Goal: Task Accomplishment & Management: Complete application form

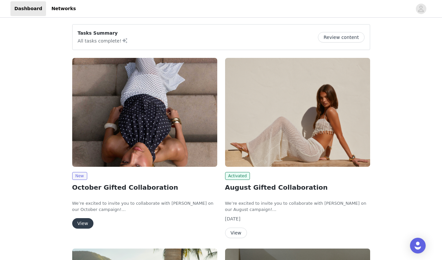
click at [88, 222] on button "View" at bounding box center [82, 223] width 21 height 10
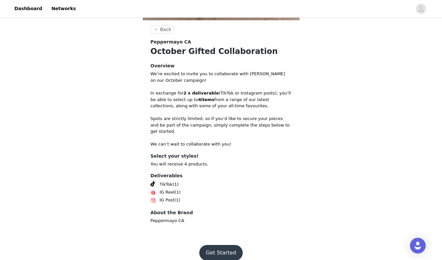
scroll to position [214, 0]
click at [219, 245] on button "Get Started" at bounding box center [220, 253] width 43 height 16
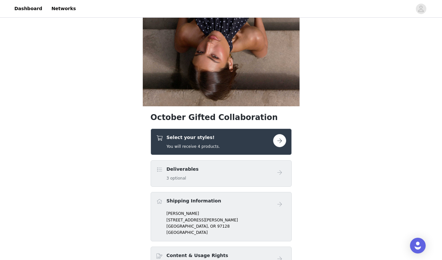
scroll to position [142, 0]
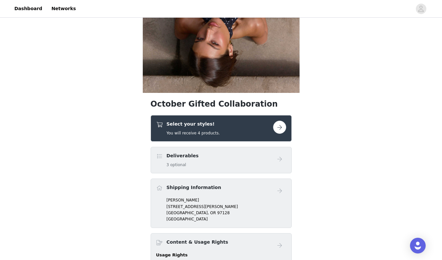
click at [283, 127] on button "button" at bounding box center [279, 127] width 13 height 13
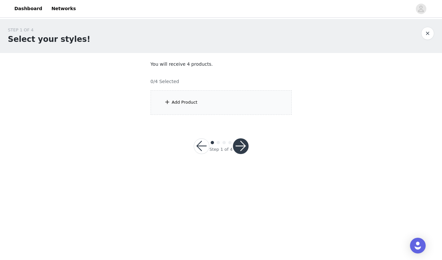
click at [248, 107] on div "Add Product" at bounding box center [221, 102] width 141 height 25
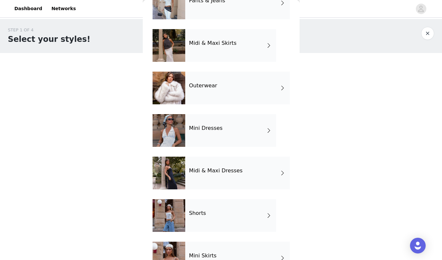
scroll to position [95, 0]
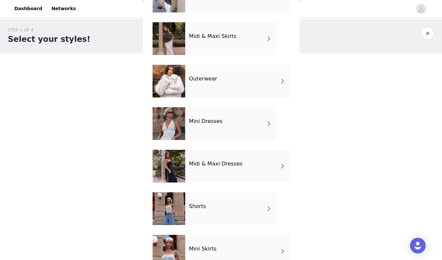
click at [235, 121] on div "Mini Dresses" at bounding box center [230, 123] width 91 height 33
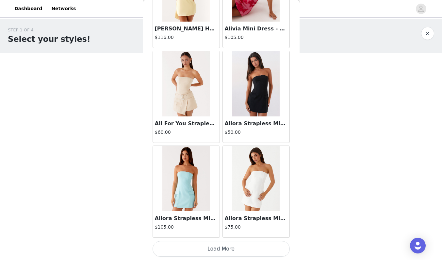
scroll to position [740, 0]
click at [251, 246] on button "Load More" at bounding box center [221, 249] width 137 height 16
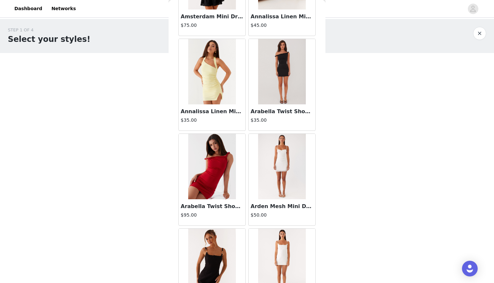
scroll to position [1235, 0]
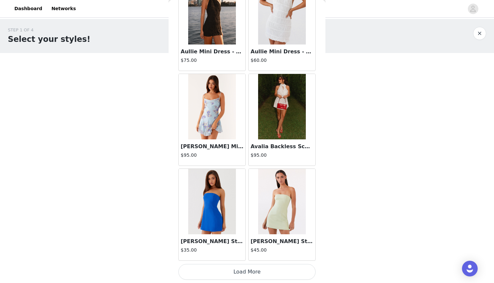
click at [265, 260] on button "Load More" at bounding box center [246, 272] width 137 height 16
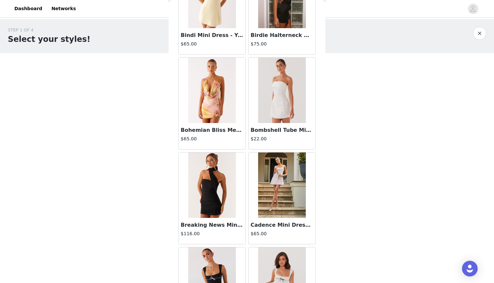
scroll to position [2250, 0]
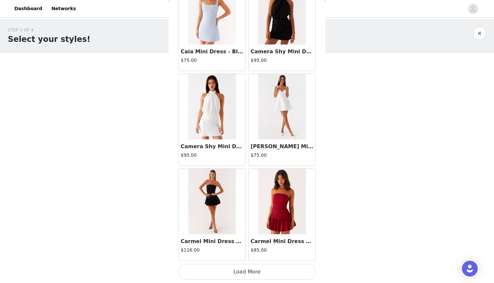
click at [279, 260] on button "Load More" at bounding box center [246, 272] width 137 height 16
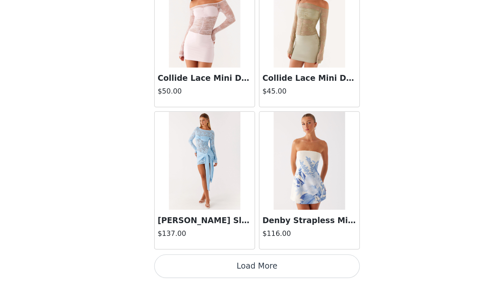
scroll to position [0, 0]
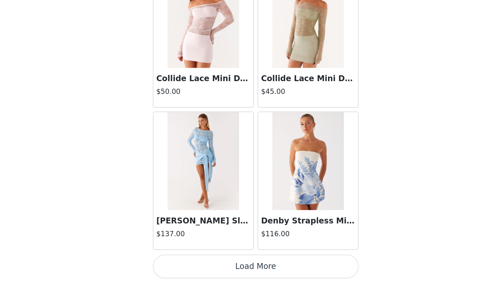
click at [178, 260] on button "Load More" at bounding box center [246, 272] width 137 height 16
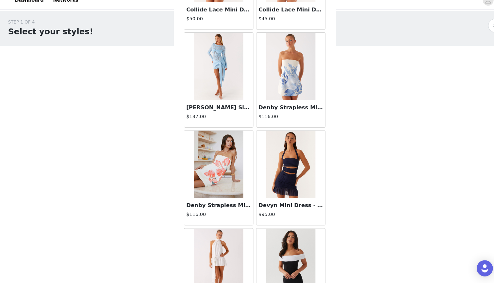
scroll to position [3673, 0]
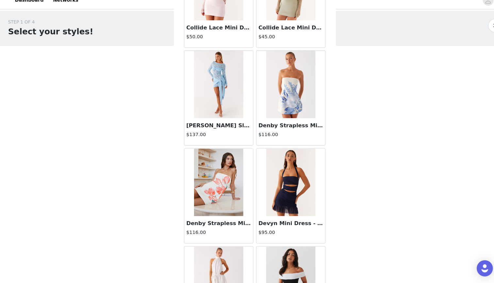
click at [215, 126] on h3 "Consie Long Sleeve Mini Dress - Pale Blue" at bounding box center [212, 130] width 63 height 8
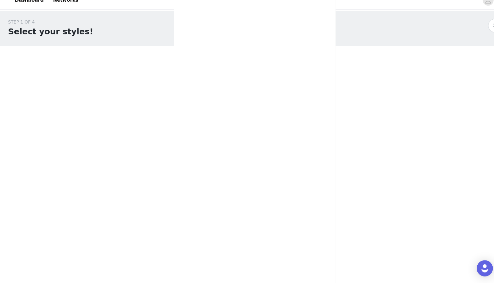
scroll to position [0, 0]
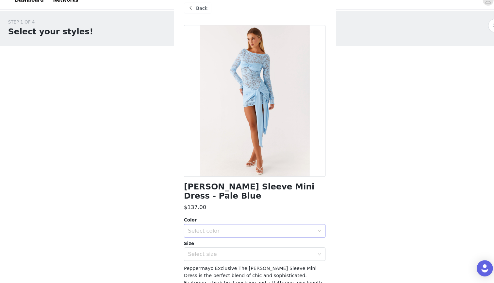
click at [224, 229] on div "Select color" at bounding box center [243, 232] width 122 height 7
click at [222, 241] on li "Pale Blue" at bounding box center [246, 246] width 137 height 10
click at [222, 251] on div "Select size" at bounding box center [243, 254] width 122 height 7
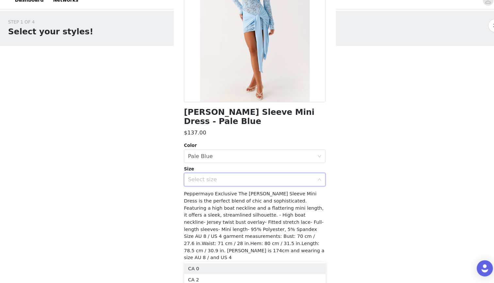
scroll to position [71, 0]
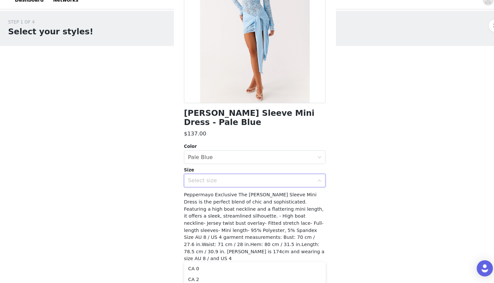
click at [256, 180] on div "Select size" at bounding box center [243, 183] width 122 height 7
click at [310, 178] on div "Select size" at bounding box center [246, 183] width 137 height 13
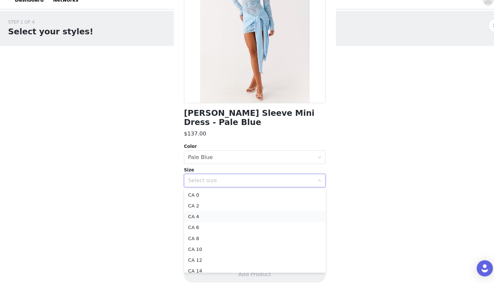
click at [232, 213] on li "CA 4" at bounding box center [246, 218] width 137 height 10
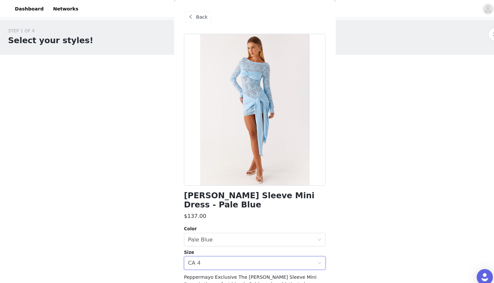
scroll to position [0, 0]
click at [193, 23] on div "Back" at bounding box center [246, 16] width 137 height 33
click at [193, 19] on span "Back" at bounding box center [195, 16] width 11 height 7
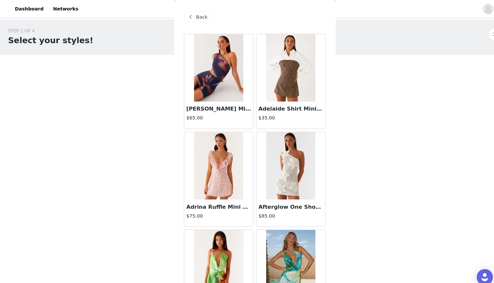
click at [193, 19] on span "Back" at bounding box center [195, 16] width 11 height 7
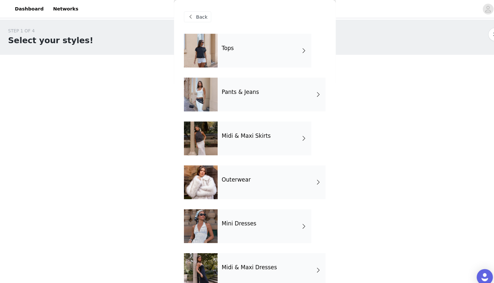
click at [193, 19] on span "Back" at bounding box center [195, 16] width 11 height 7
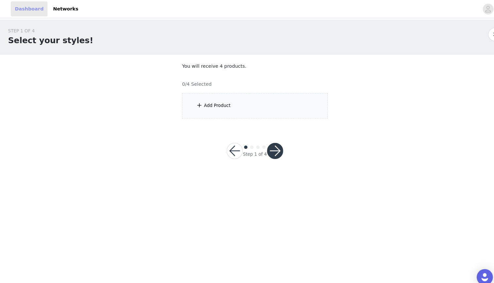
click at [31, 9] on link "Dashboard" at bounding box center [28, 8] width 36 height 15
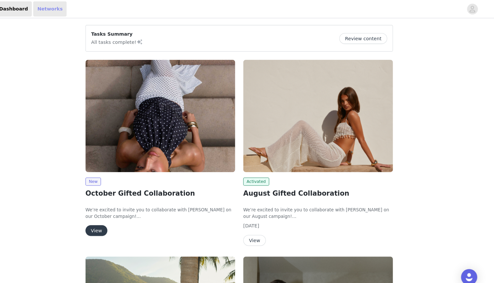
click at [50, 10] on link "Networks" at bounding box center [63, 8] width 32 height 15
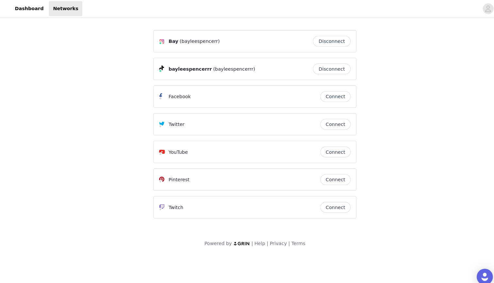
click at [22, 16] on header "Dashboard Networks" at bounding box center [247, 9] width 494 height 18
click at [23, 10] on link "Dashboard" at bounding box center [28, 8] width 36 height 15
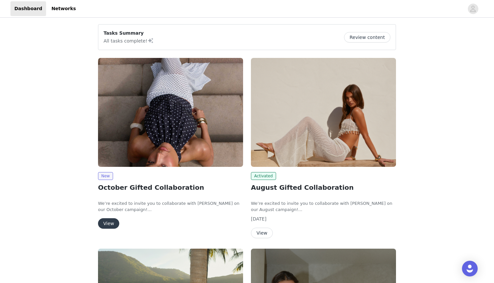
click at [117, 225] on button "View" at bounding box center [108, 223] width 21 height 10
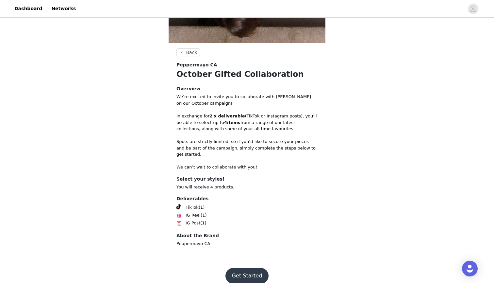
scroll to position [192, 0]
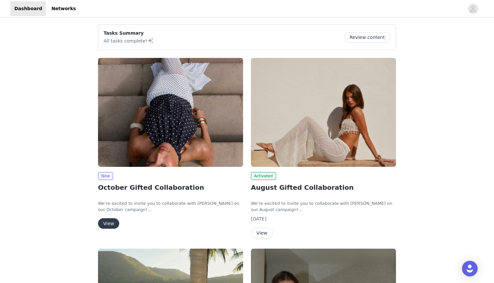
click at [108, 224] on button "View" at bounding box center [108, 223] width 21 height 10
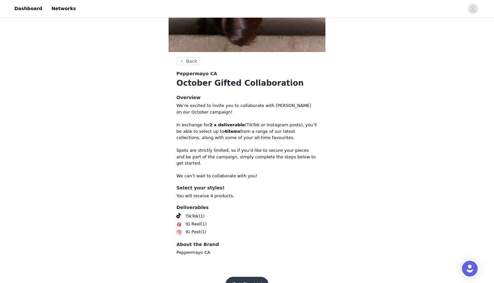
scroll to position [183, 0]
drag, startPoint x: 209, startPoint y: 73, endPoint x: 215, endPoint y: 73, distance: 6.2
click at [215, 73] on div "Peppermayo CA" at bounding box center [247, 73] width 141 height 7
click at [215, 72] on div "Peppermayo CA" at bounding box center [247, 73] width 141 height 7
click at [180, 62] on button "Back" at bounding box center [189, 61] width 24 height 8
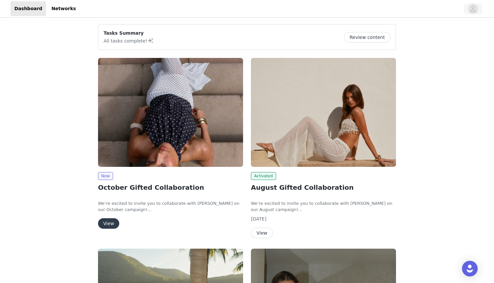
click at [474, 12] on icon "avatar" at bounding box center [474, 9] width 6 height 6
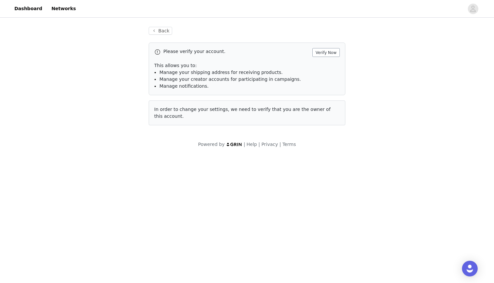
click at [324, 53] on button "Verify Now" at bounding box center [326, 52] width 27 height 9
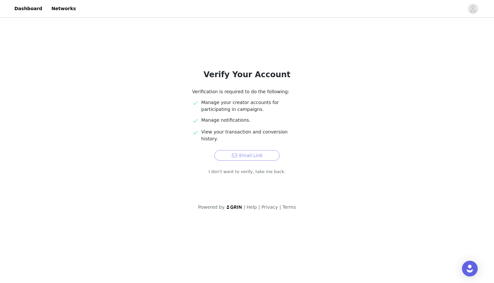
click at [250, 150] on button "Email Link" at bounding box center [246, 155] width 65 height 10
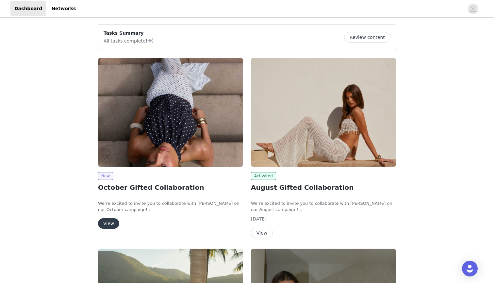
click at [105, 228] on button "View" at bounding box center [108, 223] width 21 height 10
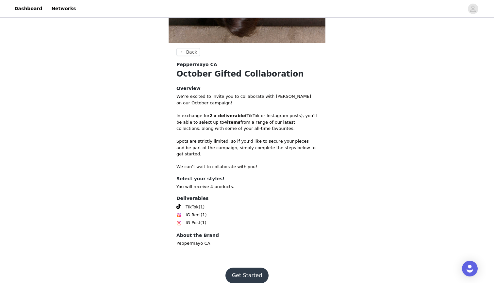
scroll to position [192, 0]
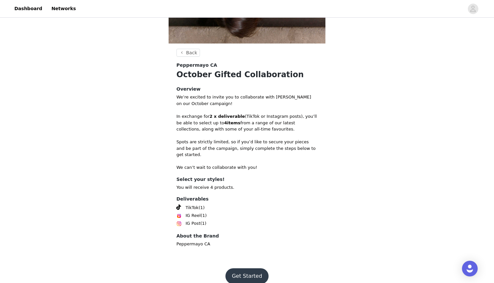
click at [240, 268] on button "Get Started" at bounding box center [247, 276] width 43 height 16
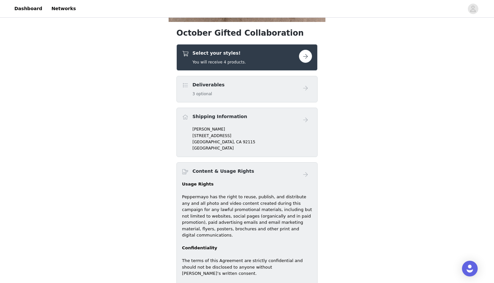
scroll to position [190, 0]
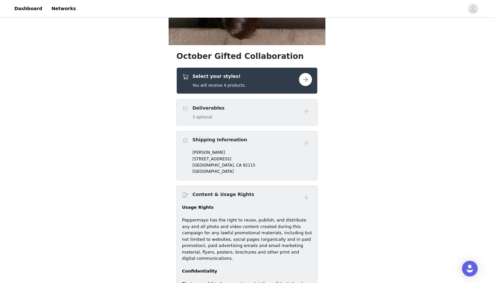
click at [305, 78] on button "button" at bounding box center [305, 79] width 13 height 13
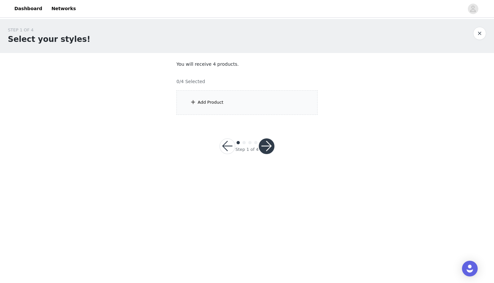
click at [264, 103] on div "Add Product" at bounding box center [247, 102] width 141 height 25
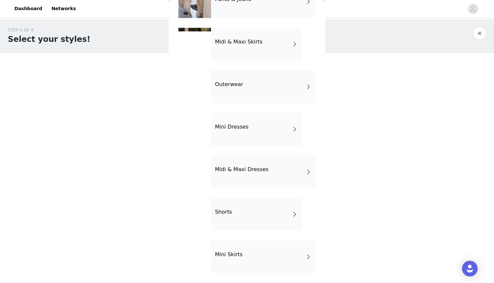
scroll to position [90, 0]
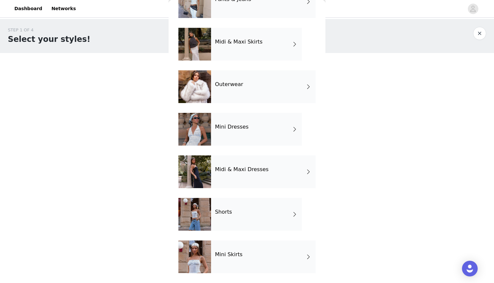
click at [250, 123] on div "Mini Dresses" at bounding box center [256, 129] width 91 height 33
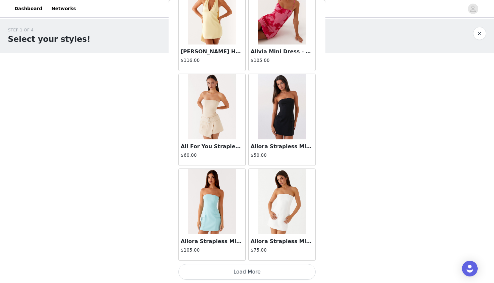
scroll to position [0, 0]
click at [226, 274] on button "Load More" at bounding box center [246, 272] width 137 height 16
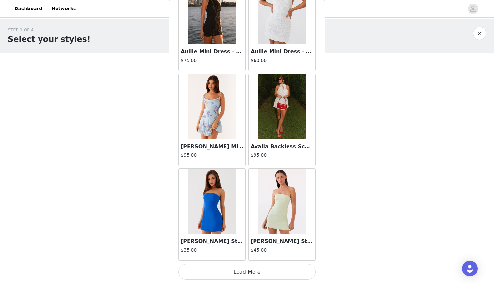
click at [254, 269] on button "Load More" at bounding box center [246, 272] width 137 height 16
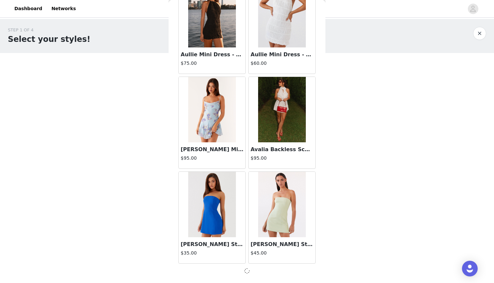
scroll to position [1663, 0]
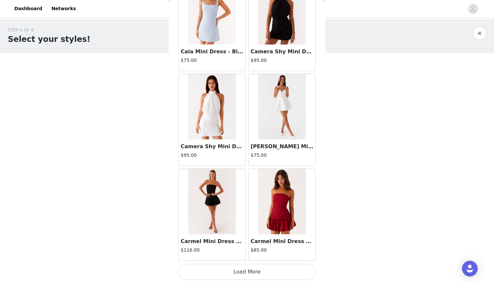
click at [261, 272] on button "Load More" at bounding box center [246, 272] width 137 height 16
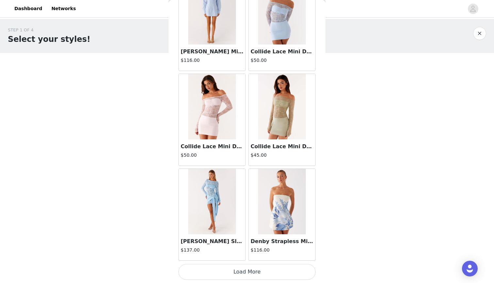
scroll to position [3562, 0]
click at [219, 223] on img at bounding box center [211, 201] width 47 height 65
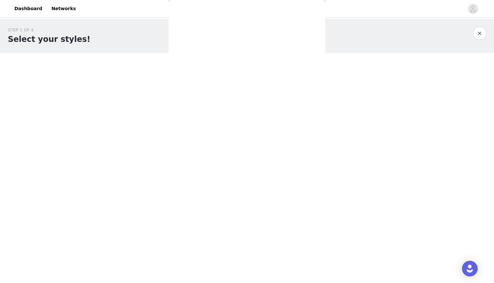
scroll to position [0, 0]
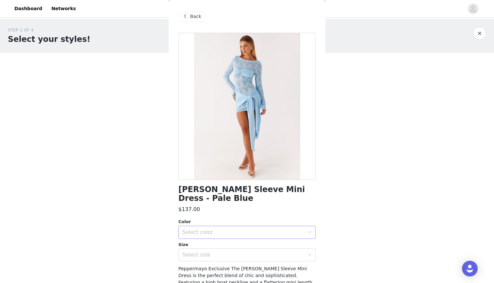
click at [223, 235] on div "Select color" at bounding box center [244, 232] width 125 height 12
click at [222, 246] on li "Pale Blue" at bounding box center [246, 246] width 137 height 10
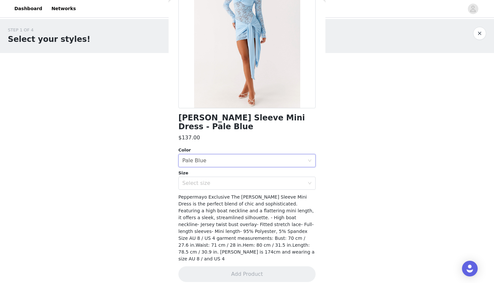
scroll to position [71, 0]
click at [251, 181] on div "Select size" at bounding box center [243, 183] width 122 height 7
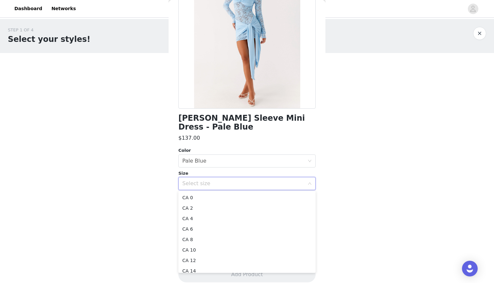
click at [271, 136] on div "$137.00" at bounding box center [246, 138] width 137 height 8
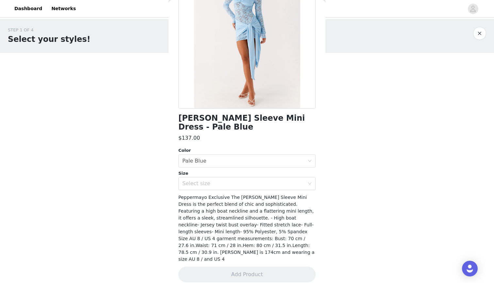
scroll to position [0, 0]
click at [242, 185] on div "Select size" at bounding box center [243, 183] width 122 height 7
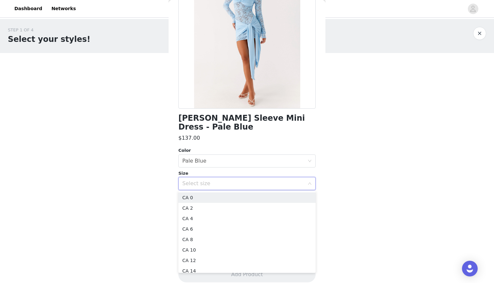
click at [242, 185] on div "Select size" at bounding box center [243, 183] width 122 height 7
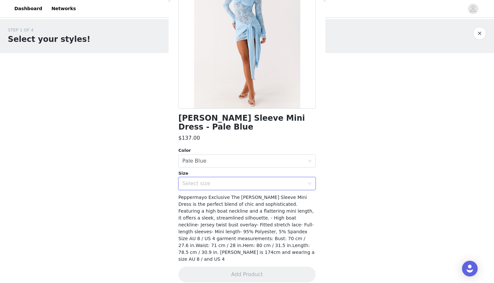
click at [242, 185] on div "Select size" at bounding box center [243, 183] width 122 height 7
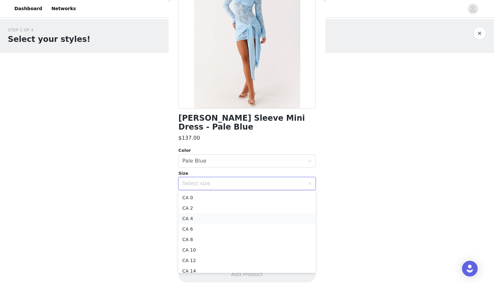
click at [224, 220] on li "CA 4" at bounding box center [246, 218] width 137 height 10
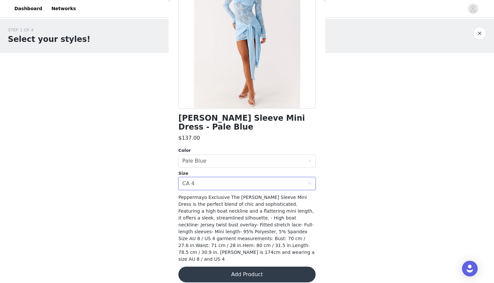
click at [227, 269] on button "Add Product" at bounding box center [246, 274] width 137 height 16
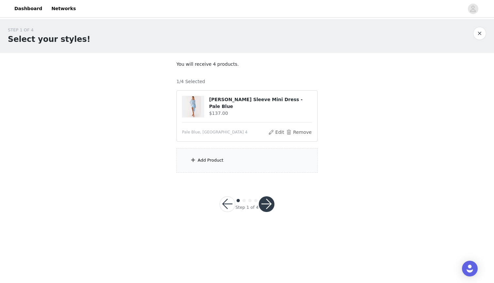
click at [255, 153] on div "Add Product" at bounding box center [247, 160] width 141 height 25
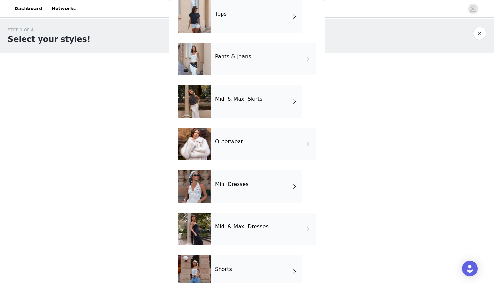
scroll to position [49, 0]
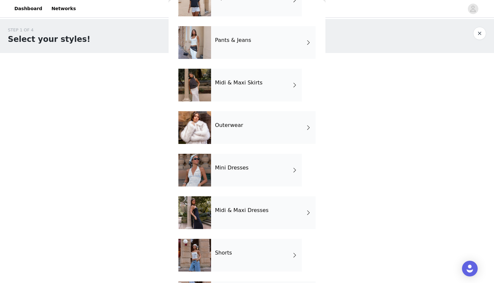
click at [250, 174] on div "Mini Dresses" at bounding box center [256, 170] width 91 height 33
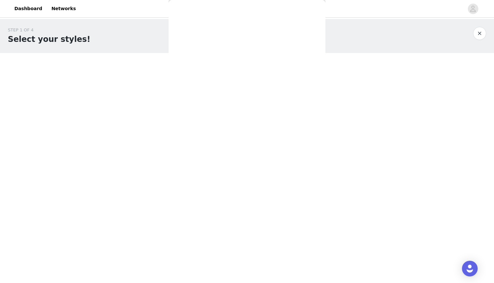
scroll to position [0, 0]
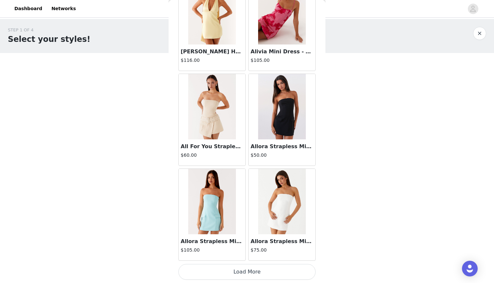
click at [234, 269] on button "Load More" at bounding box center [246, 272] width 137 height 16
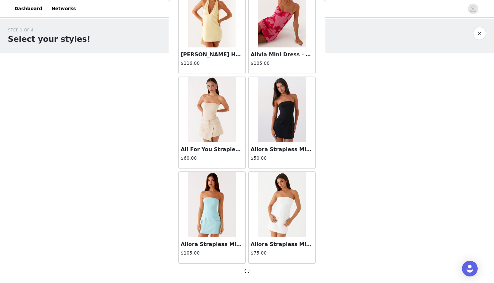
scroll to position [715, 0]
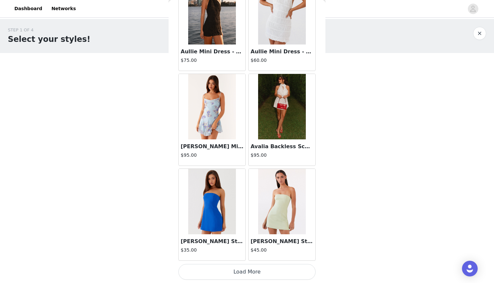
click at [252, 276] on button "Load More" at bounding box center [246, 272] width 137 height 16
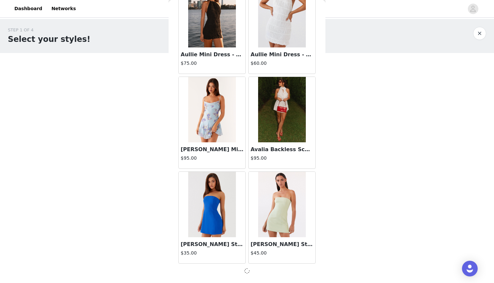
scroll to position [0, 0]
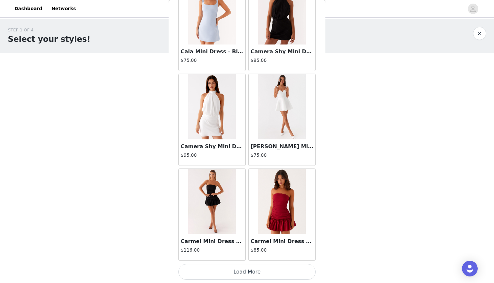
click at [258, 270] on button "Load More" at bounding box center [246, 272] width 137 height 16
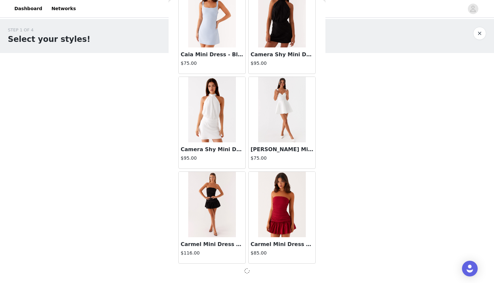
scroll to position [2611, 0]
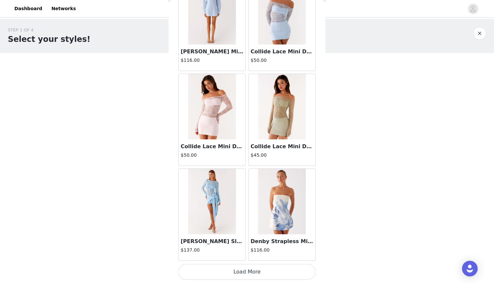
click at [275, 266] on button "Load More" at bounding box center [246, 272] width 137 height 16
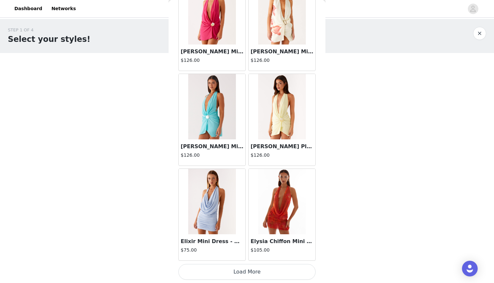
scroll to position [4510, 0]
click at [274, 274] on button "Load More" at bounding box center [246, 272] width 137 height 16
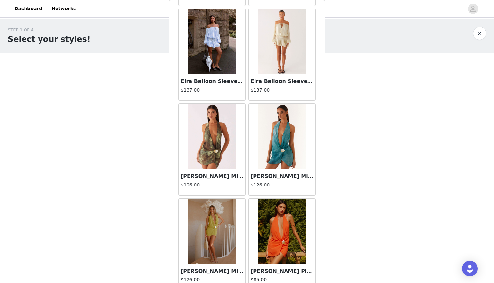
scroll to position [4197, 0]
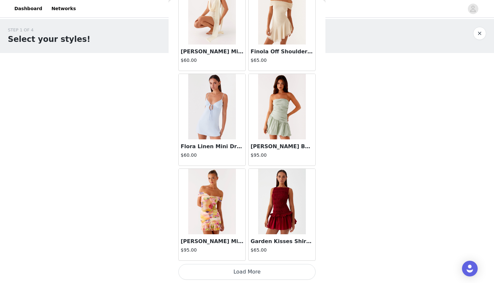
click at [243, 269] on button "Load More" at bounding box center [246, 272] width 137 height 16
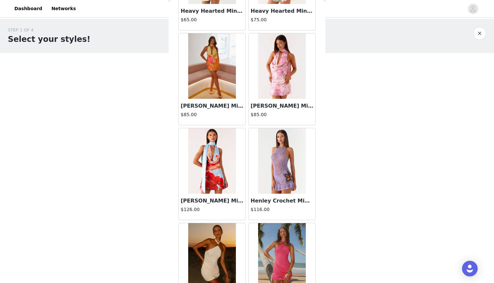
scroll to position [6406, 0]
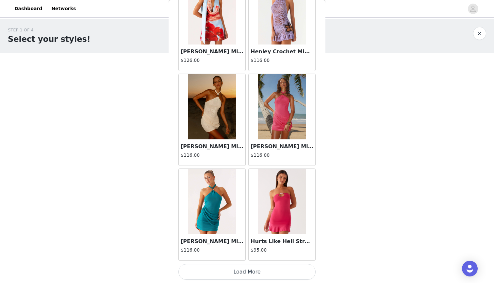
click at [257, 271] on button "Load More" at bounding box center [246, 272] width 137 height 16
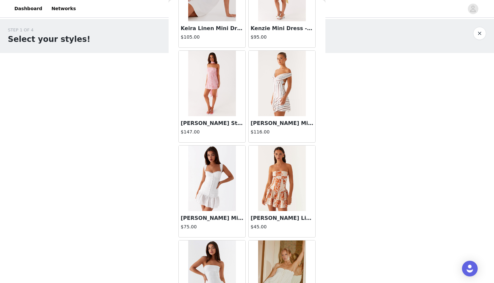
scroll to position [7279, 0]
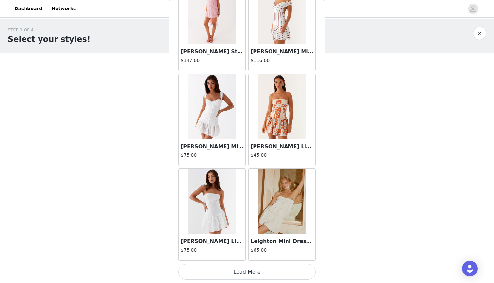
click at [249, 273] on button "Load More" at bounding box center [246, 272] width 137 height 16
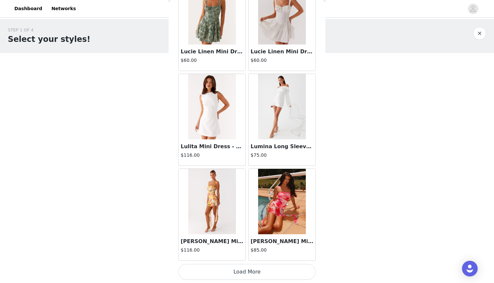
scroll to position [0, 0]
click at [267, 278] on button "Load More" at bounding box center [246, 272] width 137 height 16
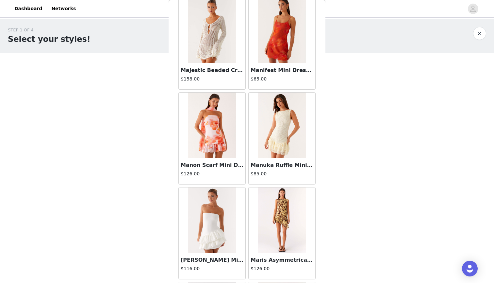
scroll to position [8567, 0]
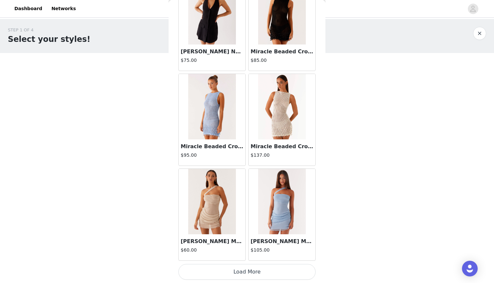
click at [273, 278] on button "Load More" at bounding box center [246, 272] width 137 height 16
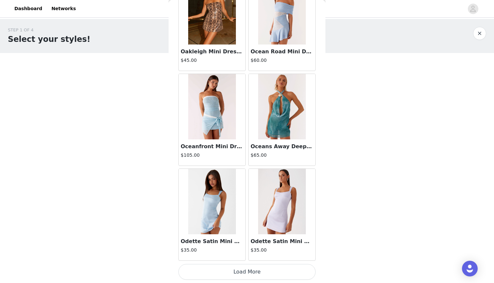
scroll to position [10198, 0]
click at [271, 274] on button "Load More" at bounding box center [246, 272] width 137 height 16
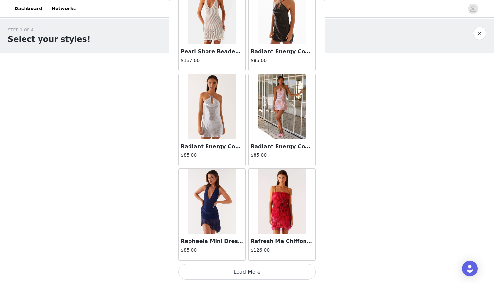
scroll to position [0, 0]
click at [282, 276] on button "Load More" at bounding box center [246, 272] width 137 height 16
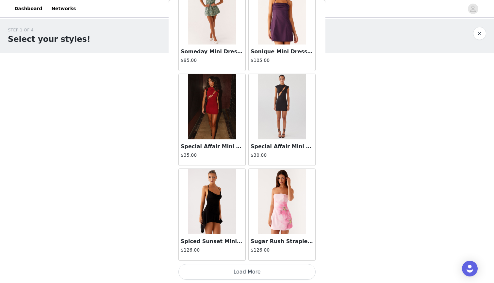
click at [281, 273] on button "Load More" at bounding box center [246, 272] width 137 height 16
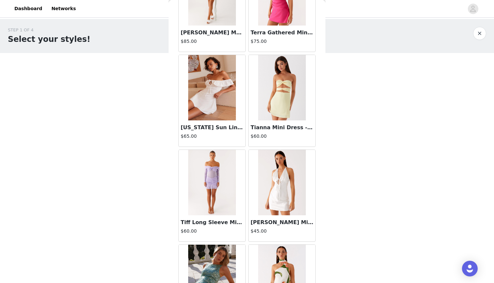
scroll to position [12936, 0]
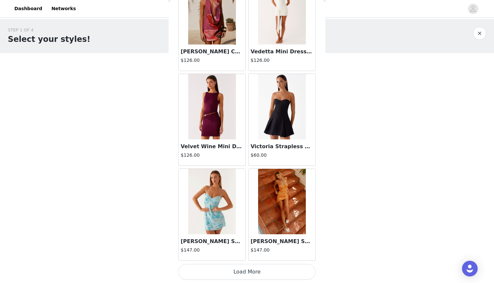
click at [266, 274] on button "Load More" at bounding box center [246, 272] width 137 height 16
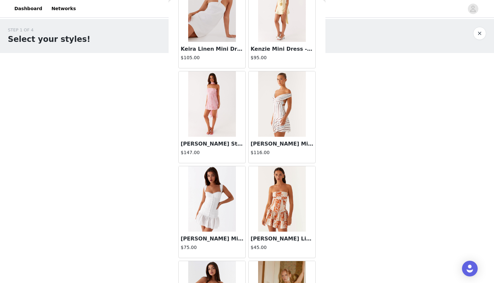
scroll to position [7259, 0]
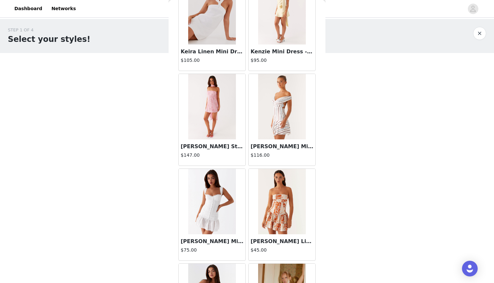
click at [289, 117] on img at bounding box center [281, 106] width 47 height 65
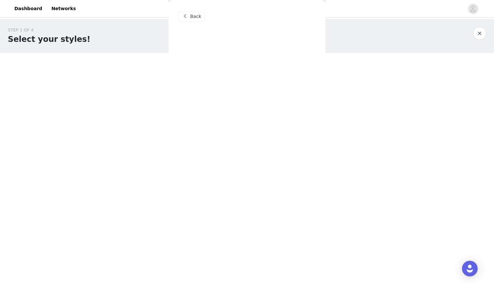
scroll to position [0, 0]
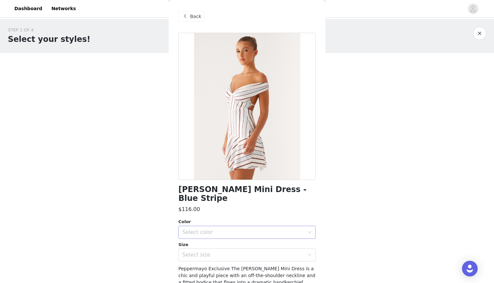
click at [203, 229] on div "Select color" at bounding box center [243, 232] width 122 height 7
click at [206, 240] on li "Blue Stripe" at bounding box center [246, 237] width 137 height 10
click at [207, 252] on div "Select size" at bounding box center [246, 254] width 137 height 13
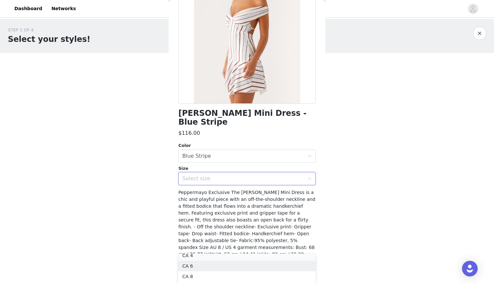
scroll to position [22, 0]
click at [204, 259] on li "CA 4" at bounding box center [246, 258] width 137 height 10
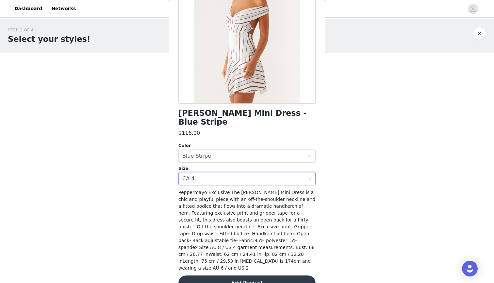
click at [246, 275] on button "Add Product" at bounding box center [246, 283] width 137 height 16
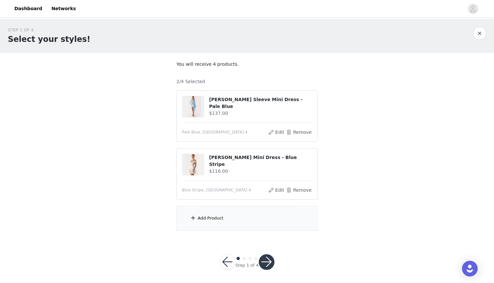
click at [250, 225] on div "Add Product" at bounding box center [247, 218] width 141 height 25
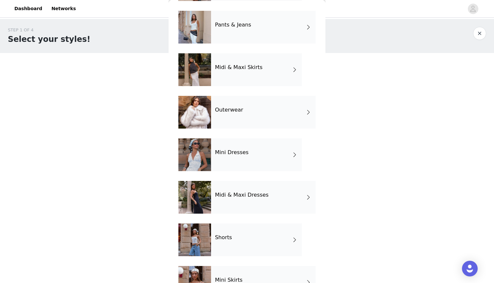
scroll to position [76, 0]
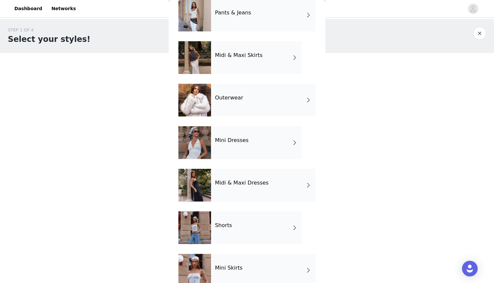
click at [263, 195] on div "Midi & Maxi Dresses" at bounding box center [263, 185] width 105 height 33
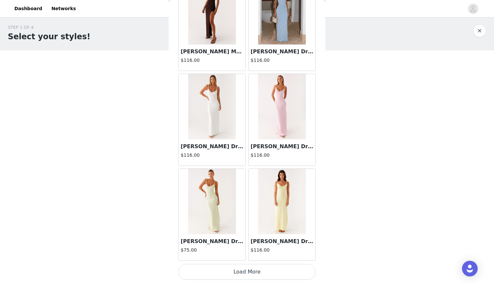
scroll to position [2, 0]
click at [253, 272] on button "Load More" at bounding box center [246, 272] width 137 height 16
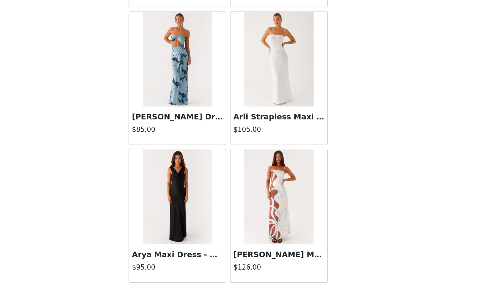
scroll to position [2, 0]
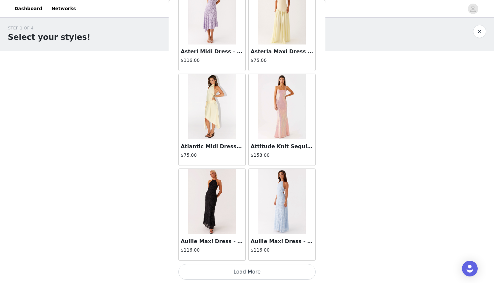
click at [266, 268] on button "Load More" at bounding box center [246, 272] width 137 height 16
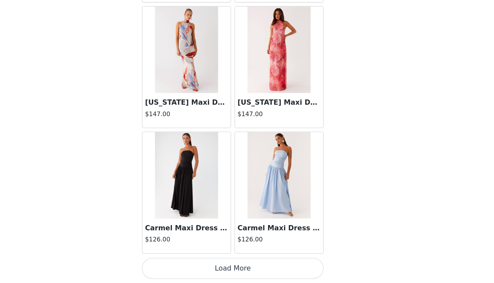
scroll to position [2, 0]
click at [194, 264] on button "Load More" at bounding box center [246, 272] width 137 height 16
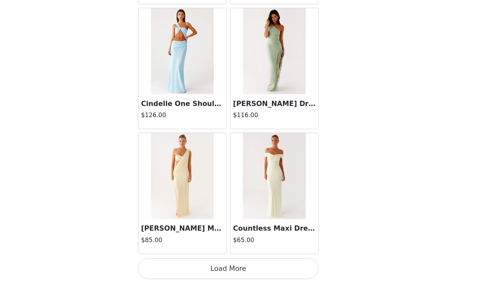
click at [188, 264] on button "Load More" at bounding box center [246, 272] width 137 height 16
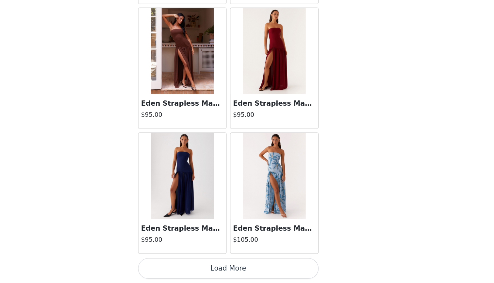
click at [195, 264] on button "Load More" at bounding box center [246, 272] width 137 height 16
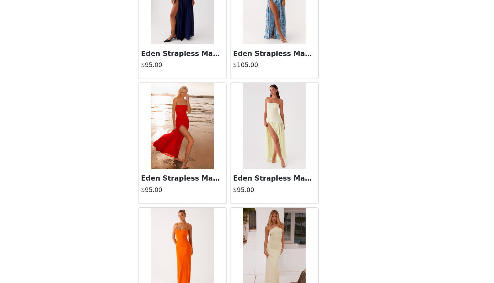
scroll to position [4737, 0]
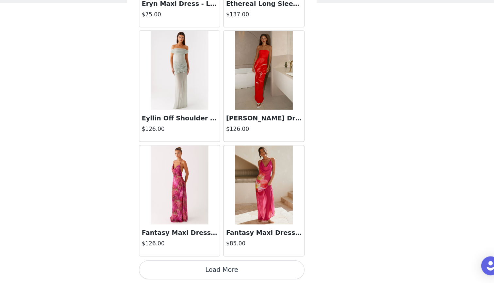
click at [178, 264] on button "Load More" at bounding box center [246, 272] width 137 height 16
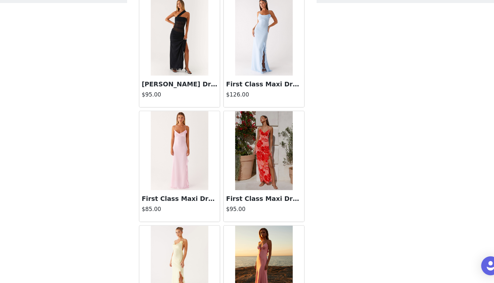
scroll to position [5777, 0]
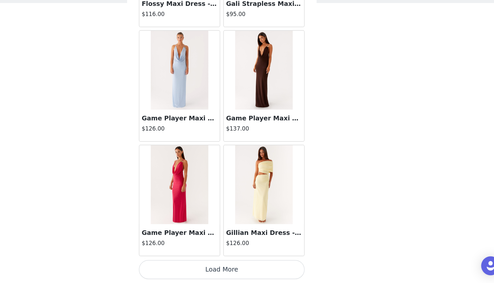
click at [178, 264] on button "Load More" at bounding box center [246, 272] width 137 height 16
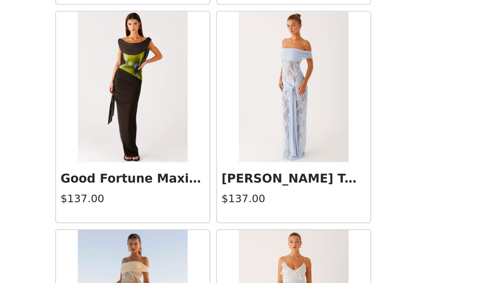
scroll to position [2, 0]
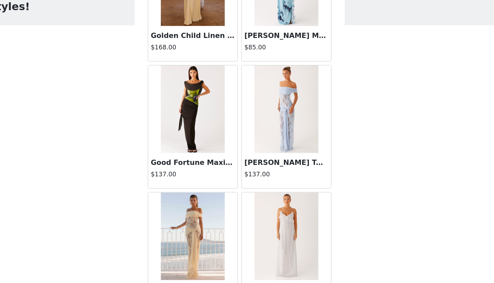
click at [251, 150] on h3 "Gracie Twist Maxi Dress - Blue" at bounding box center [282, 154] width 63 height 8
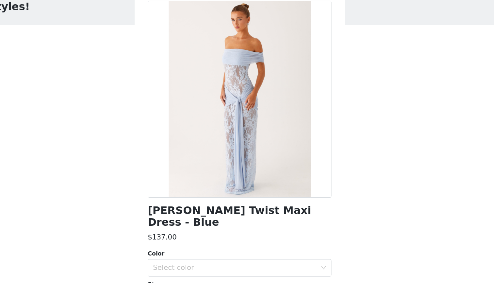
scroll to position [26, 0]
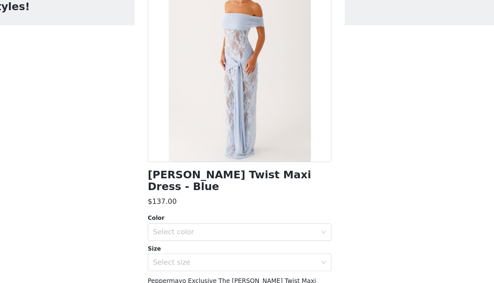
click at [178, 215] on div "Size" at bounding box center [246, 218] width 137 height 7
click at [182, 202] on div "Select color" at bounding box center [243, 205] width 122 height 7
click at [178, 206] on li "Blue" at bounding box center [246, 211] width 137 height 10
click at [182, 225] on div "Select size" at bounding box center [243, 228] width 122 height 7
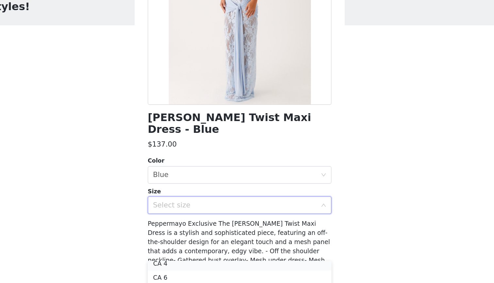
scroll to position [22, 0]
click at [178, 227] on li "CA 4" at bounding box center [246, 232] width 137 height 10
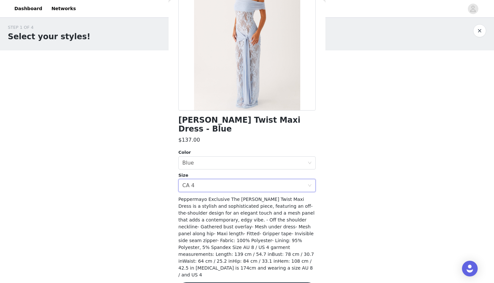
scroll to position [2, 0]
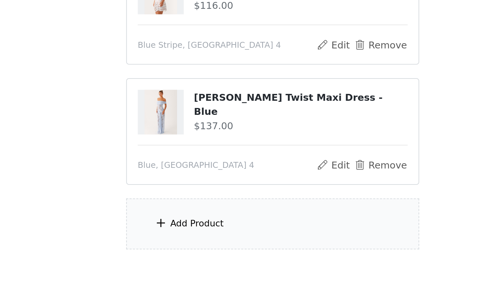
scroll to position [42, 0]
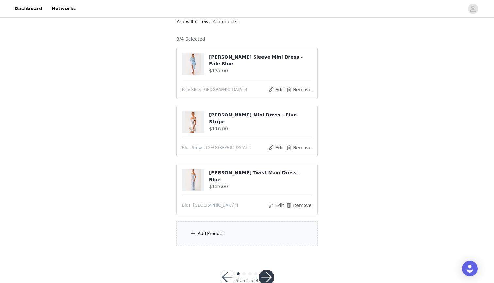
click at [210, 238] on div "Add Product" at bounding box center [247, 233] width 141 height 25
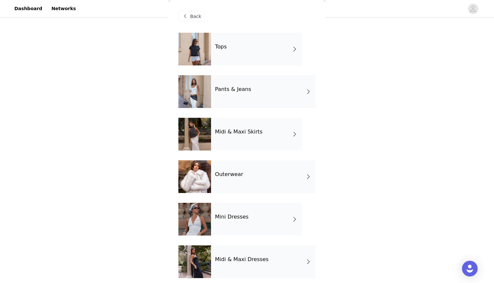
click at [240, 258] on h4 "Midi & Maxi Dresses" at bounding box center [242, 259] width 54 height 6
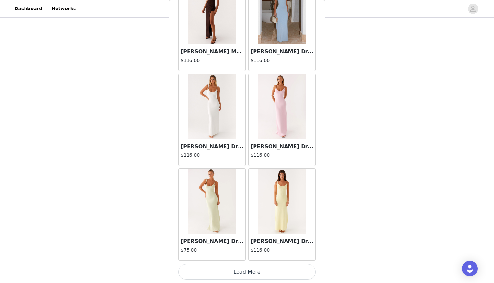
scroll to position [48, 0]
click at [260, 270] on button "Load More" at bounding box center [246, 272] width 137 height 16
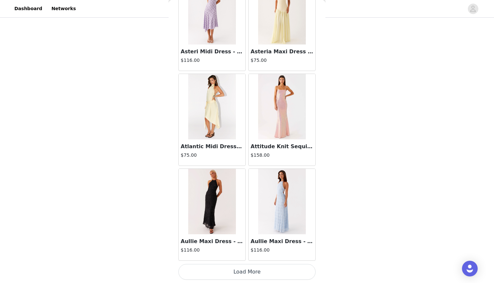
click at [279, 267] on button "Load More" at bounding box center [246, 272] width 137 height 16
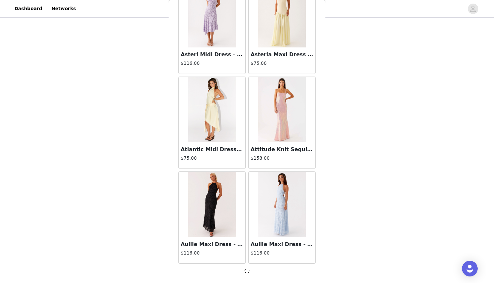
scroll to position [1663, 0]
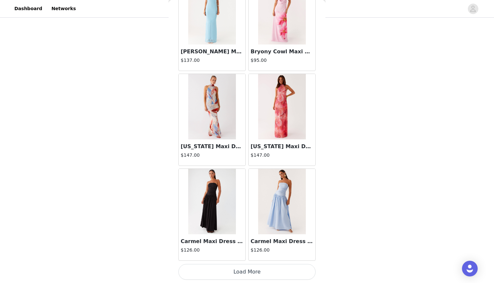
click at [267, 274] on button "Load More" at bounding box center [246, 272] width 137 height 16
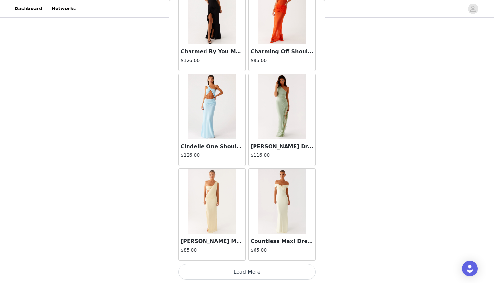
scroll to position [60, 0]
click at [262, 273] on button "Load More" at bounding box center [246, 272] width 137 height 16
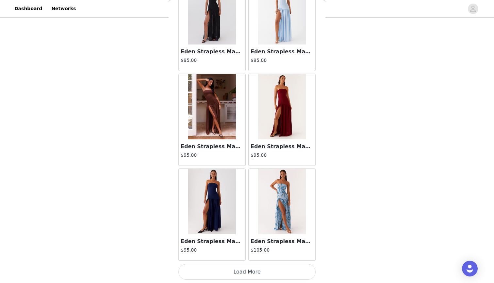
click at [264, 272] on button "Load More" at bounding box center [246, 272] width 137 height 16
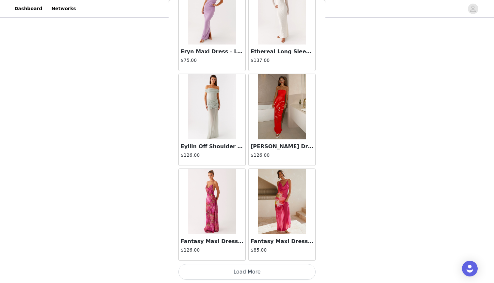
scroll to position [56, 0]
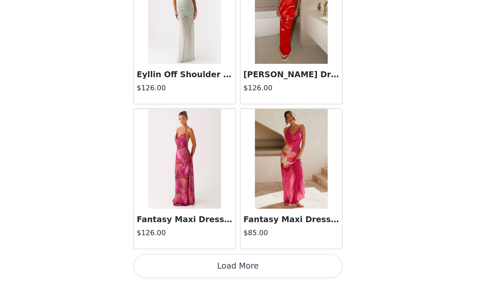
click at [178, 264] on button "Load More" at bounding box center [246, 272] width 137 height 16
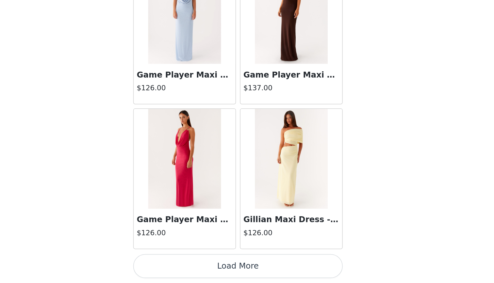
click at [178, 264] on button "Load More" at bounding box center [246, 272] width 137 height 16
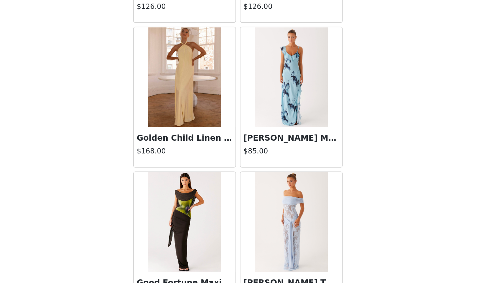
scroll to position [6707, 0]
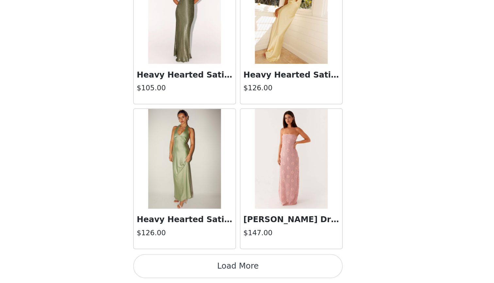
click at [178, 264] on button "Load More" at bounding box center [246, 272] width 137 height 16
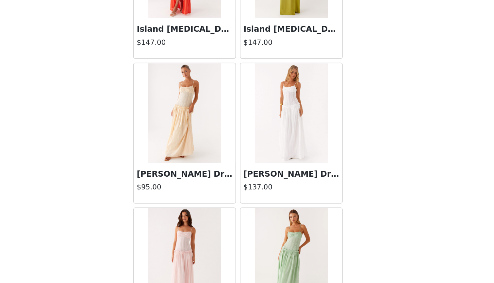
scroll to position [8182, 0]
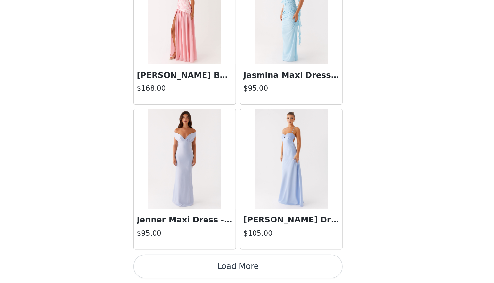
click at [178, 264] on button "Load More" at bounding box center [246, 272] width 137 height 16
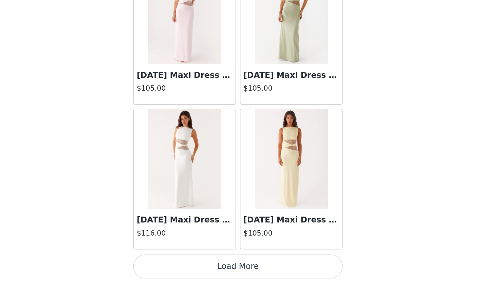
click at [180, 264] on button "Load More" at bounding box center [246, 272] width 137 height 16
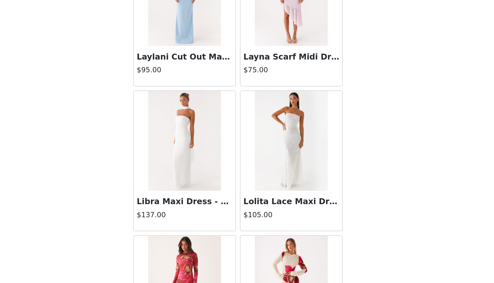
scroll to position [9989, 0]
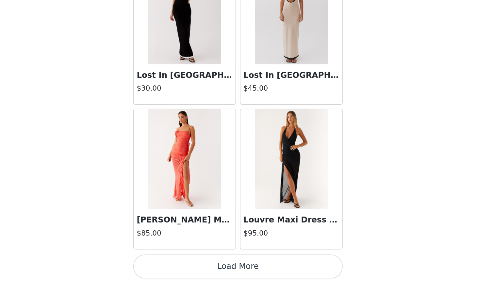
click at [178, 264] on button "Load More" at bounding box center [246, 272] width 137 height 16
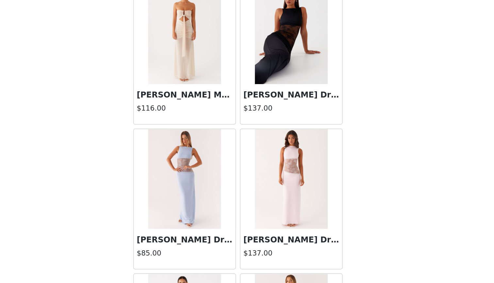
scroll to position [10437, 0]
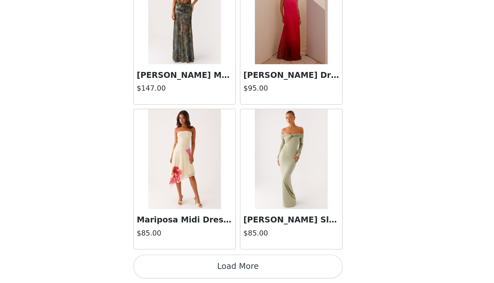
click at [178, 264] on button "Load More" at bounding box center [246, 272] width 137 height 16
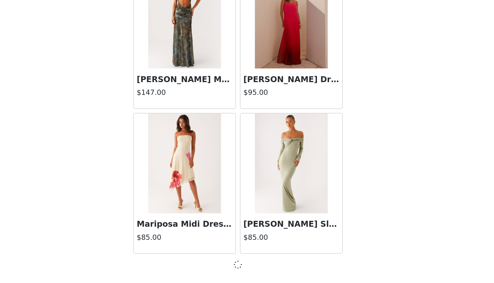
scroll to position [11143, 0]
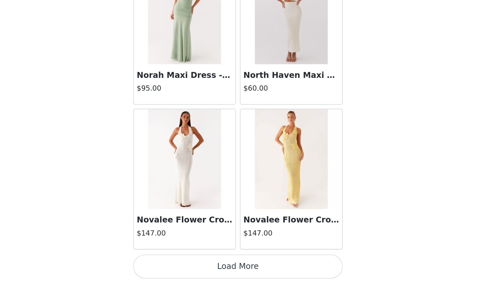
click at [180, 264] on button "Load More" at bounding box center [246, 272] width 137 height 16
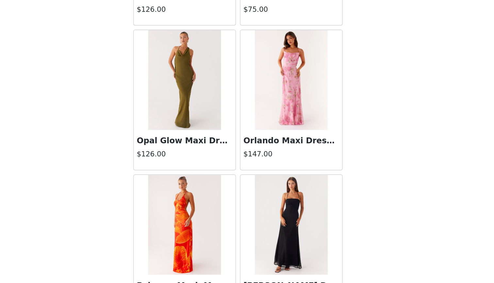
scroll to position [12563, 0]
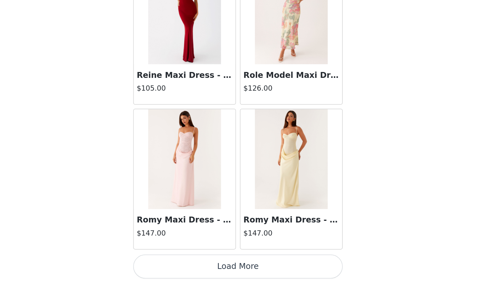
click at [183, 264] on button "Load More" at bounding box center [246, 272] width 137 height 16
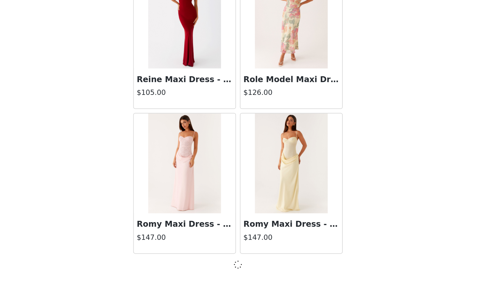
scroll to position [13039, 0]
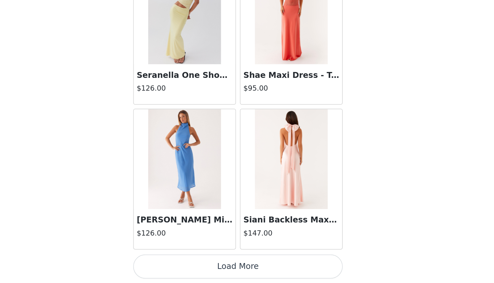
click at [190, 264] on button "Load More" at bounding box center [246, 272] width 137 height 16
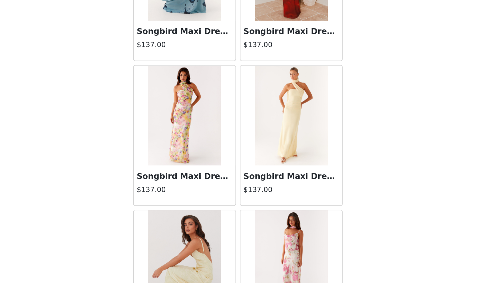
scroll to position [14788, 0]
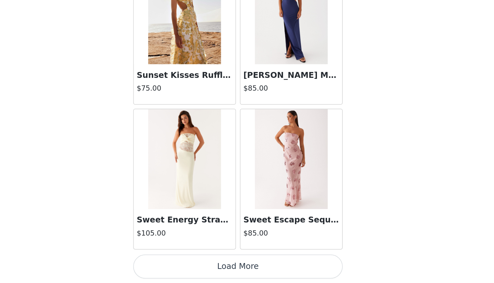
click at [182, 264] on button "Load More" at bounding box center [246, 272] width 137 height 16
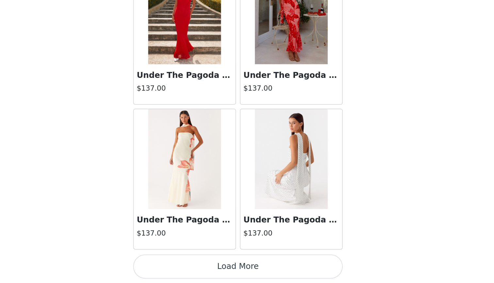
click at [194, 264] on button "Load More" at bounding box center [246, 272] width 137 height 16
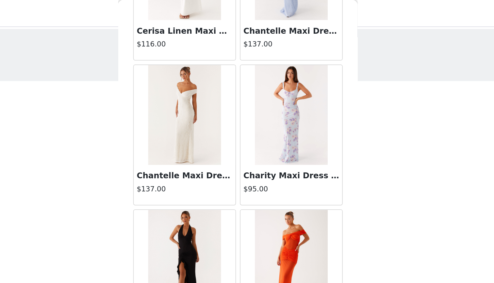
scroll to position [3516, 0]
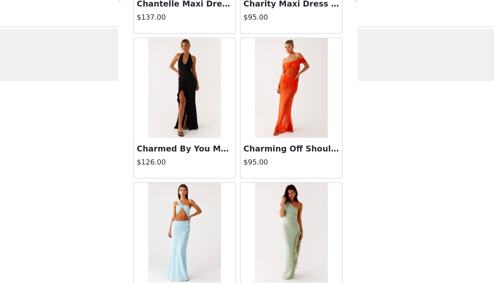
click at [251, 96] on h3 "Charming Off Shoulder Maxi Dress - Orange" at bounding box center [282, 97] width 63 height 8
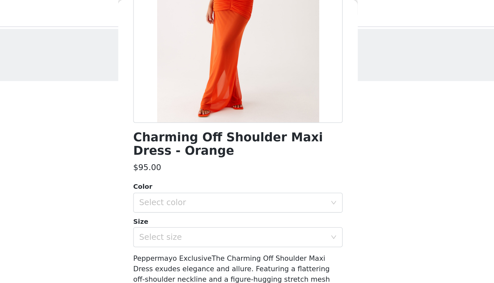
scroll to position [100, 0]
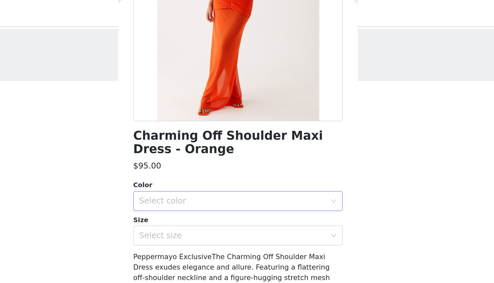
click at [182, 131] on div "Select color" at bounding box center [243, 131] width 122 height 7
click at [178, 146] on li "Orange" at bounding box center [246, 146] width 137 height 10
click at [182, 156] on div "Select size" at bounding box center [243, 154] width 122 height 7
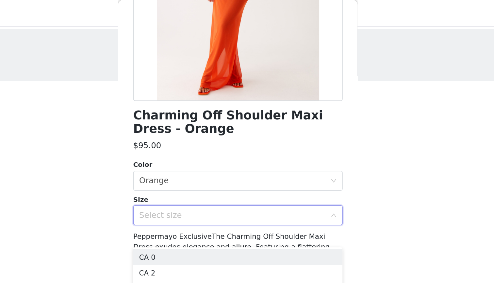
scroll to position [106, 0]
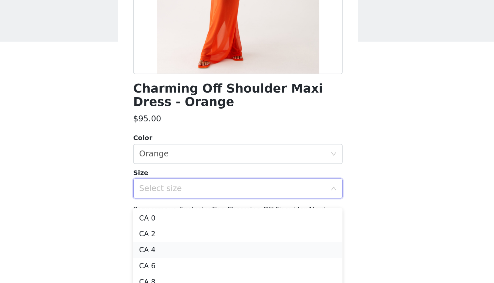
click at [178, 184] on li "CA 4" at bounding box center [246, 189] width 137 height 10
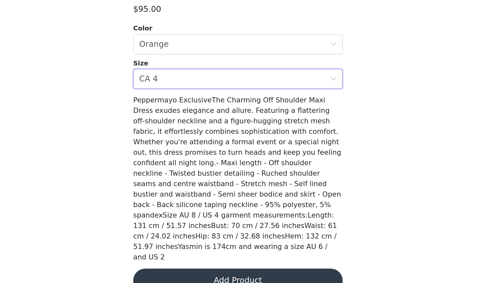
scroll to position [60, 0]
click at [178, 273] on button "Add Product" at bounding box center [246, 281] width 137 height 16
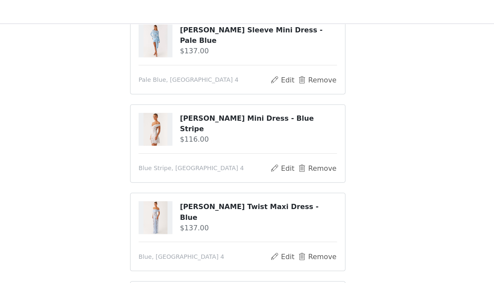
scroll to position [59, 0]
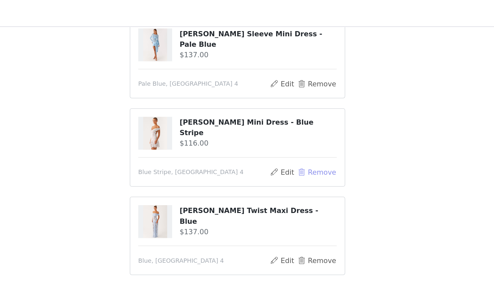
click at [286, 110] on button "Remove" at bounding box center [299, 113] width 26 height 8
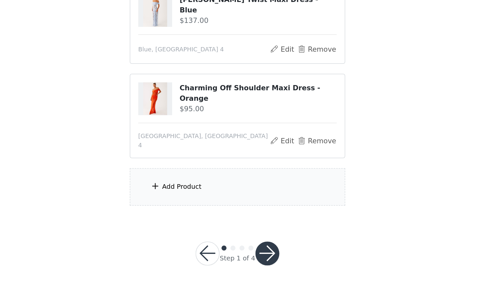
click at [177, 208] on div "Add Product" at bounding box center [247, 220] width 141 height 25
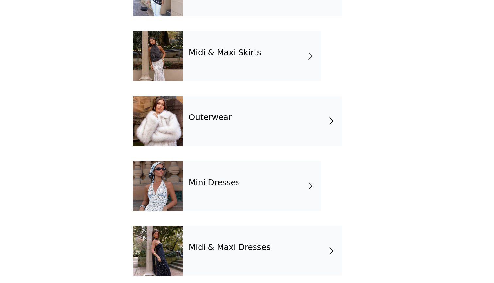
scroll to position [0, 0]
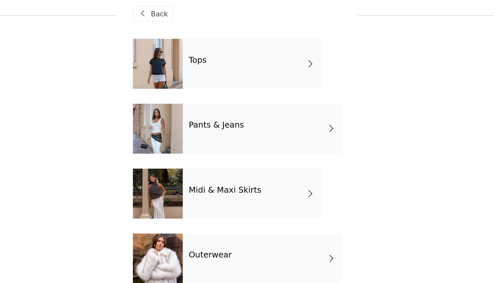
click at [211, 35] on div "Tops" at bounding box center [256, 49] width 91 height 33
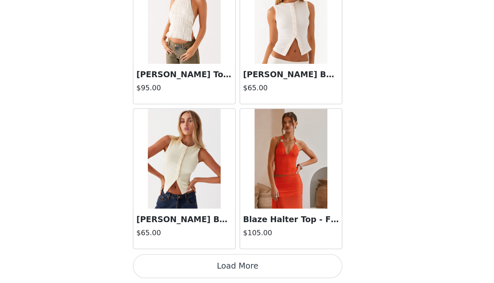
scroll to position [60, 0]
click at [178, 264] on button "Load More" at bounding box center [246, 272] width 137 height 16
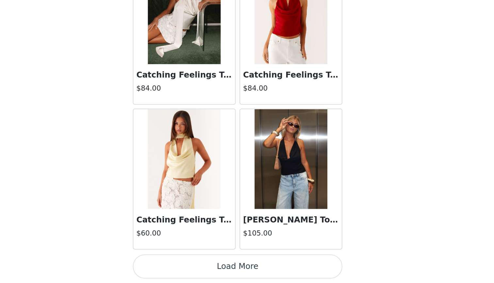
click at [178, 264] on button "Load More" at bounding box center [246, 272] width 137 height 16
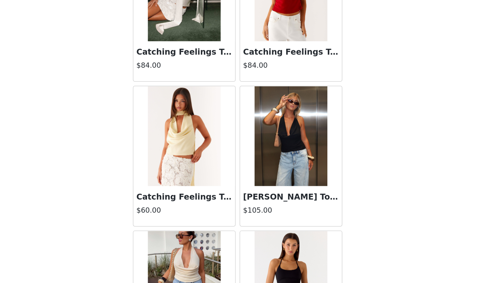
scroll to position [60, 0]
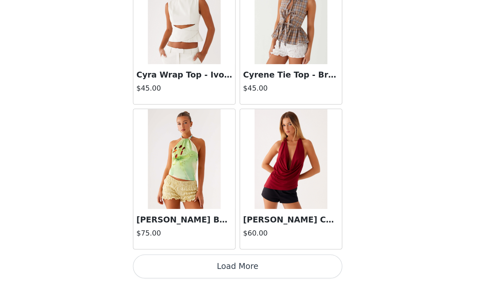
click at [179, 264] on button "Load More" at bounding box center [246, 272] width 137 height 16
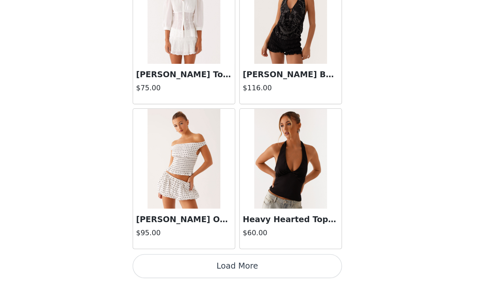
scroll to position [0, 0]
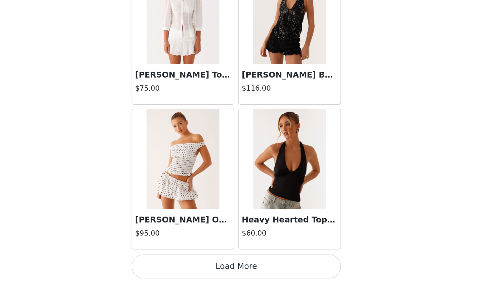
click at [179, 264] on button "Load More" at bounding box center [246, 272] width 137 height 16
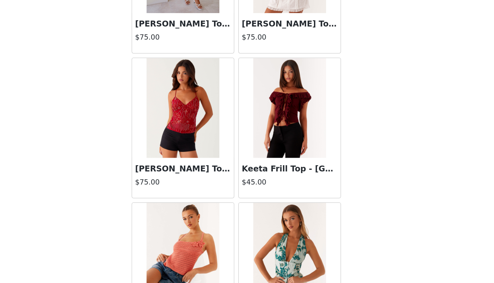
scroll to position [4427, 0]
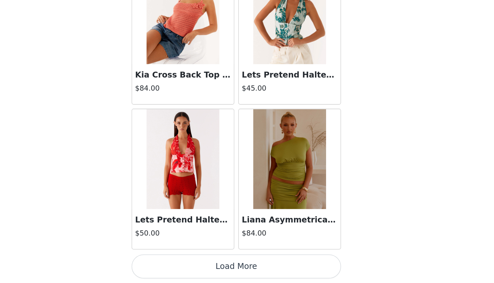
click at [180, 264] on button "Load More" at bounding box center [246, 272] width 137 height 16
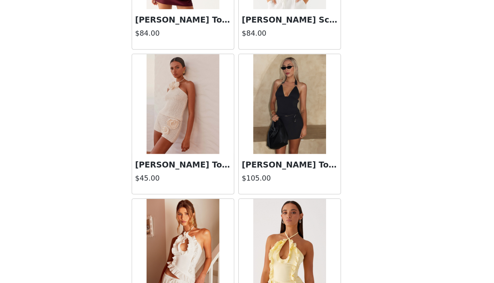
scroll to position [4829, 0]
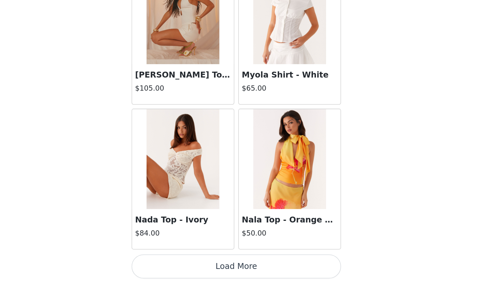
click at [184, 264] on button "Load More" at bounding box center [246, 272] width 137 height 16
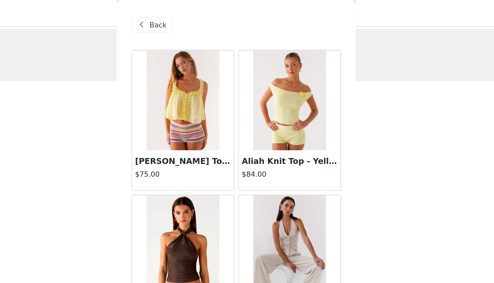
scroll to position [0, 0]
click at [178, 20] on div "Back" at bounding box center [191, 16] width 26 height 10
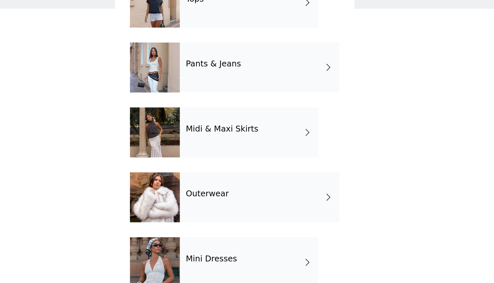
click at [211, 118] on div "Midi & Maxi Skirts" at bounding box center [256, 134] width 91 height 33
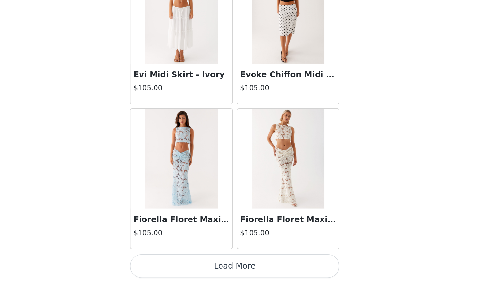
scroll to position [60, 0]
click at [178, 264] on button "Load More" at bounding box center [246, 272] width 137 height 16
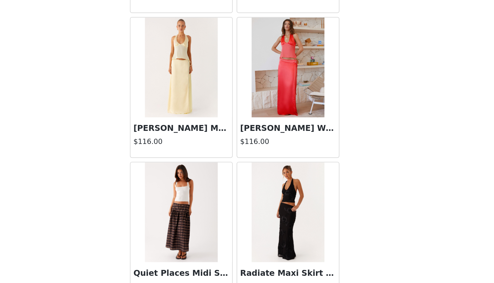
scroll to position [1253, 0]
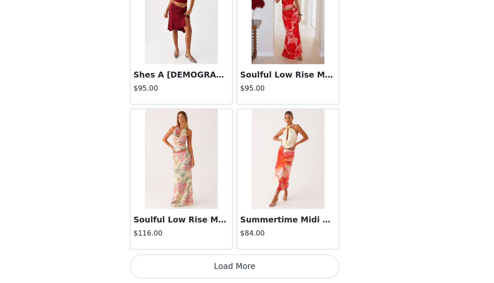
click at [178, 264] on button "Load More" at bounding box center [246, 272] width 137 height 16
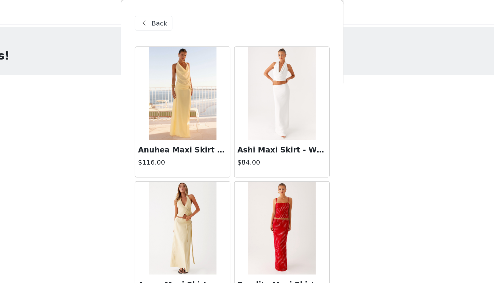
scroll to position [0, 0]
click at [178, 20] on div "Back" at bounding box center [191, 16] width 26 height 10
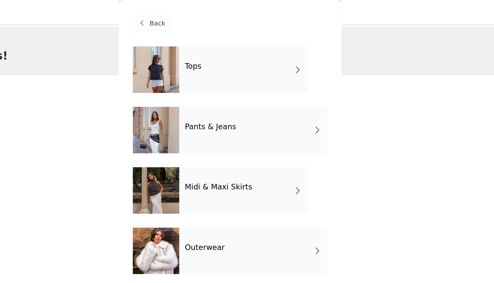
click at [211, 50] on div "Tops" at bounding box center [256, 49] width 91 height 33
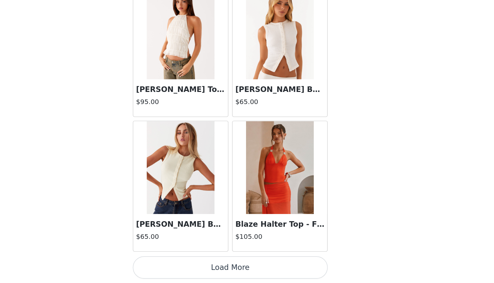
click at [178, 264] on button "Load More" at bounding box center [246, 272] width 137 height 16
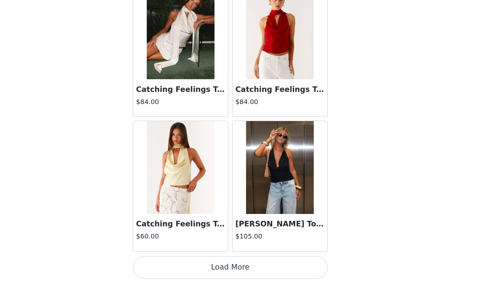
click at [181, 264] on button "Load More" at bounding box center [246, 272] width 137 height 16
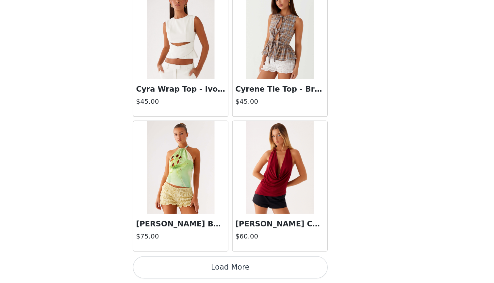
click at [186, 264] on button "Load More" at bounding box center [246, 272] width 137 height 16
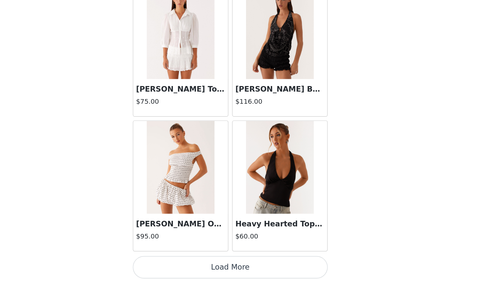
scroll to position [60, 0]
click at [192, 264] on button "Load More" at bounding box center [246, 272] width 137 height 16
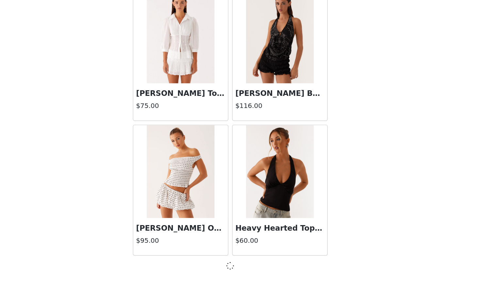
scroll to position [3559, 0]
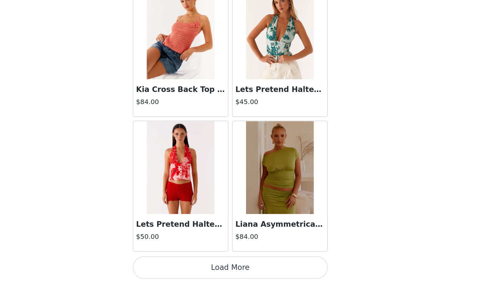
click at [187, 264] on button "Load More" at bounding box center [246, 272] width 137 height 16
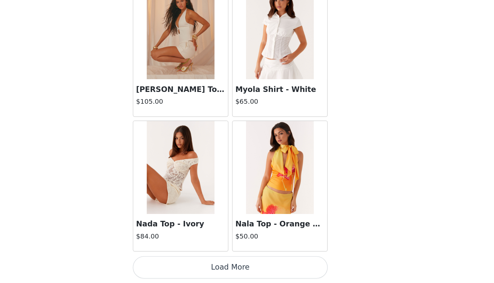
click at [188, 264] on button "Load More" at bounding box center [246, 272] width 137 height 16
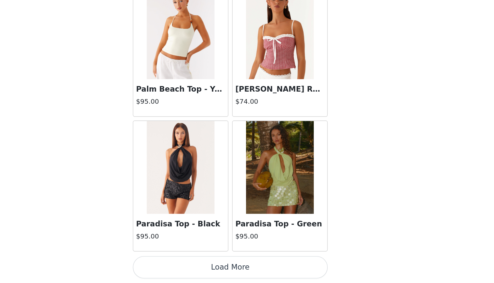
click at [191, 264] on button "Load More" at bounding box center [246, 272] width 137 height 16
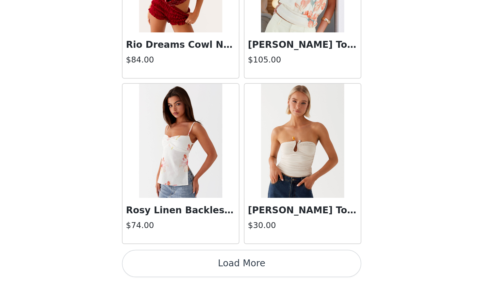
scroll to position [60, 0]
click at [178, 264] on button "Load More" at bounding box center [246, 272] width 137 height 16
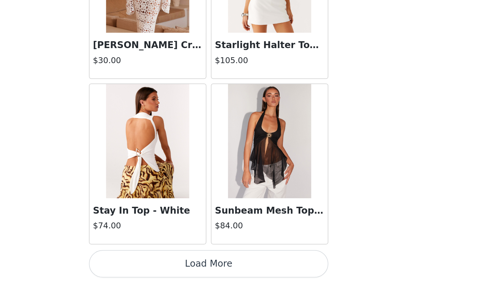
click at [178, 264] on button "Load More" at bounding box center [246, 272] width 137 height 16
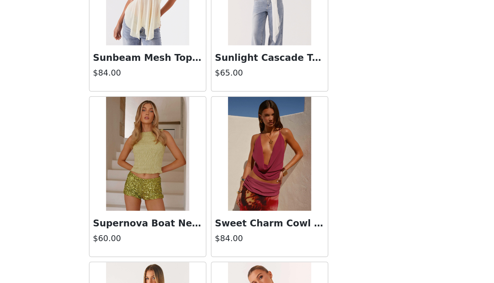
scroll to position [8485, 0]
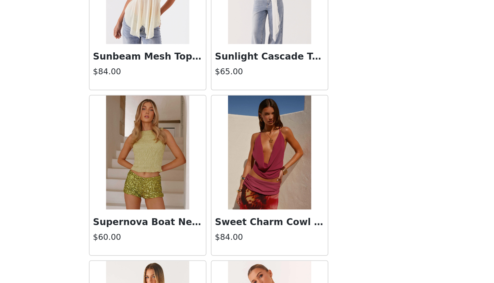
click at [258, 175] on img at bounding box center [281, 207] width 47 height 65
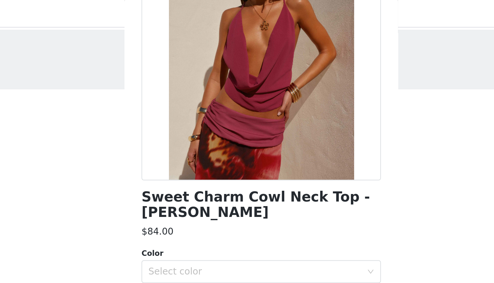
scroll to position [62, 0]
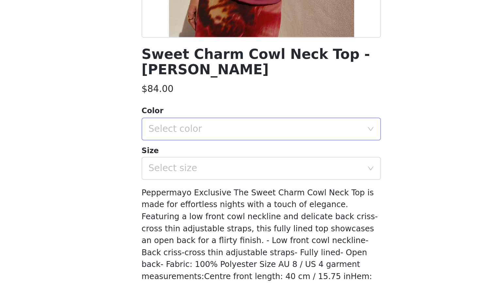
click at [182, 166] on div "Select color" at bounding box center [243, 169] width 122 height 7
click at [178, 170] on li "Violette" at bounding box center [246, 175] width 137 height 10
click at [182, 189] on div "Select size" at bounding box center [243, 192] width 122 height 7
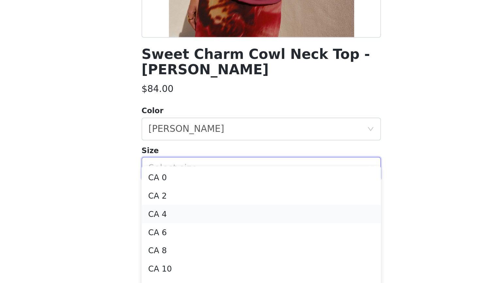
click at [178, 213] on li "CA 4" at bounding box center [246, 218] width 137 height 10
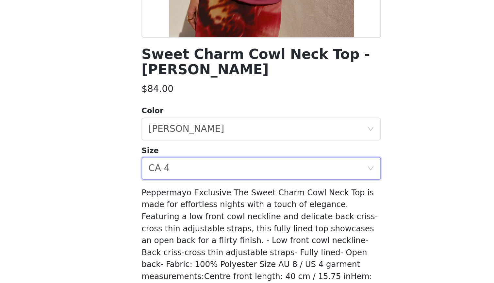
scroll to position [35, 0]
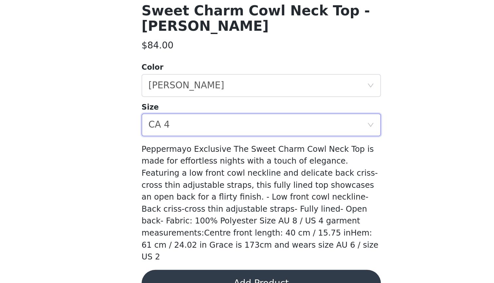
click at [178, 275] on button "Add Product" at bounding box center [246, 283] width 137 height 16
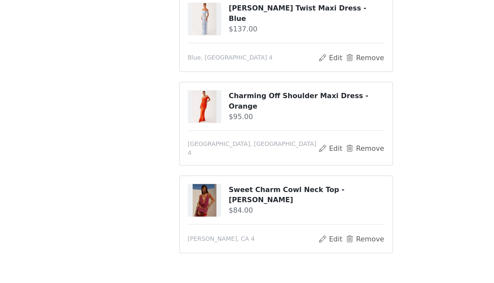
scroll to position [46, 0]
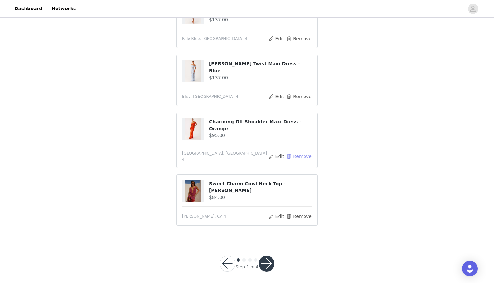
click at [299, 154] on button "Remove" at bounding box center [299, 156] width 26 height 8
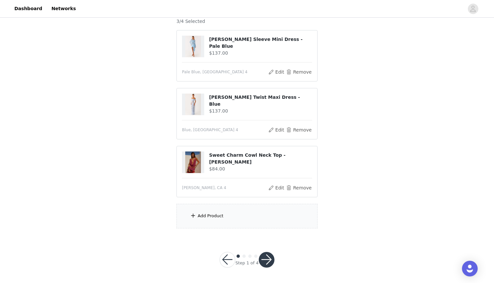
scroll to position [32, 0]
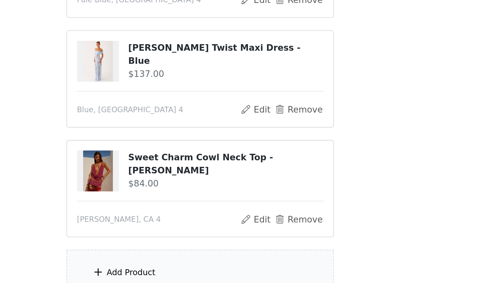
click at [177, 232] on div "Add Product" at bounding box center [247, 244] width 141 height 25
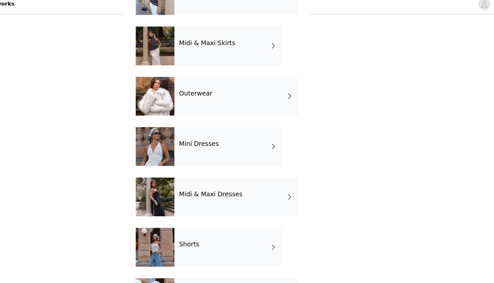
scroll to position [60, 0]
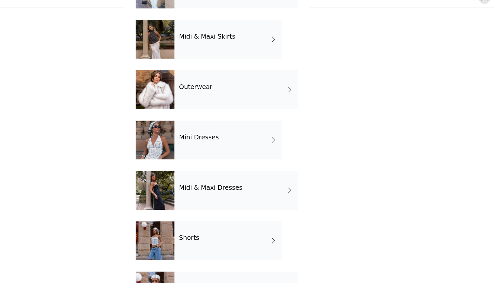
click at [211, 159] on div "Midi & Maxi Dresses" at bounding box center [263, 171] width 105 height 33
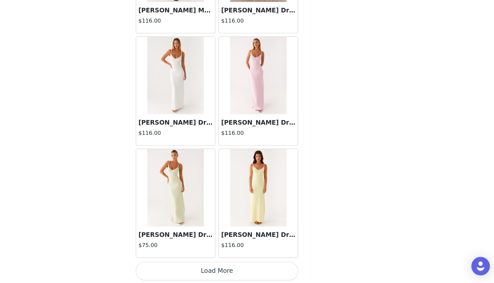
click at [202, 265] on button "Load More" at bounding box center [246, 273] width 137 height 16
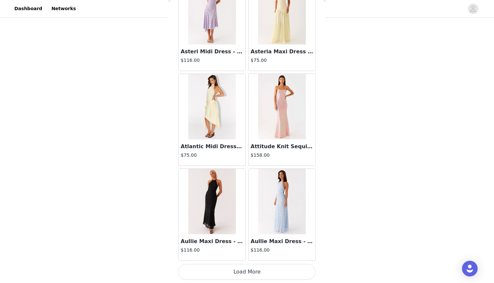
scroll to position [1666, 0]
click at [264, 271] on button "Load More" at bounding box center [246, 272] width 137 height 16
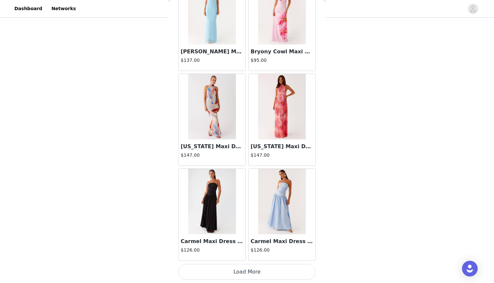
scroll to position [60, 0]
click at [259, 273] on button "Load More" at bounding box center [246, 272] width 137 height 16
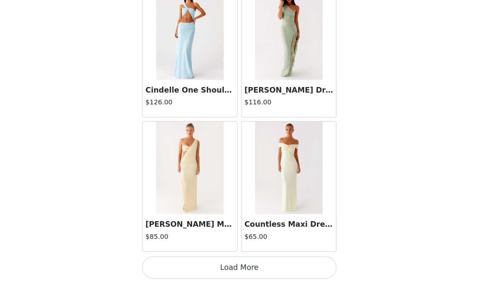
click at [192, 264] on button "Load More" at bounding box center [246, 272] width 137 height 16
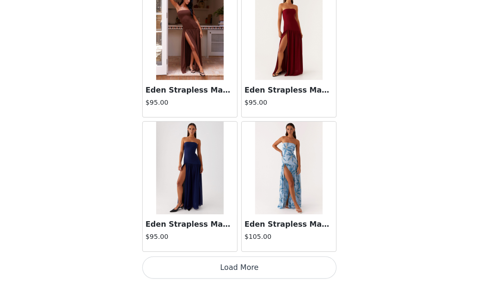
click at [185, 264] on button "Load More" at bounding box center [246, 272] width 137 height 16
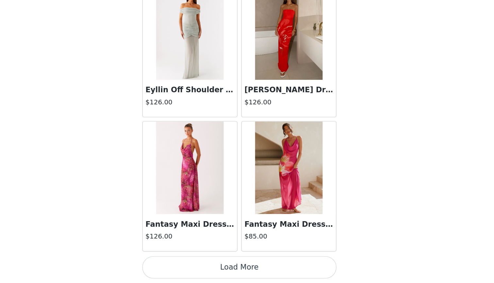
click at [191, 264] on button "Load More" at bounding box center [246, 272] width 137 height 16
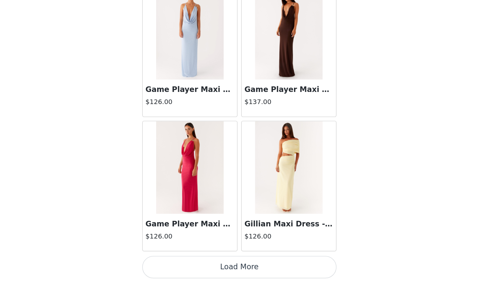
scroll to position [60, 0]
click at [188, 264] on button "Load More" at bounding box center [246, 272] width 137 height 16
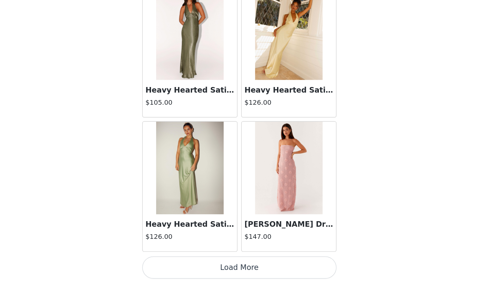
click at [178, 264] on button "Load More" at bounding box center [246, 272] width 137 height 16
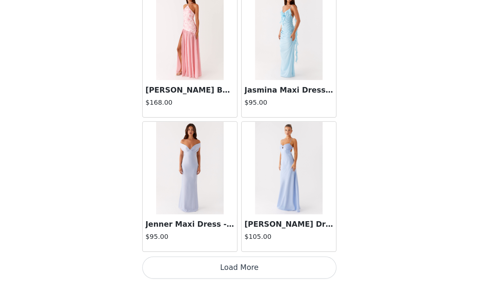
scroll to position [8302, 0]
click at [180, 264] on button "Load More" at bounding box center [246, 272] width 137 height 16
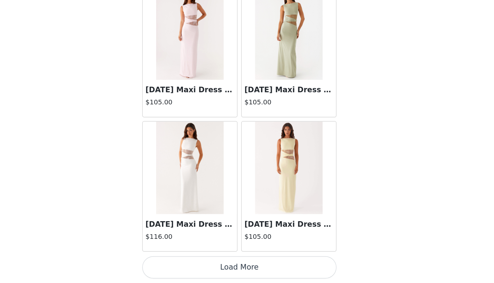
click at [187, 264] on button "Load More" at bounding box center [246, 272] width 137 height 16
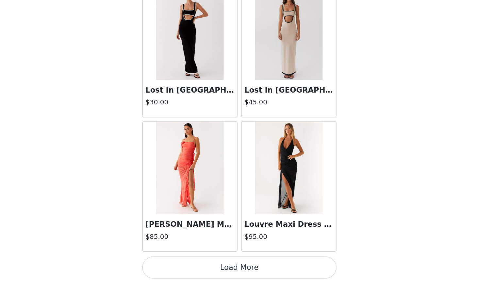
click at [191, 264] on button "Load More" at bounding box center [246, 272] width 137 height 16
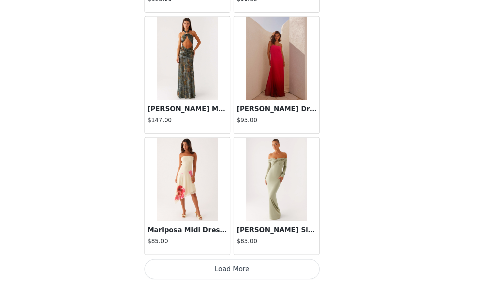
scroll to position [11146, 0]
click at [178, 264] on button "Load More" at bounding box center [246, 272] width 137 height 16
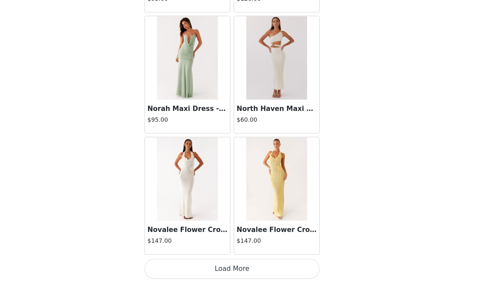
scroll to position [60, 0]
click at [181, 264] on button "Load More" at bounding box center [246, 272] width 137 height 16
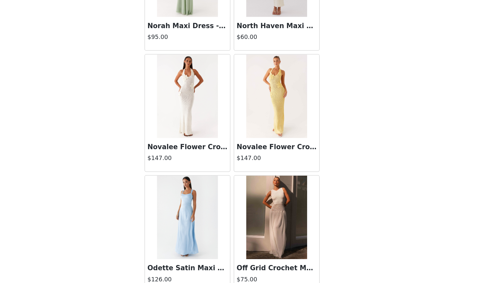
scroll to position [12256, 0]
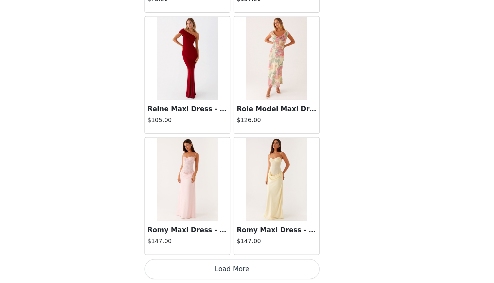
click at [203, 264] on button "Load More" at bounding box center [246, 272] width 137 height 16
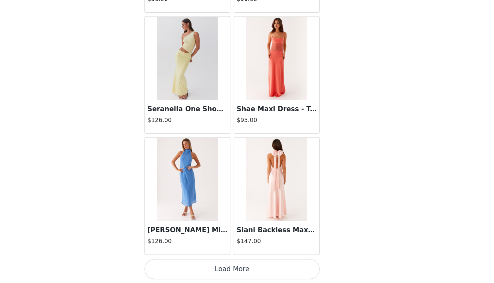
scroll to position [13990, 0]
click at [205, 264] on button "Load More" at bounding box center [246, 272] width 137 height 16
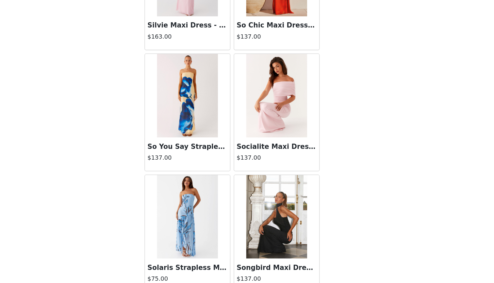
scroll to position [14388, 0]
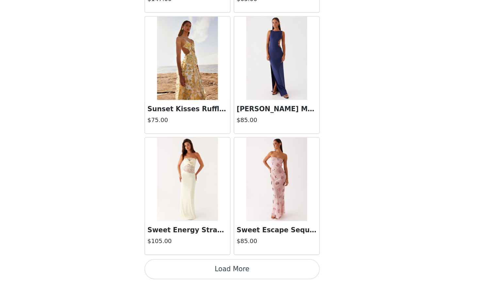
click at [197, 264] on button "Load More" at bounding box center [246, 272] width 137 height 16
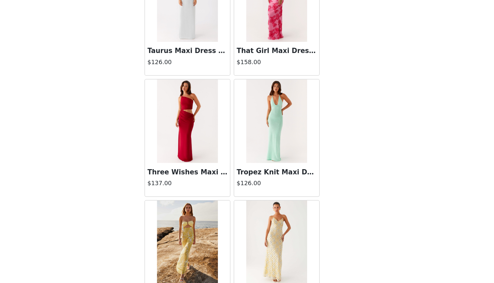
scroll to position [15433, 0]
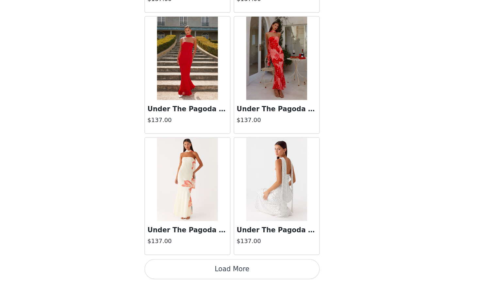
click at [202, 264] on button "Load More" at bounding box center [246, 272] width 137 height 16
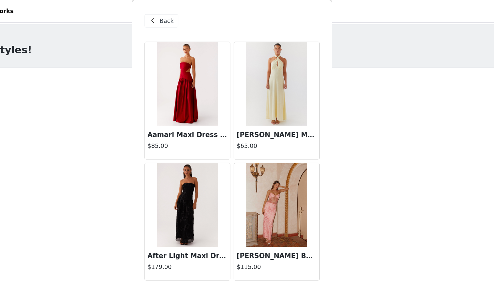
scroll to position [0, 0]
click at [190, 18] on span "Back" at bounding box center [195, 16] width 11 height 7
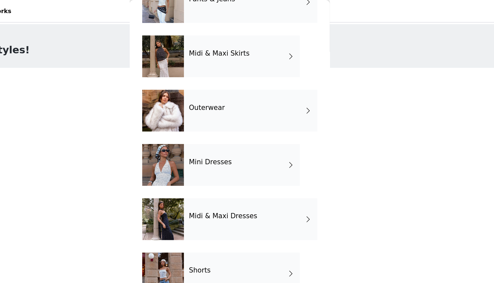
scroll to position [90, 0]
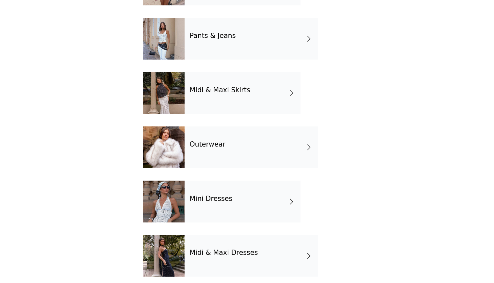
click at [211, 203] on div "Mini Dresses" at bounding box center [256, 219] width 91 height 33
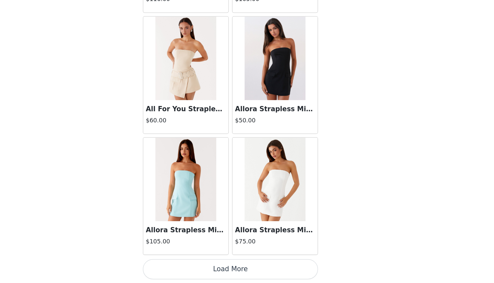
click at [178, 264] on button "Load More" at bounding box center [246, 272] width 137 height 16
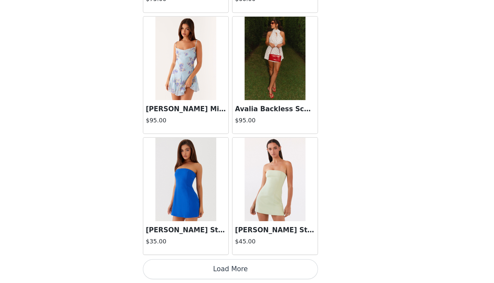
click at [194, 264] on button "Load More" at bounding box center [246, 272] width 137 height 16
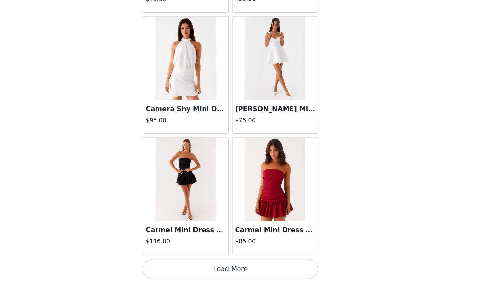
click at [200, 264] on button "Load More" at bounding box center [246, 272] width 137 height 16
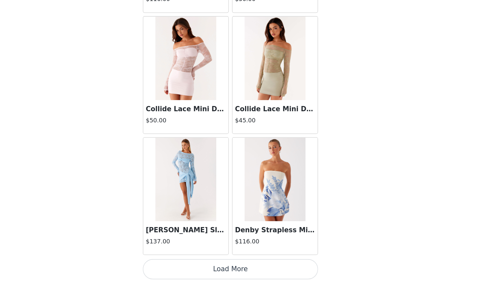
click at [181, 237] on h3 "Consie Long Sleeve Mini Dress - Pale Blue" at bounding box center [212, 241] width 63 height 8
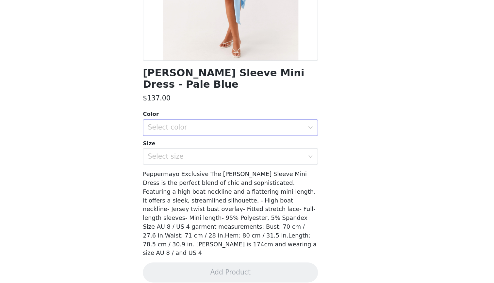
click at [182, 155] on div "Select color" at bounding box center [244, 161] width 125 height 12
click at [180, 170] on li "Pale Blue" at bounding box center [246, 175] width 137 height 10
click at [182, 177] on div "Select size" at bounding box center [244, 183] width 125 height 12
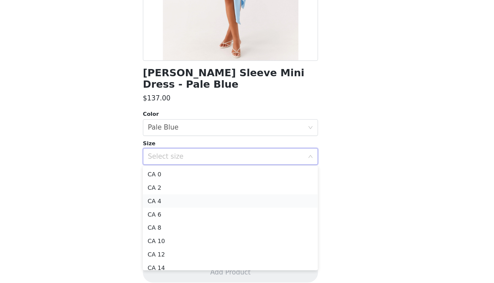
click at [178, 213] on li "CA 4" at bounding box center [246, 218] width 137 height 10
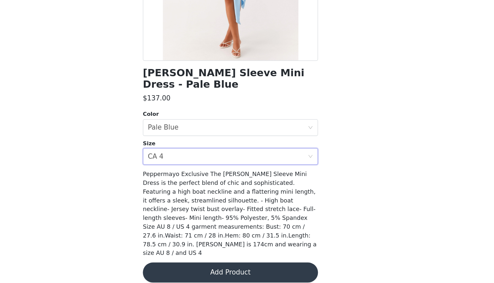
click at [178, 266] on button "Add Product" at bounding box center [246, 274] width 137 height 16
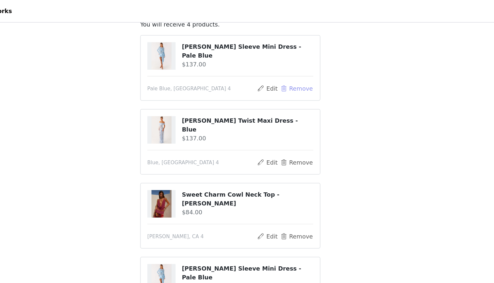
click at [286, 69] on button "Remove" at bounding box center [299, 69] width 26 height 8
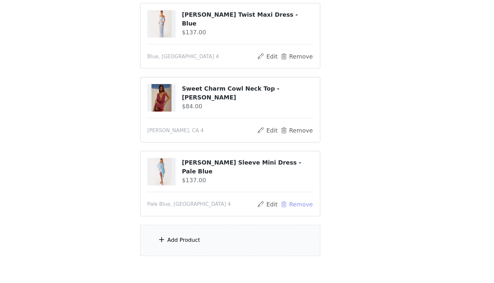
click at [286, 199] on button "Remove" at bounding box center [299, 203] width 26 height 8
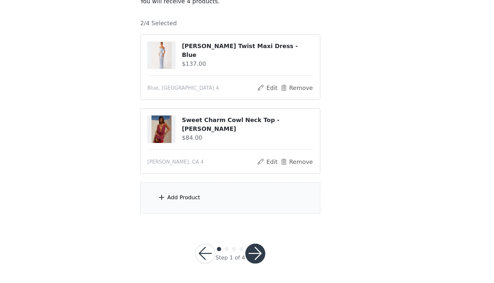
click at [207, 204] on div "Add Product" at bounding box center [247, 216] width 141 height 25
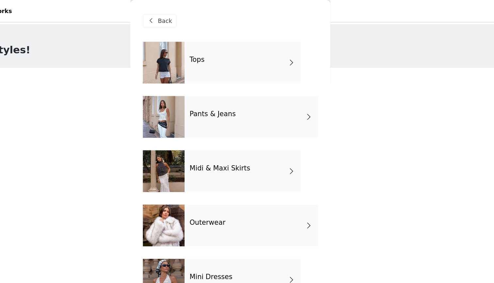
scroll to position [0, 0]
click at [190, 66] on div "Tops Pants & Jeans Midi & Maxi Skirts Outerwear Mini Dresses Midi & Maxi Dresse…" at bounding box center [246, 203] width 137 height 340
click at [211, 53] on div "Tops" at bounding box center [256, 49] width 91 height 33
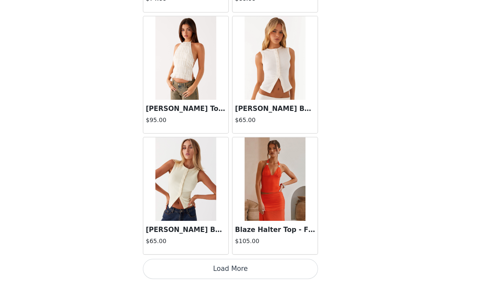
scroll to position [2, 0]
click at [186, 264] on button "Load More" at bounding box center [246, 272] width 137 height 16
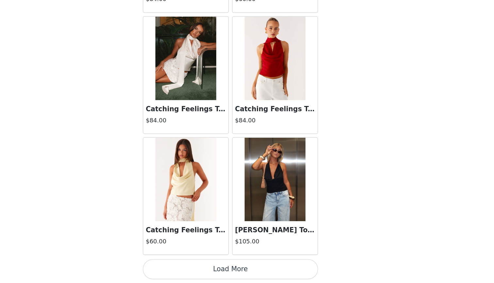
click at [195, 264] on button "Load More" at bounding box center [246, 272] width 137 height 16
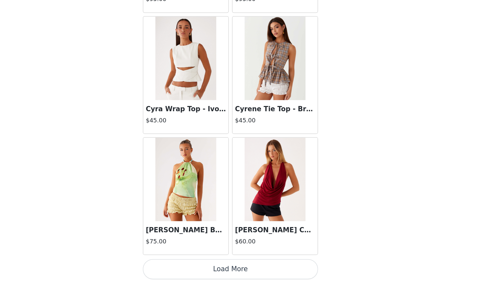
click at [178, 264] on button "Load More" at bounding box center [246, 272] width 137 height 16
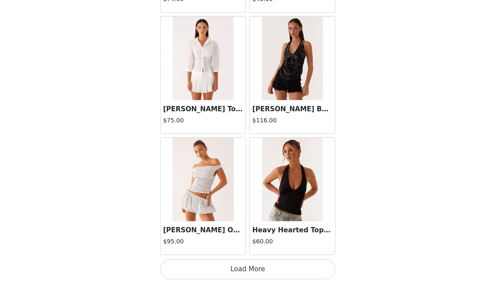
click at [205, 264] on button "Load More" at bounding box center [246, 272] width 137 height 16
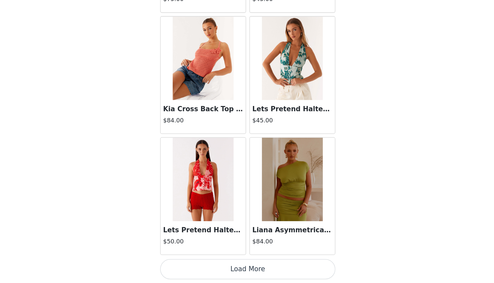
click at [209, 264] on button "Load More" at bounding box center [246, 272] width 137 height 16
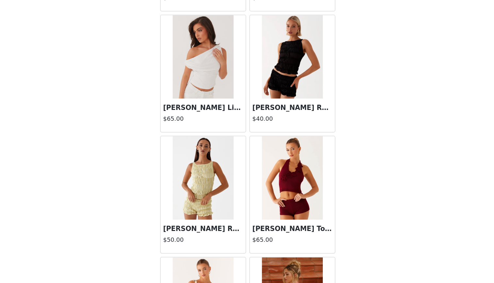
scroll to position [5296, 0]
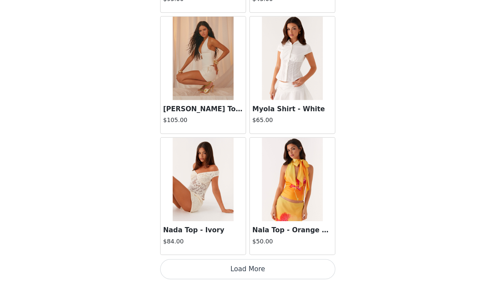
click at [215, 264] on button "Load More" at bounding box center [246, 272] width 137 height 16
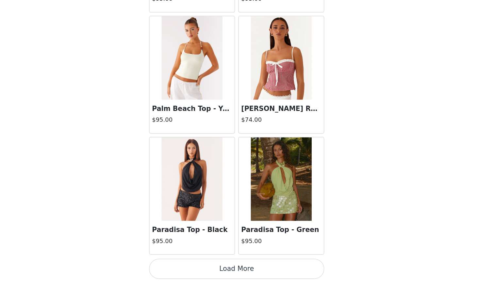
scroll to position [2, 0]
click at [197, 264] on button "Load More" at bounding box center [246, 272] width 137 height 16
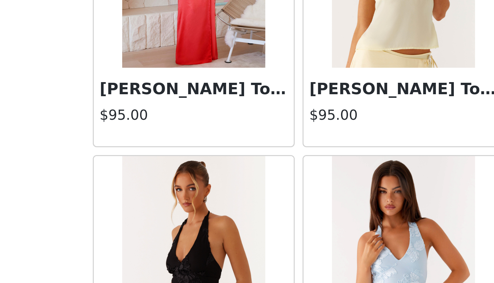
scroll to position [6781, 0]
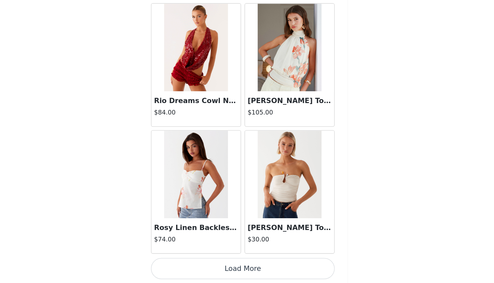
click at [178, 264] on button "Load More" at bounding box center [246, 272] width 137 height 16
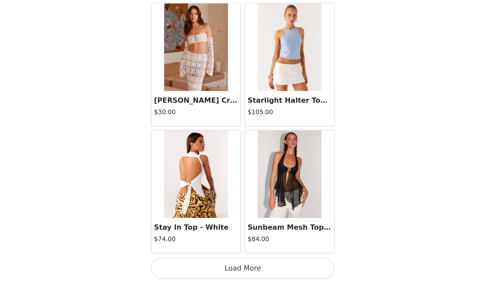
click at [182, 264] on button "Load More" at bounding box center [246, 272] width 137 height 16
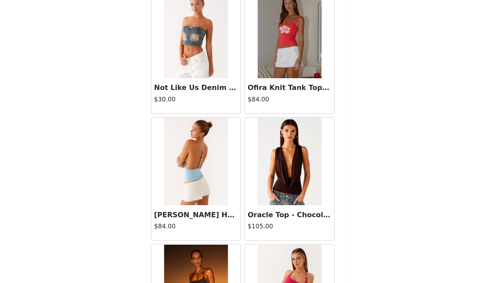
scroll to position [6036, 0]
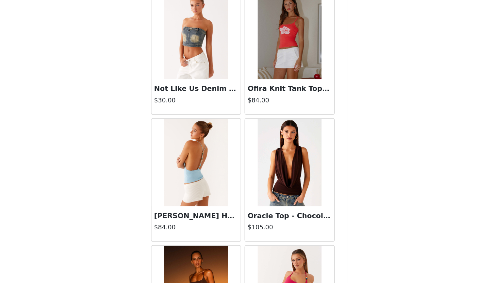
click at [258, 160] on img at bounding box center [282, 192] width 48 height 65
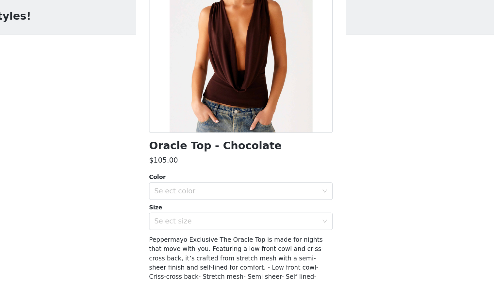
scroll to position [56, 0]
click at [196, 164] on div "Select color" at bounding box center [243, 167] width 122 height 7
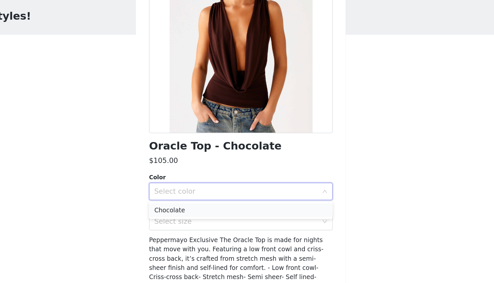
click at [185, 177] on li "Chocolate" at bounding box center [246, 182] width 137 height 10
click at [185, 187] on div "Select size" at bounding box center [243, 190] width 122 height 7
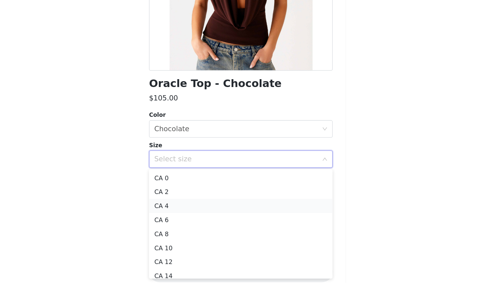
click at [178, 220] on li "CA 4" at bounding box center [246, 225] width 137 height 10
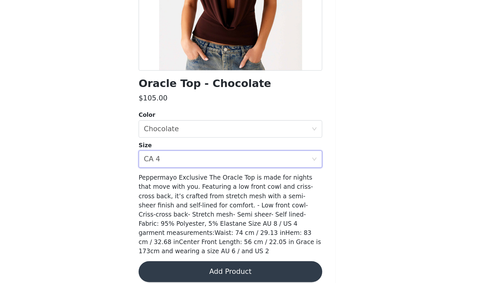
scroll to position [2, 0]
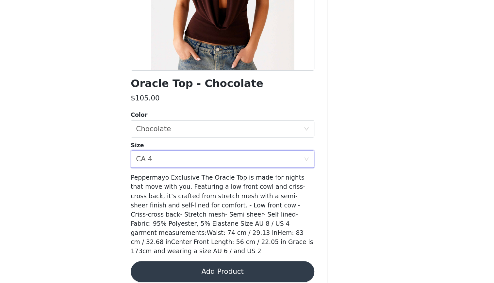
click at [178, 266] on button "Add Product" at bounding box center [246, 274] width 137 height 16
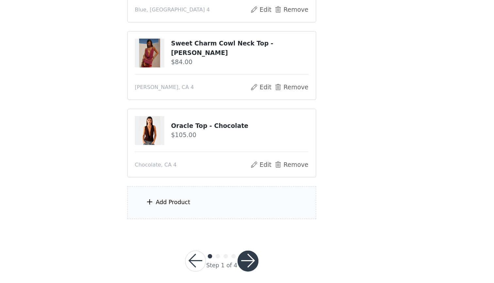
scroll to position [57, 0]
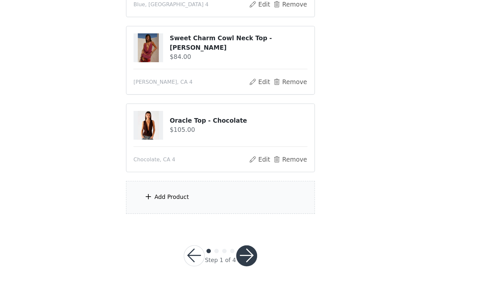
click at [177, 207] on div "Add Product" at bounding box center [247, 219] width 141 height 25
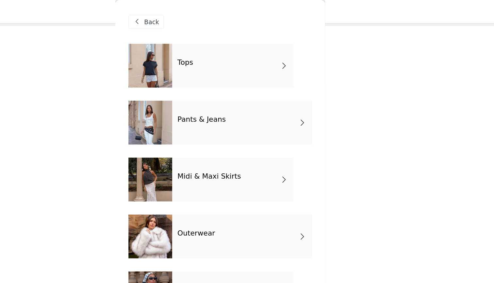
scroll to position [31, 0]
click at [211, 64] on div "Tops" at bounding box center [256, 49] width 91 height 33
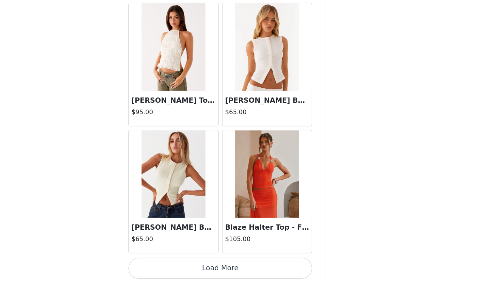
scroll to position [60, 0]
click at [184, 264] on button "Load More" at bounding box center [246, 272] width 137 height 16
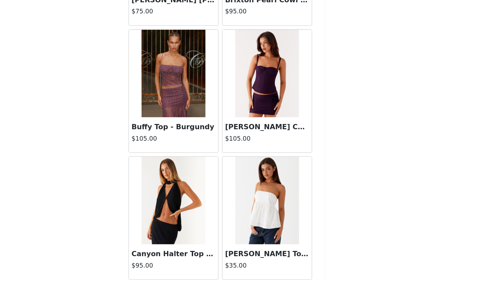
scroll to position [1360, 0]
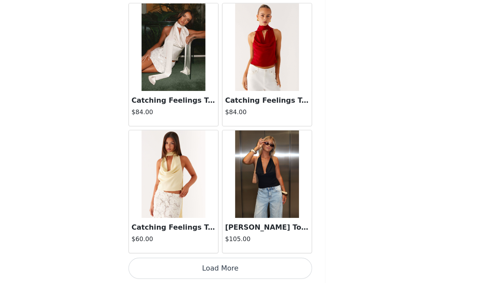
click at [178, 264] on button "Load More" at bounding box center [246, 272] width 137 height 16
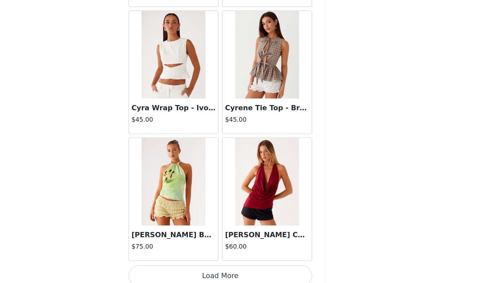
scroll to position [2608, 0]
click at [178, 269] on button "Load More" at bounding box center [246, 277] width 137 height 16
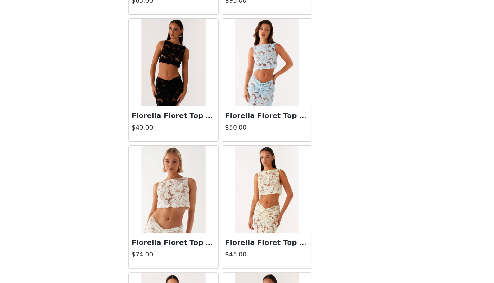
scroll to position [3360, 0]
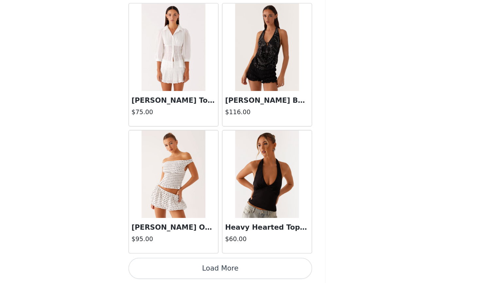
click at [178, 264] on button "Load More" at bounding box center [246, 272] width 137 height 16
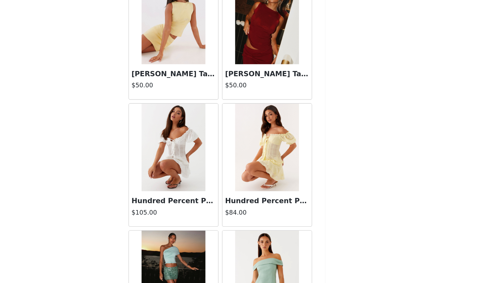
scroll to position [3775, 0]
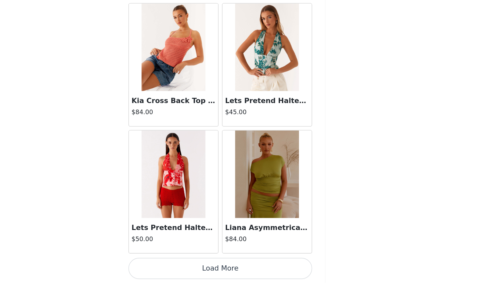
click at [186, 264] on button "Load More" at bounding box center [246, 272] width 137 height 16
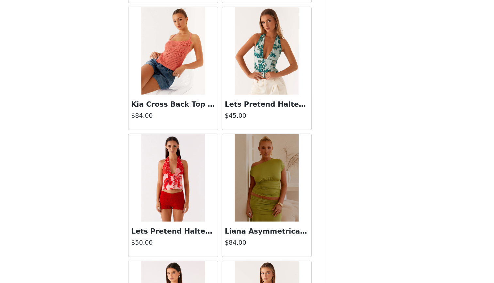
scroll to position [60, 0]
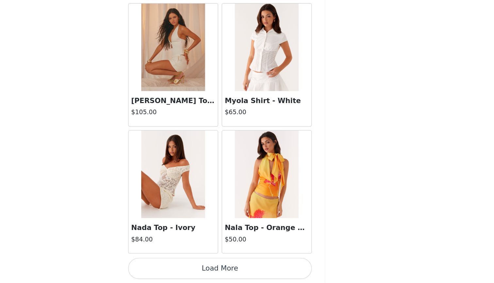
click at [186, 264] on button "Load More" at bounding box center [246, 272] width 137 height 16
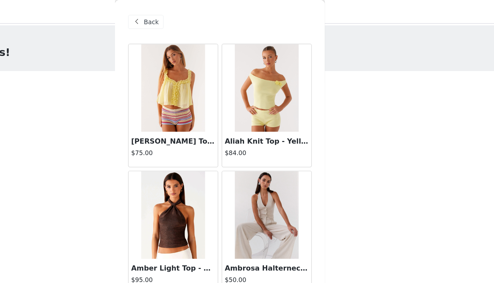
scroll to position [0, 0]
click at [190, 15] on span "Back" at bounding box center [195, 16] width 11 height 7
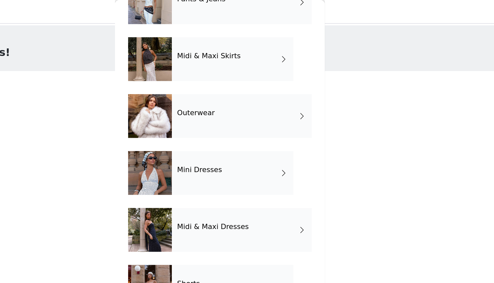
scroll to position [90, 0]
click at [211, 94] on div "Outerwear" at bounding box center [263, 86] width 105 height 33
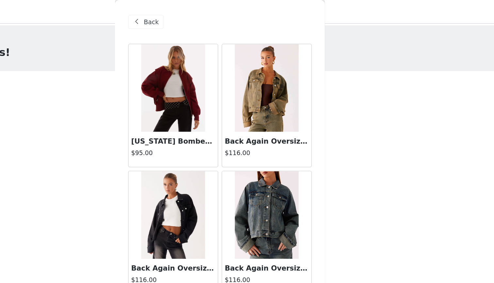
scroll to position [0, 0]
click at [190, 15] on span "Back" at bounding box center [195, 16] width 11 height 7
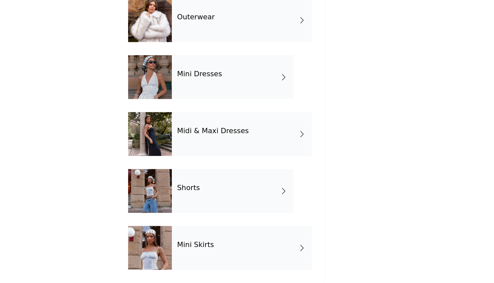
scroll to position [90, 0]
click at [211, 240] on div "Mini Skirts" at bounding box center [263, 256] width 105 height 33
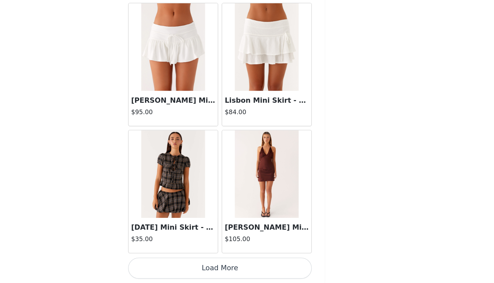
scroll to position [0, 0]
click at [178, 264] on button "Load More" at bounding box center [246, 272] width 137 height 16
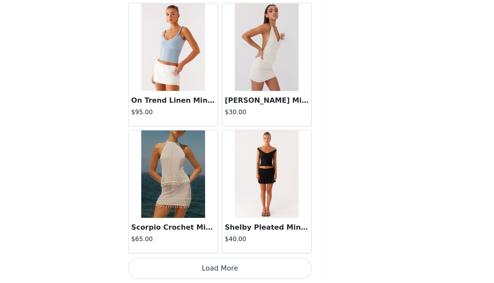
click at [178, 264] on button "Load More" at bounding box center [246, 272] width 137 height 16
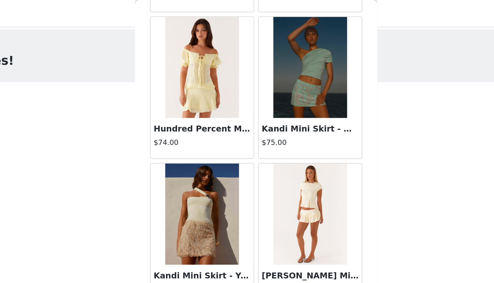
click at [188, 69] on img at bounding box center [211, 43] width 47 height 65
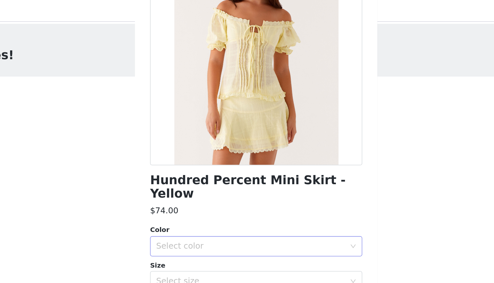
click at [182, 160] on div "Select color" at bounding box center [243, 163] width 122 height 7
click at [178, 134] on div "Hundred Percent Mini Skirt - Yellow $74.00 Color Select color Size Select size …" at bounding box center [246, 130] width 137 height 335
click at [182, 157] on div "Select color" at bounding box center [244, 163] width 125 height 12
click at [178, 164] on li "Yellow" at bounding box center [246, 168] width 137 height 10
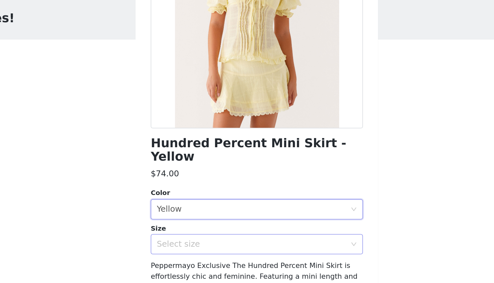
click at [182, 182] on div "Select size" at bounding box center [243, 185] width 122 height 7
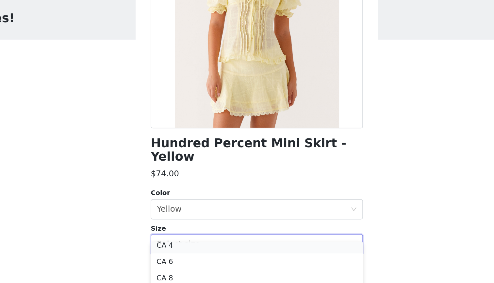
scroll to position [22, 0]
click at [178, 184] on li "CA 4" at bounding box center [246, 189] width 137 height 10
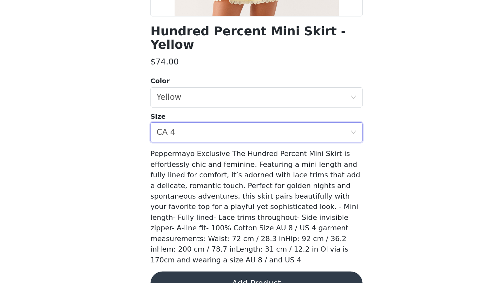
scroll to position [33, 0]
click at [178, 275] on button "Add Product" at bounding box center [246, 283] width 137 height 16
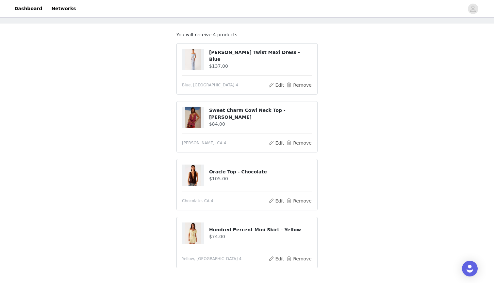
scroll to position [29, 0]
click at [297, 259] on button "Remove" at bounding box center [299, 259] width 26 height 8
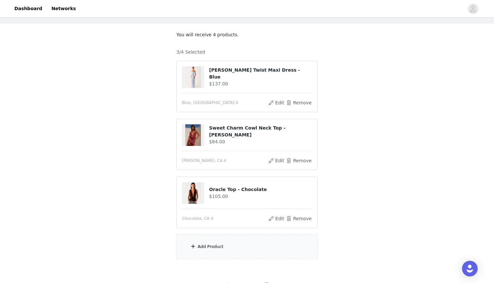
click at [239, 251] on div "Add Product" at bounding box center [247, 246] width 141 height 25
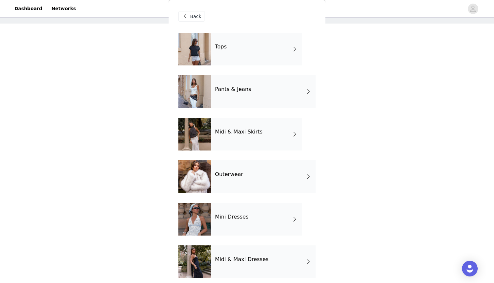
click at [244, 49] on div "Tops" at bounding box center [256, 49] width 91 height 33
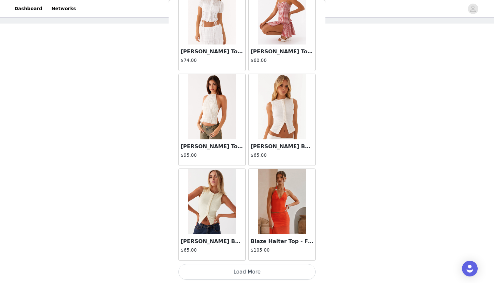
scroll to position [718, 0]
click at [218, 273] on button "Load More" at bounding box center [246, 272] width 137 height 16
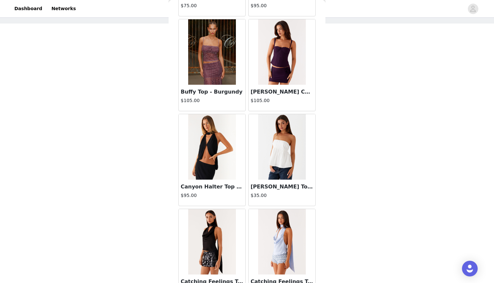
scroll to position [1420, 0]
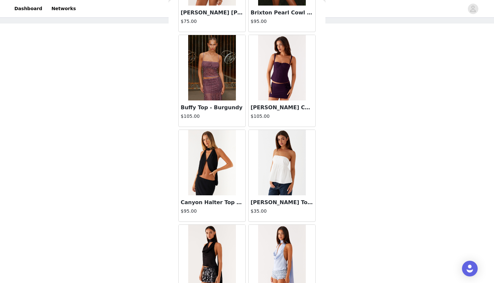
click at [278, 80] on img at bounding box center [281, 67] width 47 height 65
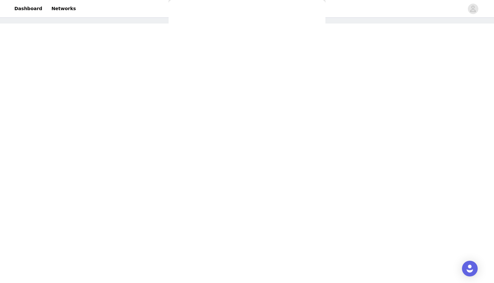
scroll to position [0, 0]
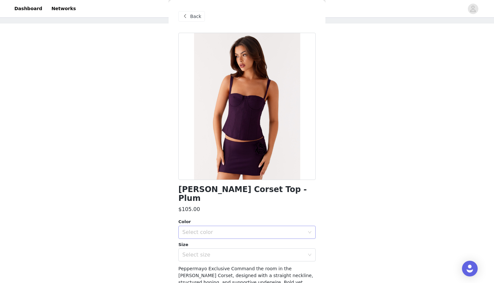
click at [230, 229] on div "Select color" at bounding box center [243, 232] width 122 height 7
click at [230, 240] on li "Plum" at bounding box center [246, 237] width 137 height 10
click at [230, 254] on div "Campbell Corset Top - Plum $105.00 Color Select color Plum Size Select size Pep…" at bounding box center [246, 197] width 137 height 329
click at [230, 249] on div "Select size" at bounding box center [244, 254] width 125 height 12
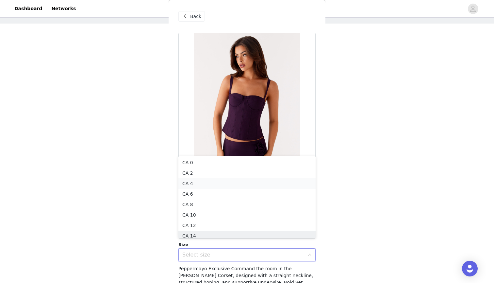
scroll to position [3, 0]
click at [213, 181] on li "CA 4" at bounding box center [246, 180] width 137 height 10
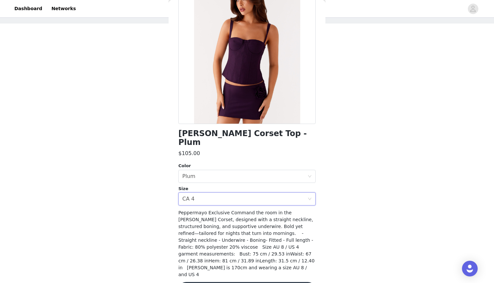
scroll to position [56, 0]
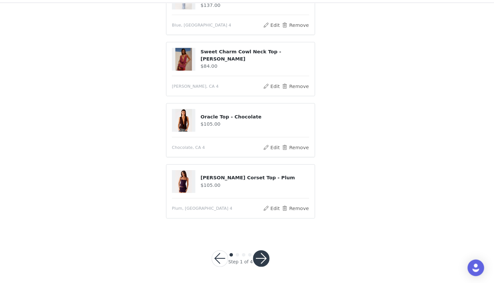
scroll to position [76, 0]
click at [259, 252] on button "button" at bounding box center [267, 260] width 16 height 16
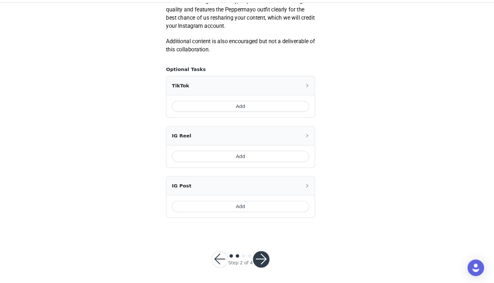
scroll to position [353, 0]
click at [259, 253] on button "button" at bounding box center [267, 261] width 16 height 16
click at [257, 110] on button "Add" at bounding box center [247, 115] width 130 height 10
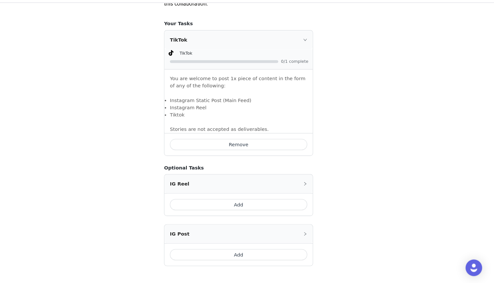
scroll to position [405, 0]
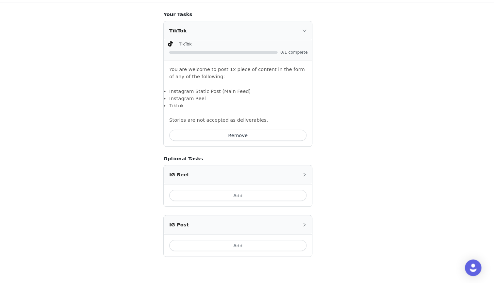
click at [224, 242] on button "Add" at bounding box center [247, 247] width 130 height 10
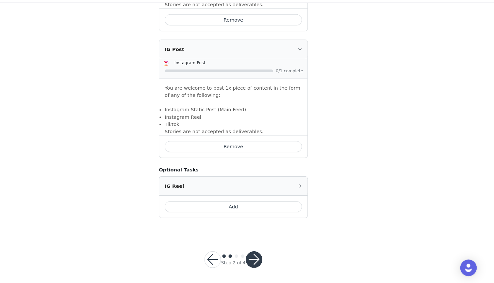
scroll to position [514, 0]
click at [259, 253] on button "button" at bounding box center [267, 261] width 16 height 16
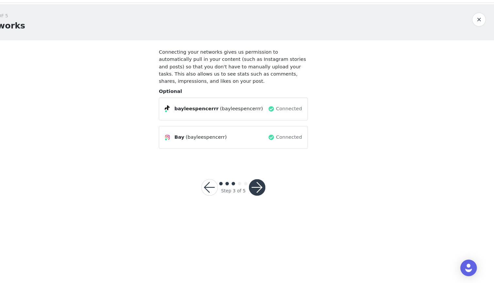
click at [262, 184] on button "button" at bounding box center [270, 192] width 16 height 16
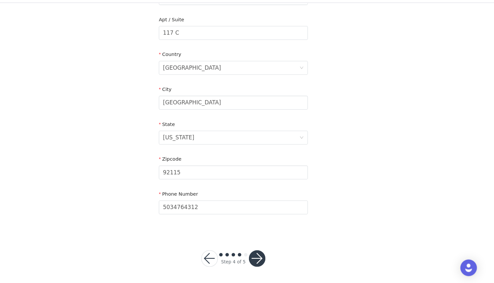
scroll to position [163, 0]
click at [262, 252] on button "button" at bounding box center [270, 260] width 16 height 16
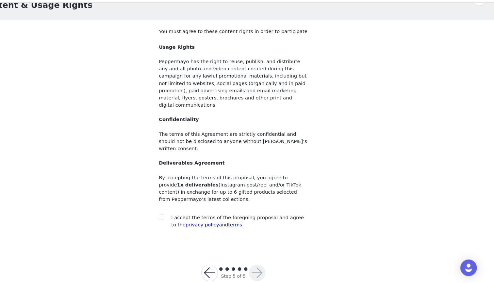
scroll to position [19, 0]
click at [177, 218] on input "checkbox" at bounding box center [179, 220] width 5 height 5
checkbox input "true"
click at [262, 265] on button "button" at bounding box center [270, 273] width 16 height 16
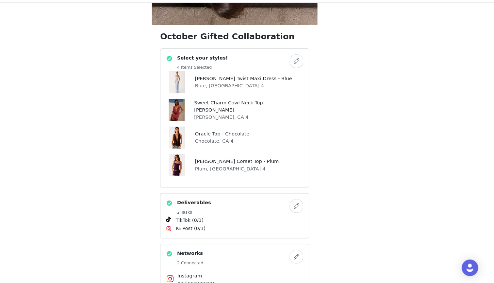
scroll to position [204, 0]
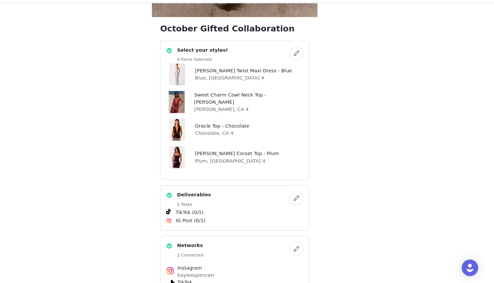
click at [299, 59] on button "button" at bounding box center [305, 65] width 13 height 13
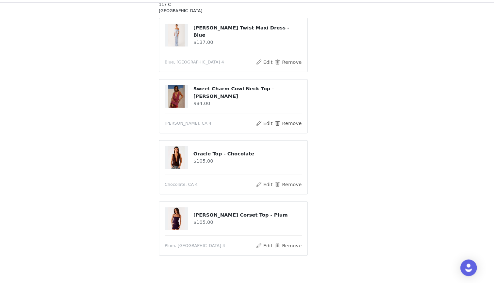
scroll to position [108, 0]
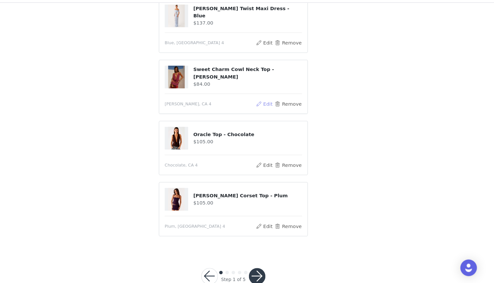
click at [268, 110] on button "Edit" at bounding box center [276, 114] width 17 height 8
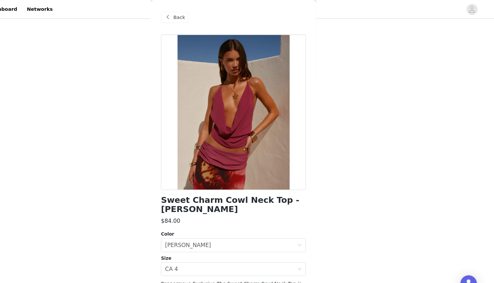
scroll to position [0, 0]
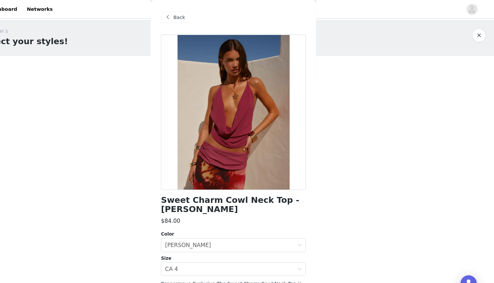
click at [190, 17] on span "Back" at bounding box center [195, 16] width 11 height 7
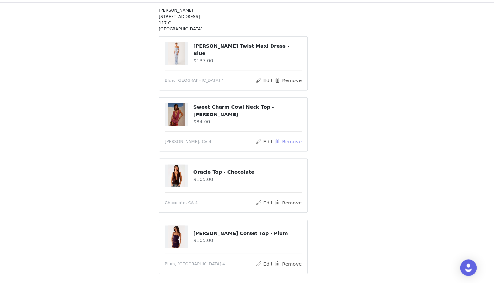
scroll to position [72, 0]
click at [286, 145] on button "Remove" at bounding box center [299, 149] width 26 height 8
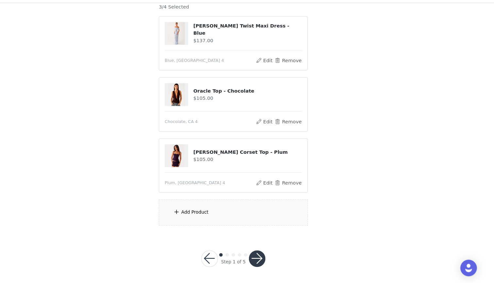
click at [233, 206] on div "Add Product" at bounding box center [247, 216] width 141 height 25
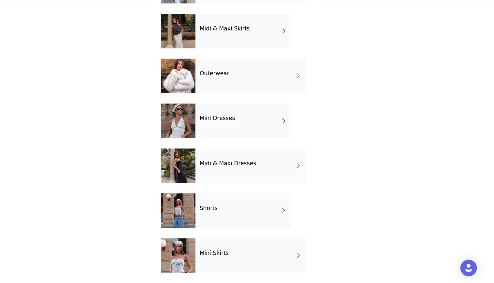
scroll to position [90, 0]
click at [213, 123] on div "Mini Dresses" at bounding box center [256, 129] width 91 height 33
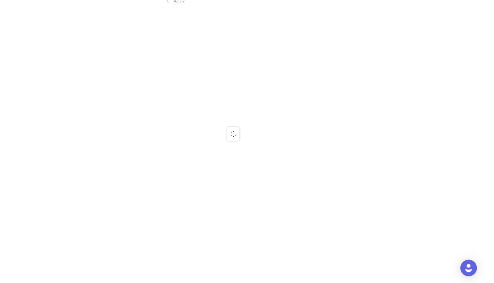
scroll to position [0, 0]
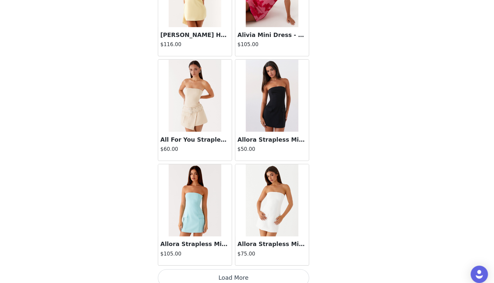
click at [214, 264] on button "Load More" at bounding box center [246, 272] width 137 height 16
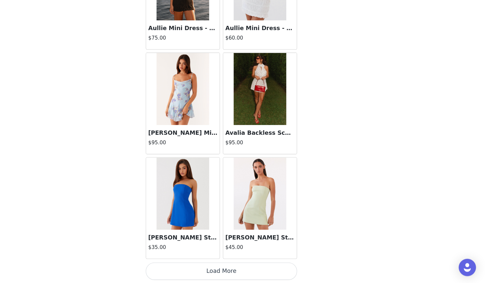
scroll to position [60, 0]
click at [218, 264] on button "Load More" at bounding box center [246, 272] width 137 height 16
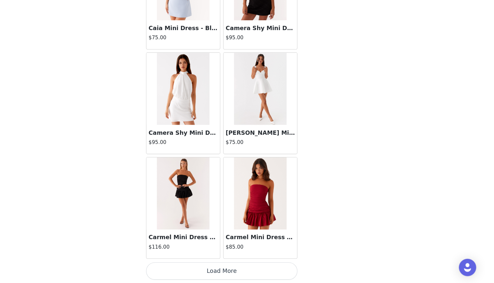
click at [218, 264] on button "Load More" at bounding box center [246, 272] width 137 height 16
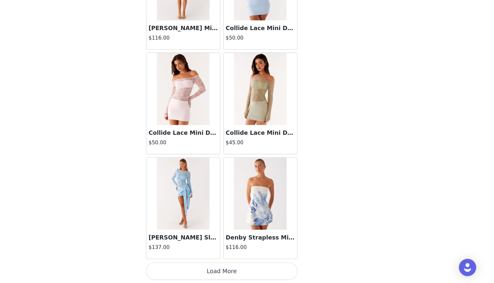
click at [206, 264] on button "Load More" at bounding box center [246, 272] width 137 height 16
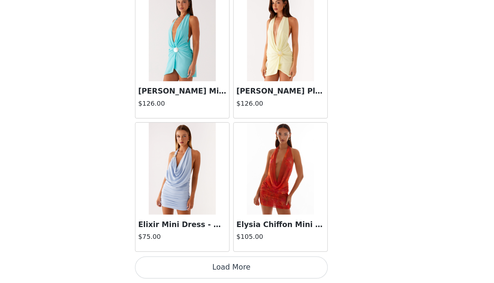
click at [178, 264] on button "Load More" at bounding box center [246, 272] width 137 height 16
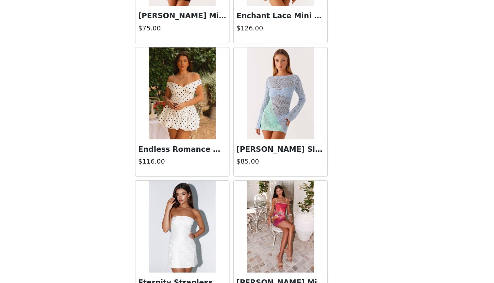
scroll to position [5041, 0]
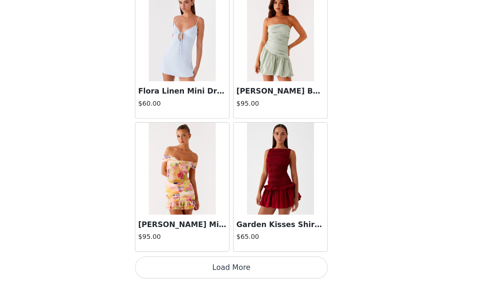
click at [178, 264] on button "Load More" at bounding box center [246, 272] width 137 height 16
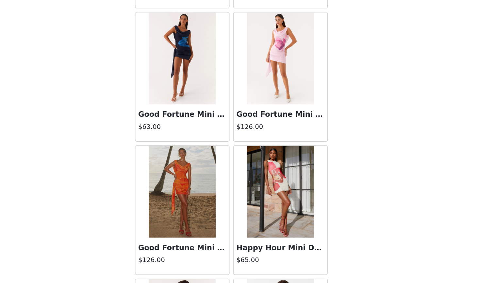
scroll to position [5830, 0]
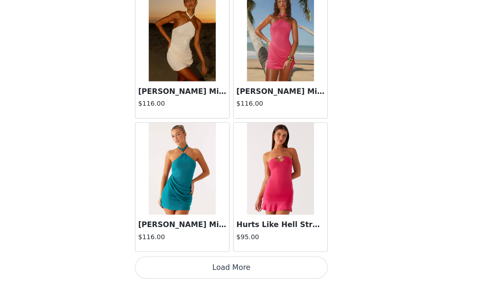
click at [178, 264] on button "Load More" at bounding box center [246, 272] width 137 height 16
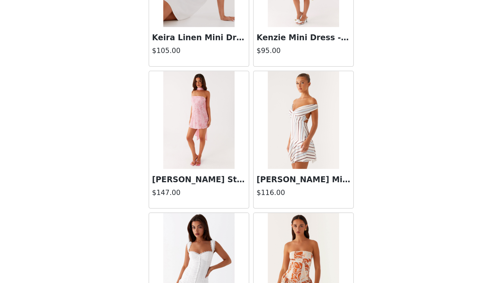
scroll to position [60, 0]
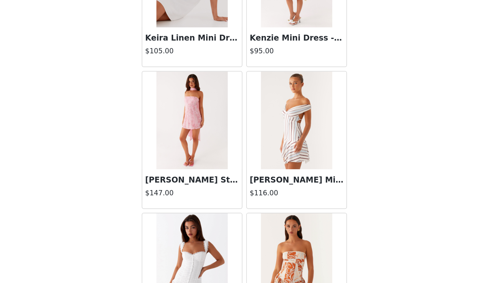
click at [258, 141] on img at bounding box center [281, 173] width 47 height 65
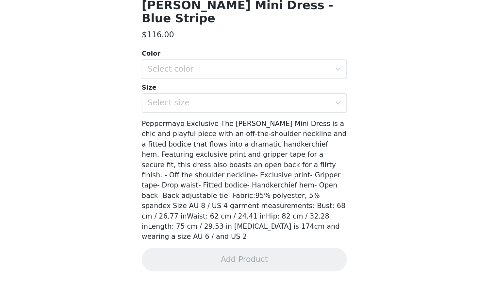
scroll to position [76, 0]
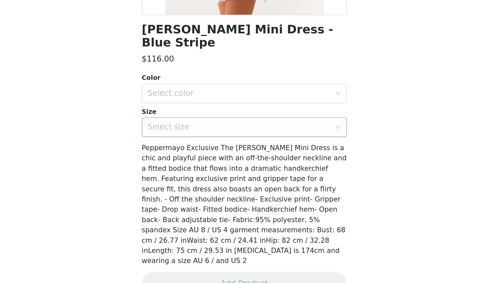
click at [193, 175] on div "Select size" at bounding box center [243, 178] width 122 height 7
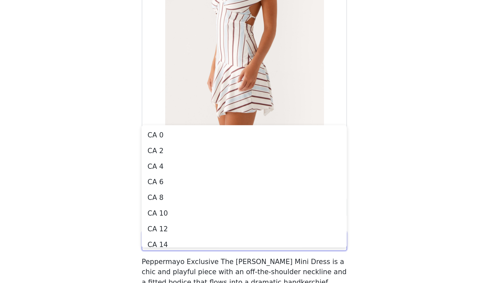
scroll to position [0, 0]
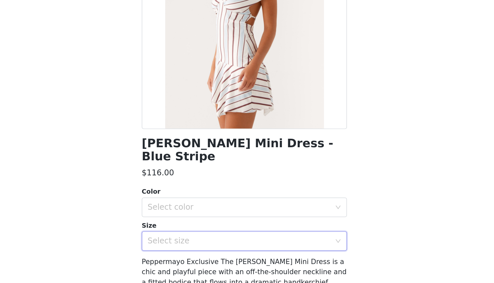
click at [178, 72] on div at bounding box center [246, 106] width 137 height 147
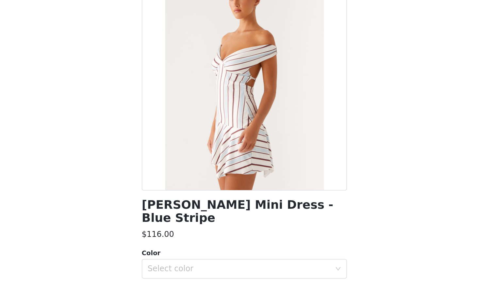
scroll to position [60, 0]
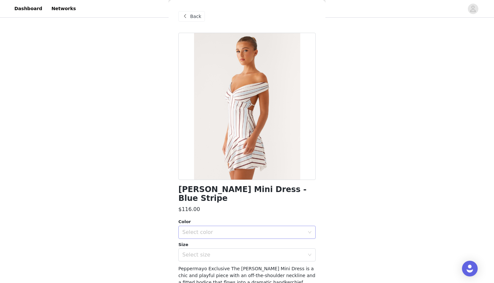
click at [196, 229] on div "Select color" at bounding box center [243, 232] width 122 height 7
click at [199, 233] on li "Blue Stripe" at bounding box center [246, 237] width 137 height 10
click at [199, 251] on div "Select size" at bounding box center [244, 254] width 125 height 12
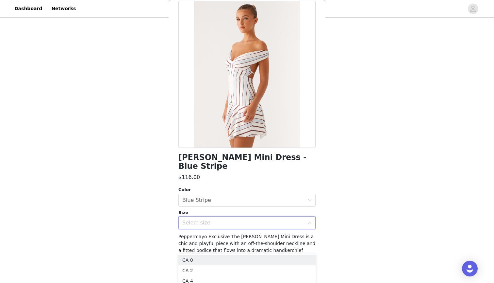
scroll to position [33, 0]
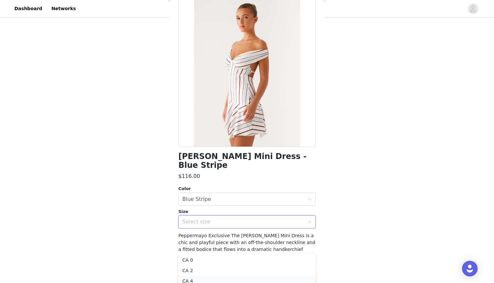
click at [195, 278] on li "CA 4" at bounding box center [246, 281] width 137 height 10
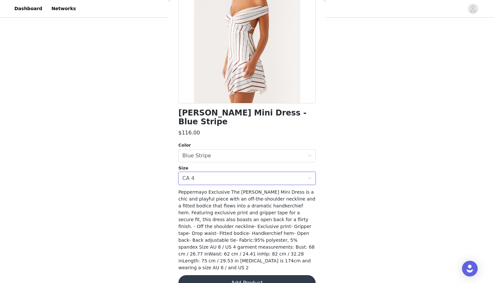
click at [242, 275] on button "Add Product" at bounding box center [246, 283] width 137 height 16
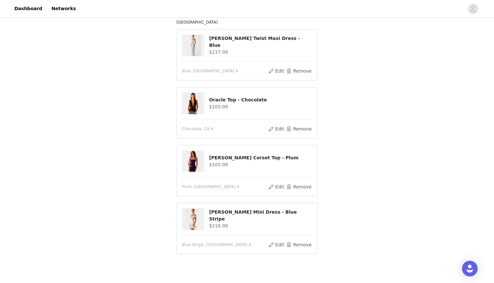
scroll to position [97, 0]
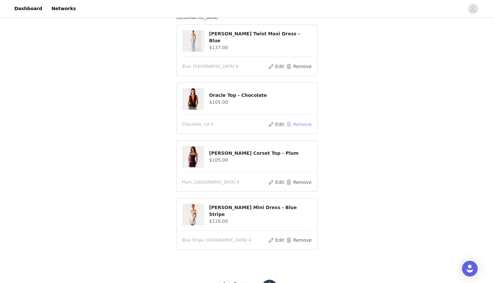
click at [298, 122] on button "Remove" at bounding box center [299, 124] width 26 height 8
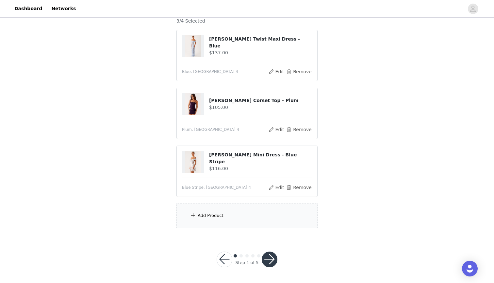
scroll to position [60, 0]
click at [222, 217] on div "Add Product" at bounding box center [211, 215] width 26 height 7
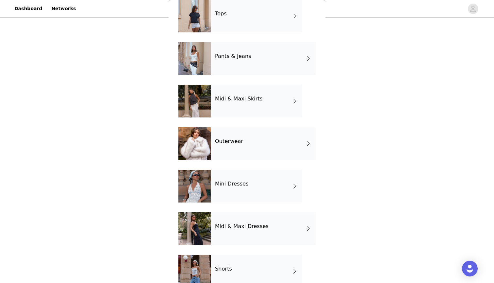
scroll to position [38, 0]
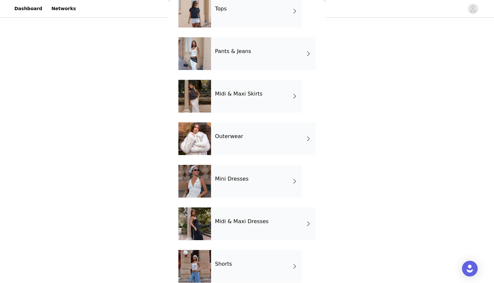
click at [239, 191] on div "Mini Dresses" at bounding box center [256, 181] width 91 height 33
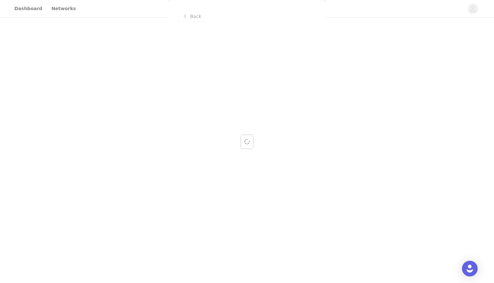
scroll to position [0, 0]
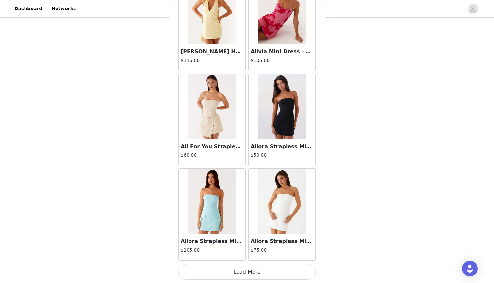
click at [240, 269] on button "Load More" at bounding box center [246, 272] width 137 height 16
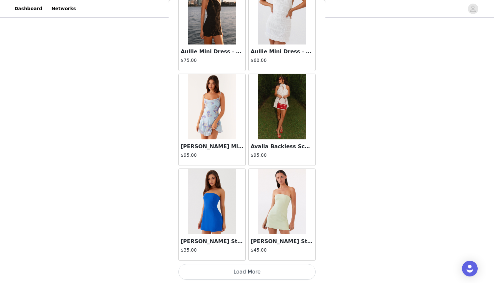
click at [260, 270] on button "Load More" at bounding box center [246, 272] width 137 height 16
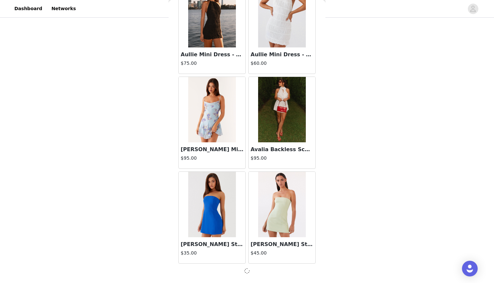
scroll to position [1663, 0]
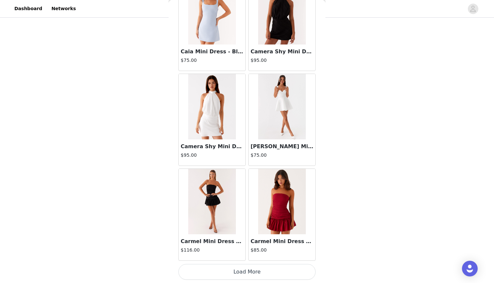
click at [265, 268] on button "Load More" at bounding box center [246, 272] width 137 height 16
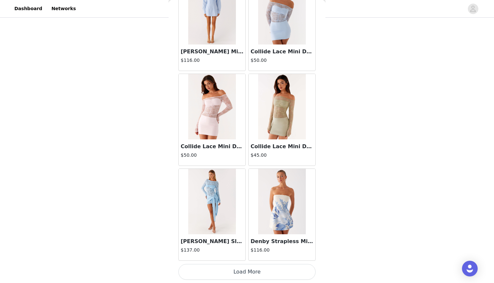
scroll to position [3562, 0]
click at [230, 243] on h3 "Consie Long Sleeve Mini Dress - Pale Blue" at bounding box center [212, 241] width 63 height 8
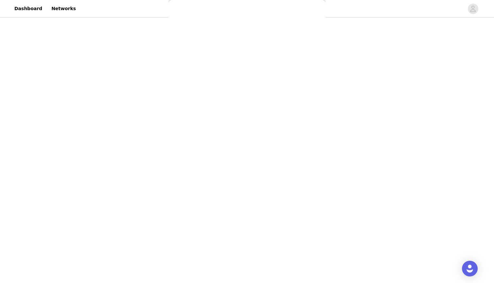
scroll to position [71, 0]
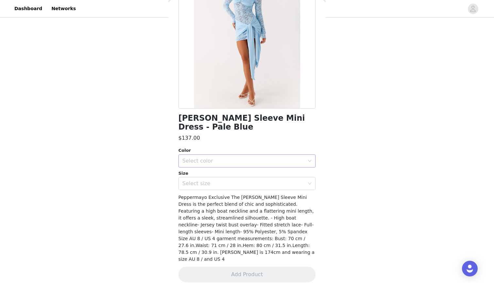
click at [255, 163] on div "Select color" at bounding box center [243, 161] width 122 height 7
click at [250, 177] on li "Pale Blue" at bounding box center [246, 175] width 137 height 10
click at [250, 187] on div "Select size" at bounding box center [244, 183] width 125 height 12
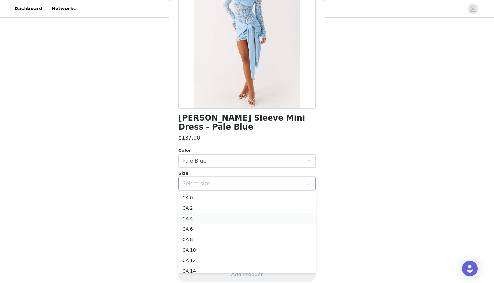
click at [225, 220] on li "CA 4" at bounding box center [246, 218] width 137 height 10
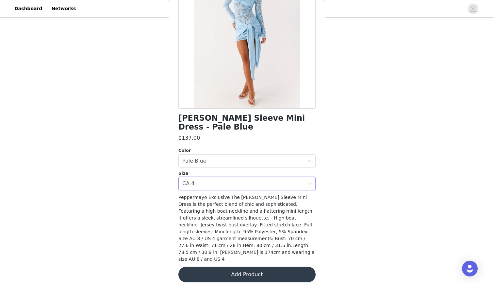
click at [228, 266] on button "Add Product" at bounding box center [246, 274] width 137 height 16
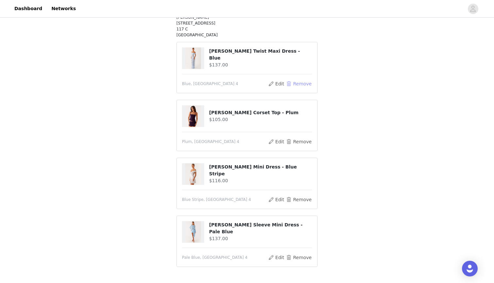
click at [304, 83] on button "Remove" at bounding box center [299, 84] width 26 height 8
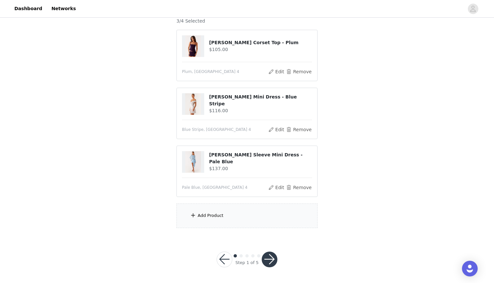
scroll to position [60, 0]
click at [212, 212] on div "Add Product" at bounding box center [247, 216] width 141 height 25
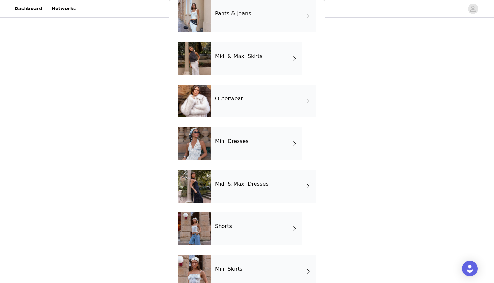
scroll to position [76, 0]
click at [258, 180] on div "Midi & Maxi Dresses" at bounding box center [263, 186] width 105 height 33
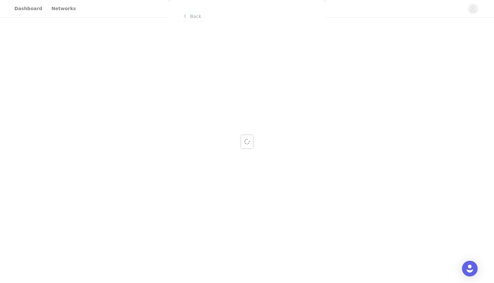
scroll to position [0, 0]
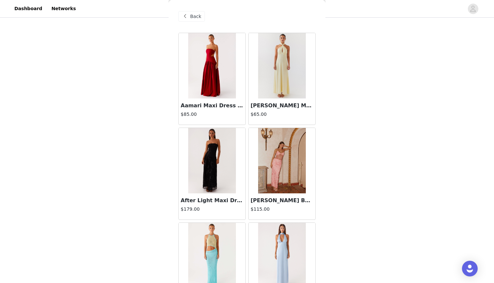
click at [190, 19] on div "Back" at bounding box center [191, 16] width 26 height 10
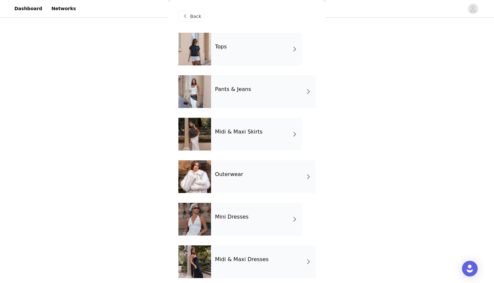
scroll to position [60, 0]
click at [233, 217] on h4 "Mini Dresses" at bounding box center [232, 217] width 34 height 6
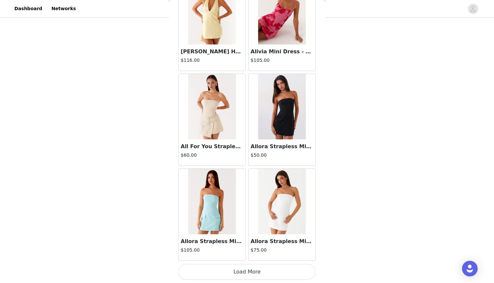
click at [271, 274] on button "Load More" at bounding box center [246, 272] width 137 height 16
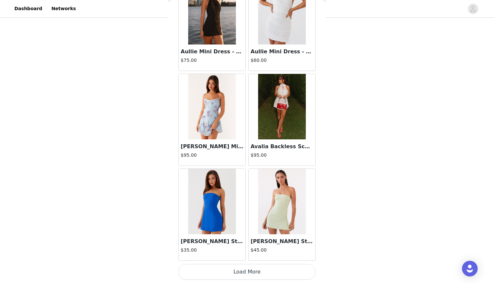
click at [264, 272] on button "Load More" at bounding box center [246, 272] width 137 height 16
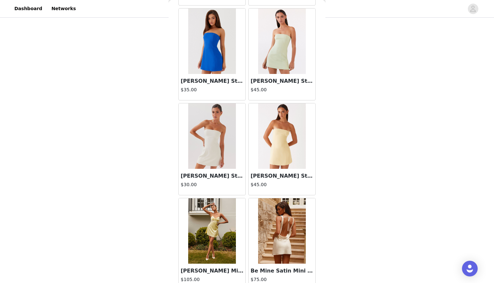
scroll to position [60, 0]
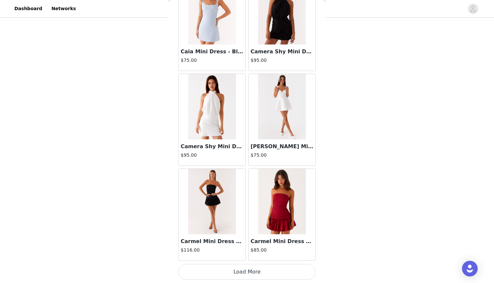
click at [275, 268] on button "Load More" at bounding box center [246, 272] width 137 height 16
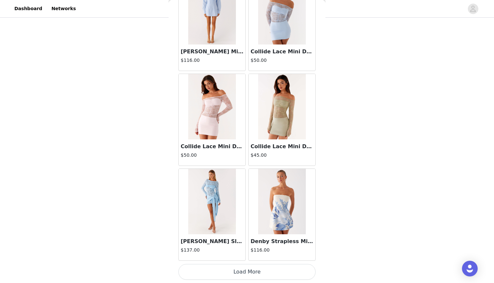
click at [276, 271] on button "Load More" at bounding box center [246, 272] width 137 height 16
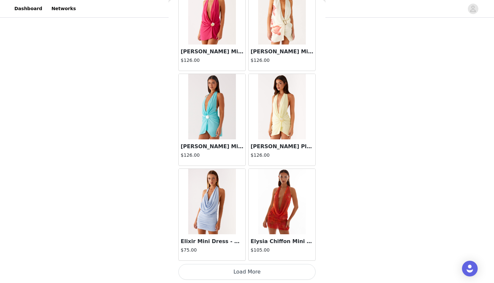
scroll to position [4380, 0]
click at [272, 273] on button "Load More" at bounding box center [246, 272] width 137 height 16
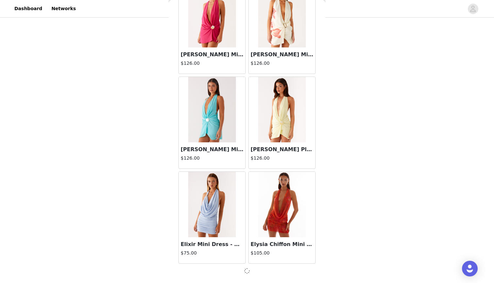
scroll to position [4507, 0]
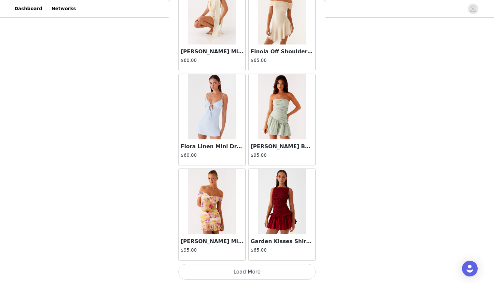
click at [268, 272] on button "Load More" at bounding box center [246, 272] width 137 height 16
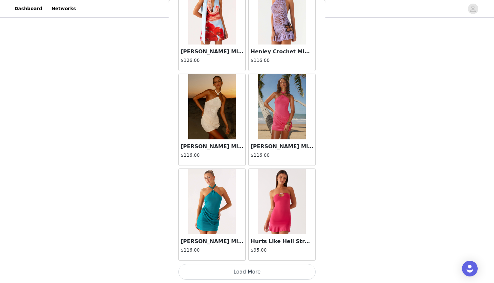
scroll to position [6406, 0]
click at [271, 267] on button "Load More" at bounding box center [246, 272] width 137 height 16
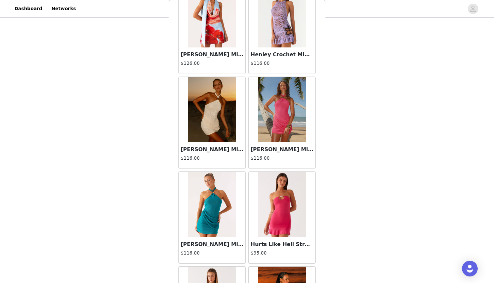
scroll to position [60, 0]
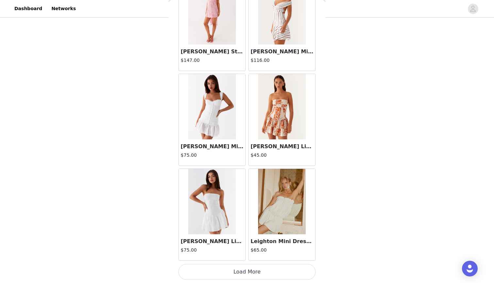
click at [276, 273] on button "Load More" at bounding box center [246, 272] width 137 height 16
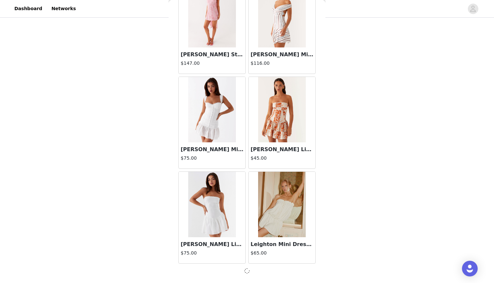
scroll to position [7351, 0]
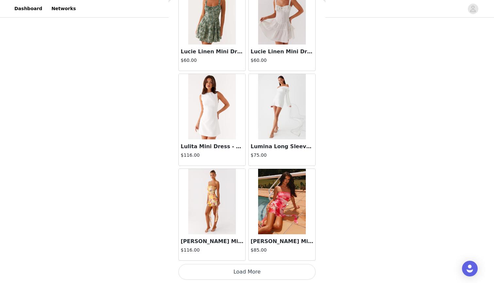
click at [280, 269] on button "Load More" at bounding box center [246, 272] width 137 height 16
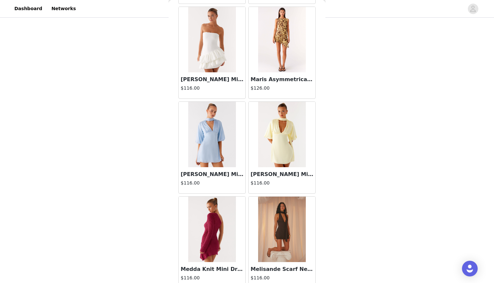
scroll to position [8897, 0]
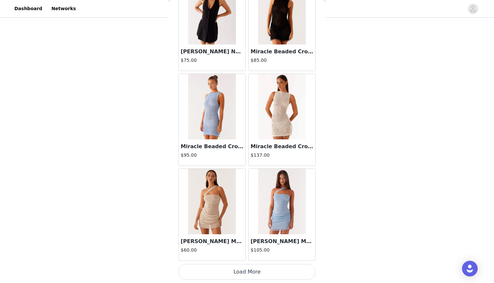
click at [275, 268] on button "Load More" at bounding box center [246, 272] width 137 height 16
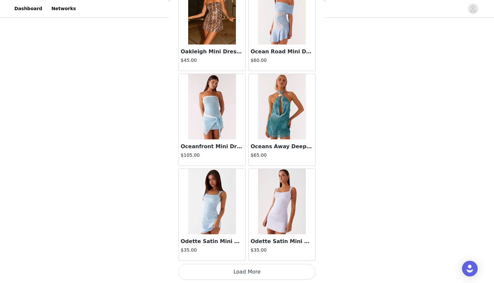
click at [276, 269] on button "Load More" at bounding box center [246, 272] width 137 height 16
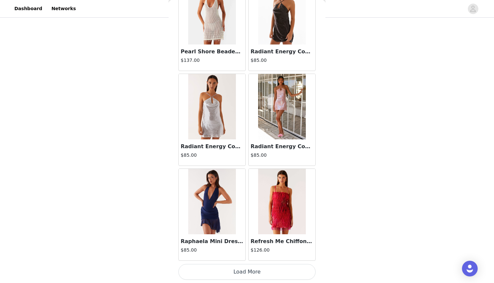
scroll to position [60, 0]
click at [279, 272] on button "Load More" at bounding box center [246, 272] width 137 height 16
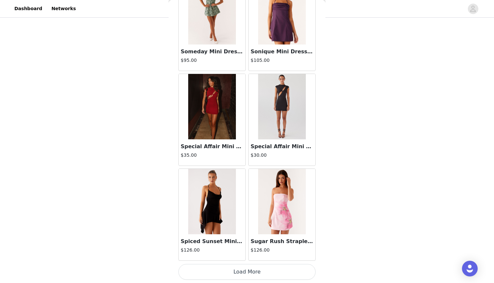
click at [237, 272] on button "Load More" at bounding box center [246, 272] width 137 height 16
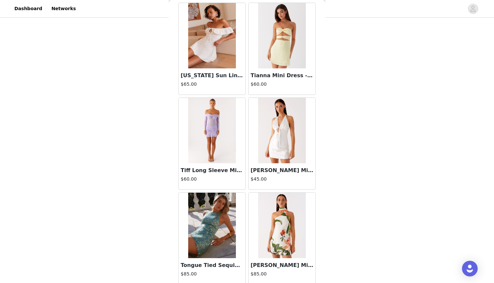
scroll to position [12735, 0]
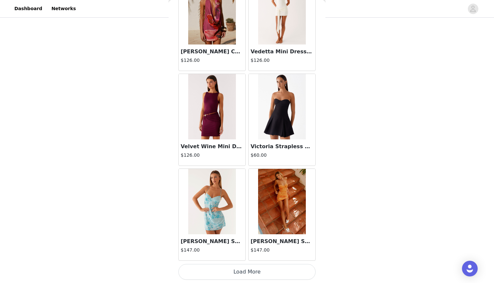
click at [257, 273] on button "Load More" at bounding box center [246, 272] width 137 height 16
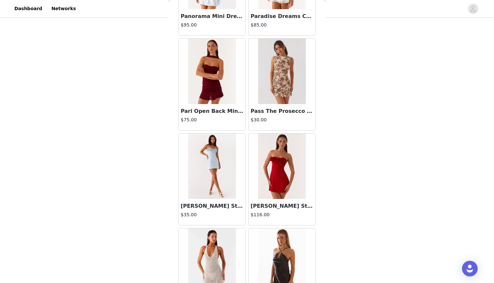
scroll to position [0, 0]
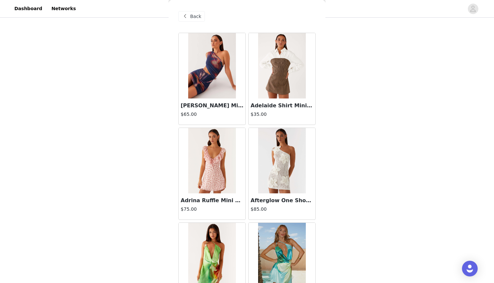
click at [198, 18] on span "Back" at bounding box center [195, 16] width 11 height 7
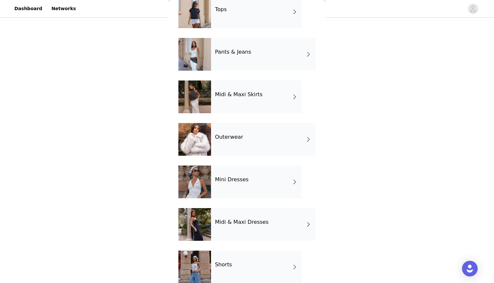
scroll to position [43, 0]
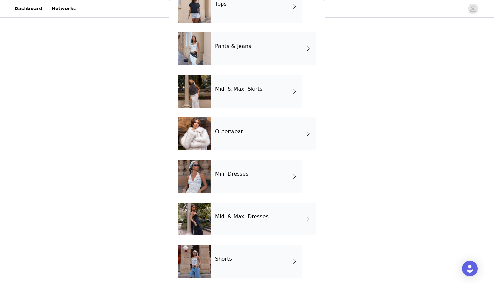
click at [234, 227] on div "Midi & Maxi Dresses" at bounding box center [263, 218] width 105 height 33
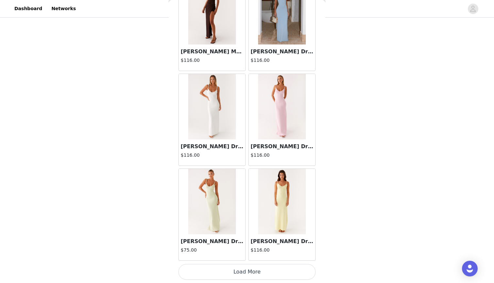
scroll to position [718, 0]
click at [260, 274] on button "Load More" at bounding box center [246, 272] width 137 height 16
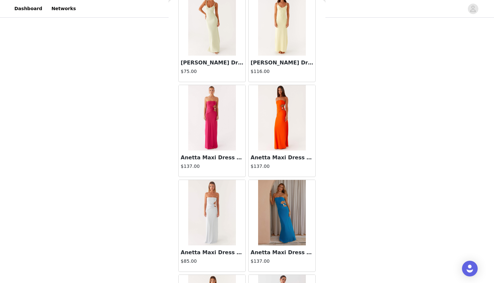
scroll to position [904, 0]
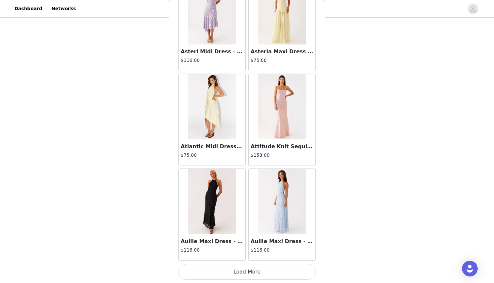
click at [270, 269] on button "Load More" at bounding box center [246, 272] width 137 height 16
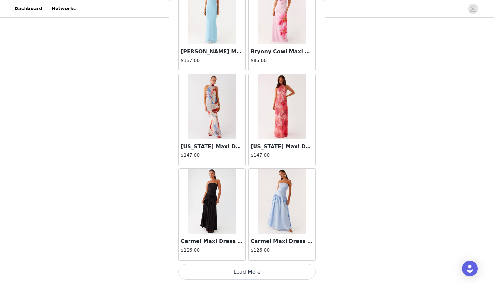
scroll to position [60, 0]
click at [268, 266] on button "Load More" at bounding box center [246, 272] width 137 height 16
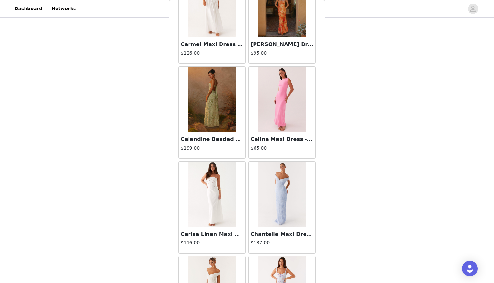
scroll to position [3306, 0]
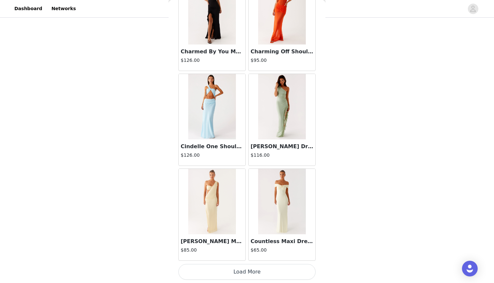
click at [263, 274] on button "Load More" at bounding box center [246, 272] width 137 height 16
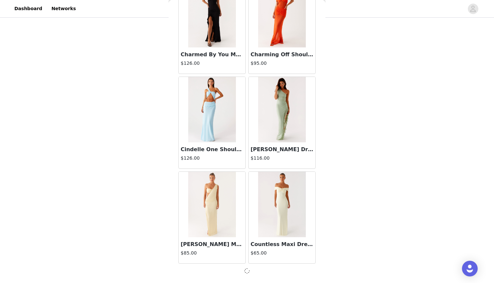
scroll to position [3559, 0]
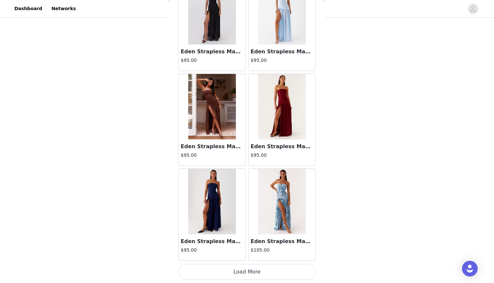
click at [264, 273] on button "Load More" at bounding box center [246, 272] width 137 height 16
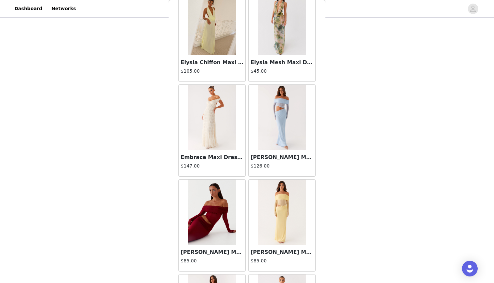
scroll to position [4949, 0]
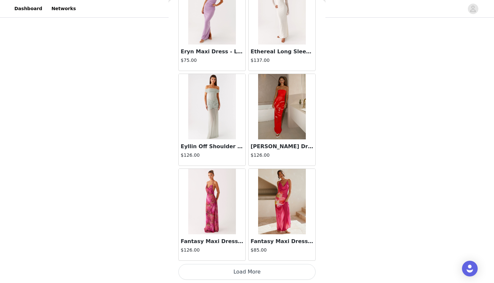
click at [261, 267] on button "Load More" at bounding box center [246, 272] width 137 height 16
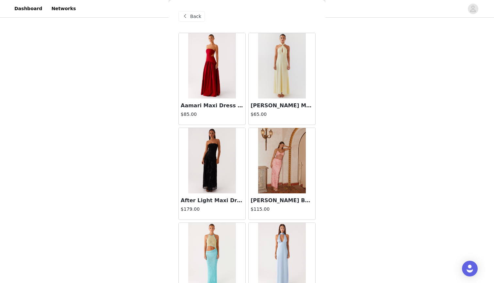
scroll to position [0, 0]
click at [200, 15] on span "Back" at bounding box center [195, 16] width 11 height 7
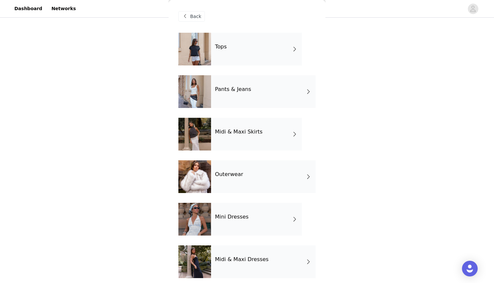
click at [245, 130] on h4 "Midi & Maxi Skirts" at bounding box center [238, 132] width 47 height 6
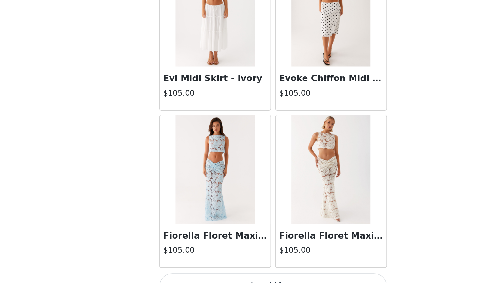
scroll to position [60, 0]
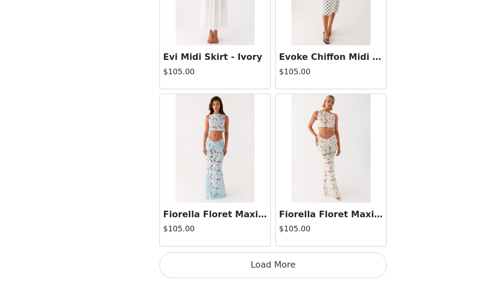
click at [178, 264] on button "Load More" at bounding box center [246, 272] width 137 height 16
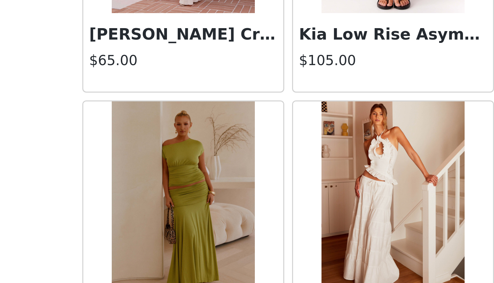
scroll to position [976, 0]
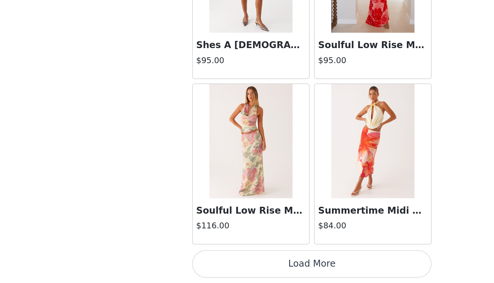
click at [188, 264] on button "Load More" at bounding box center [246, 272] width 137 height 16
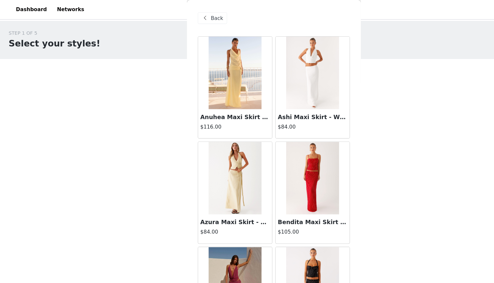
scroll to position [0, 0]
click at [194, 18] on span "Back" at bounding box center [195, 16] width 11 height 7
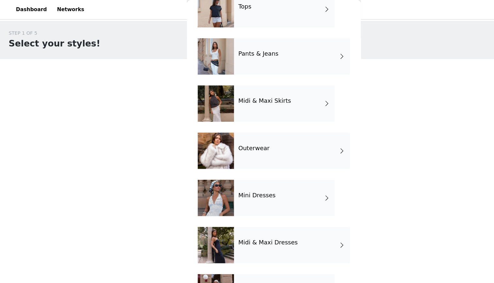
scroll to position [21, 0]
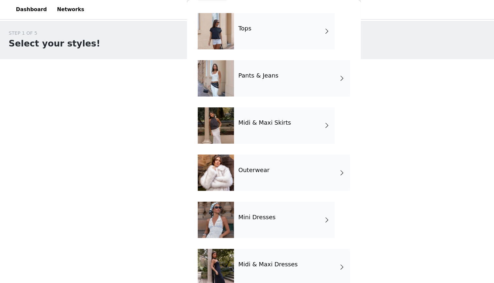
click at [277, 27] on div "Tops" at bounding box center [256, 28] width 91 height 33
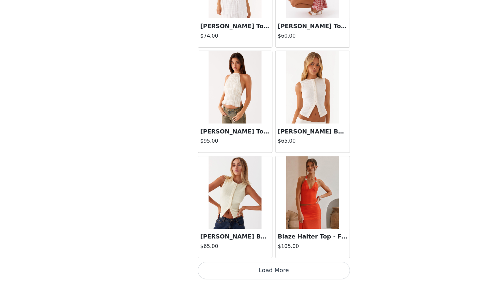
scroll to position [60, 0]
click at [233, 264] on button "Load More" at bounding box center [246, 272] width 137 height 16
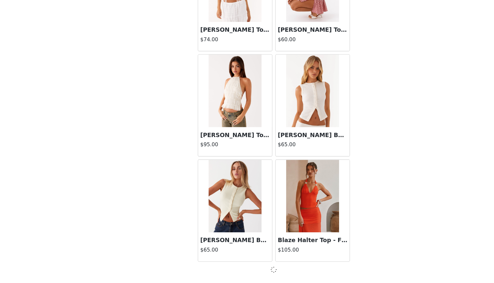
scroll to position [715, 0]
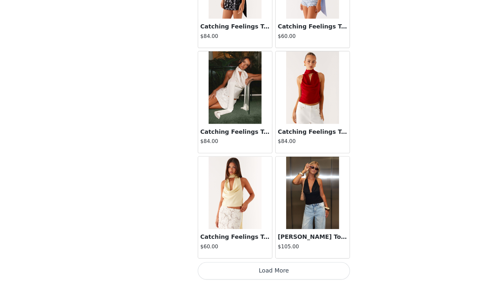
click at [246, 264] on button "Load More" at bounding box center [246, 272] width 137 height 16
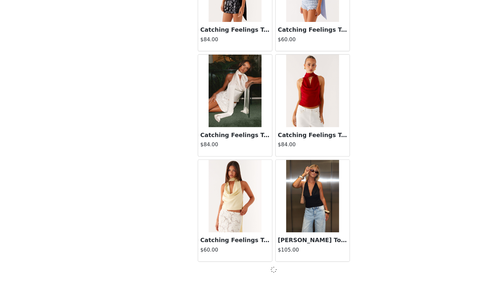
scroll to position [1663, 0]
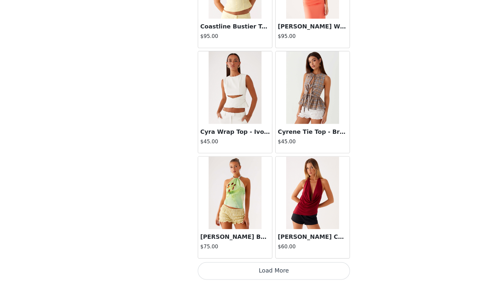
click at [252, 264] on button "Load More" at bounding box center [246, 272] width 137 height 16
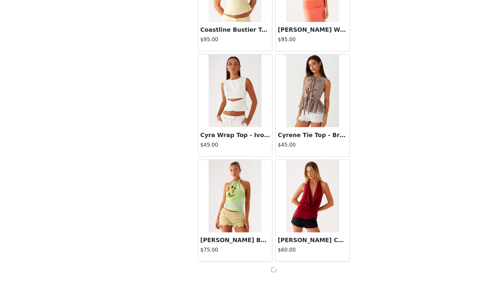
scroll to position [2611, 0]
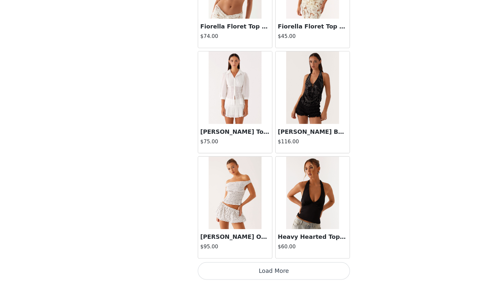
click at [256, 264] on button "Load More" at bounding box center [246, 272] width 137 height 16
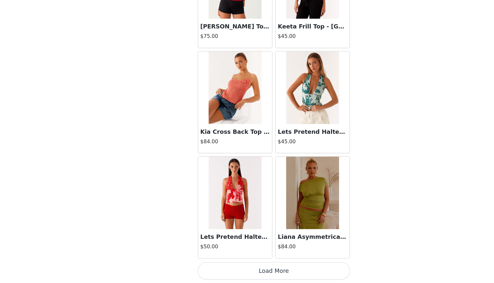
click at [257, 264] on button "Load More" at bounding box center [246, 272] width 137 height 16
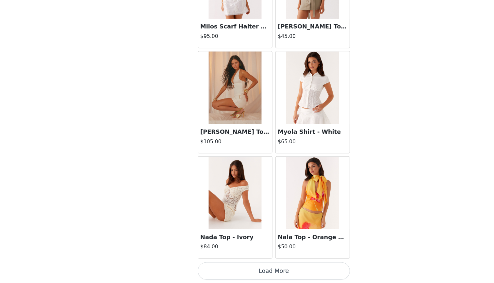
click at [270, 264] on button "Load More" at bounding box center [246, 272] width 137 height 16
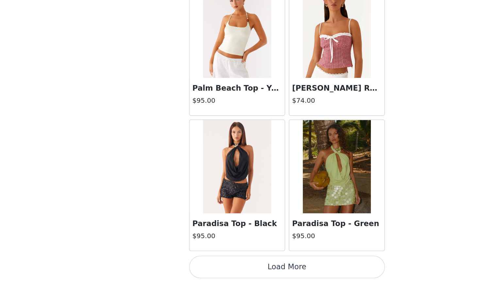
scroll to position [60, 0]
click at [219, 264] on button "Load More" at bounding box center [246, 272] width 137 height 16
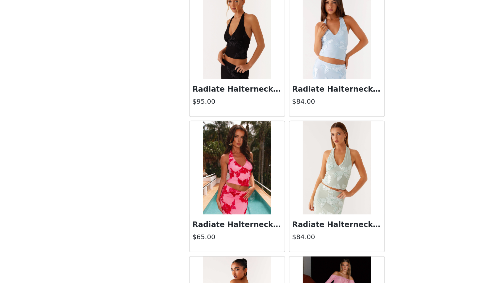
scroll to position [7035, 0]
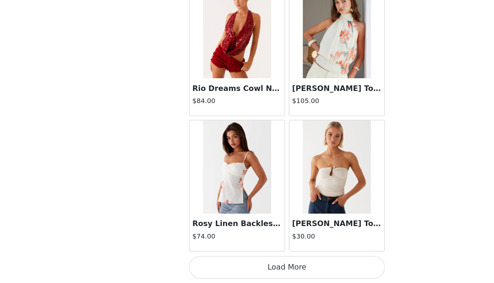
click at [215, 264] on button "Load More" at bounding box center [246, 272] width 137 height 16
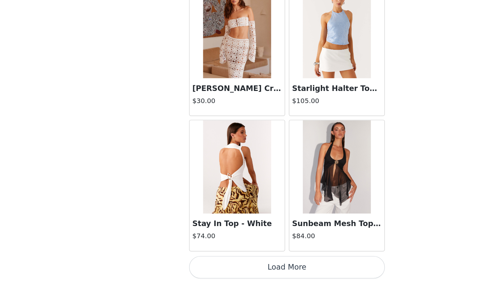
click at [218, 264] on button "Load More" at bounding box center [246, 272] width 137 height 16
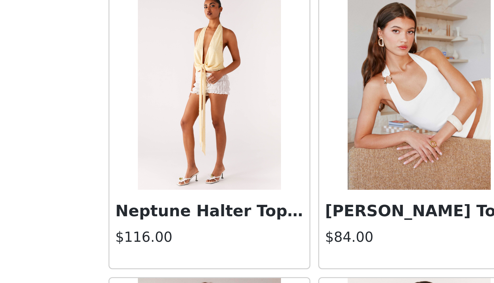
scroll to position [5664, 0]
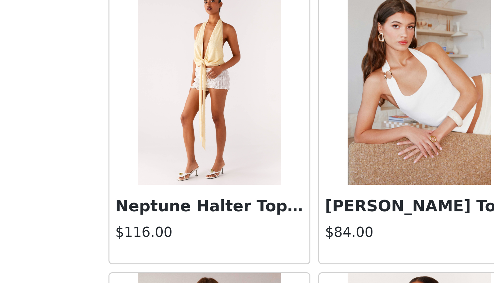
click at [181, 221] on h3 "Neptune Halter Top - Yellow" at bounding box center [212, 225] width 63 height 8
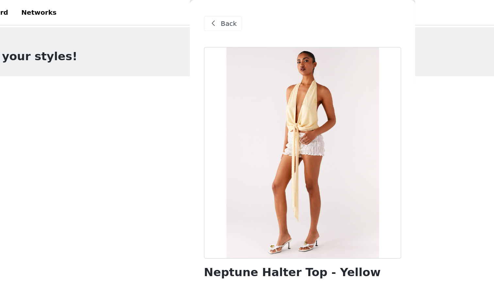
scroll to position [0, 0]
click at [190, 18] on span "Back" at bounding box center [195, 16] width 11 height 7
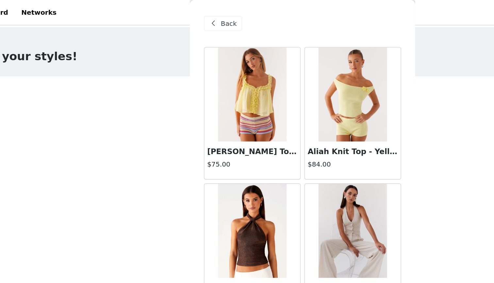
click at [190, 18] on span "Back" at bounding box center [195, 16] width 11 height 7
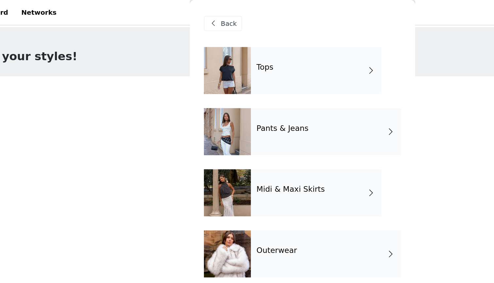
click at [190, 18] on span "Back" at bounding box center [195, 16] width 11 height 7
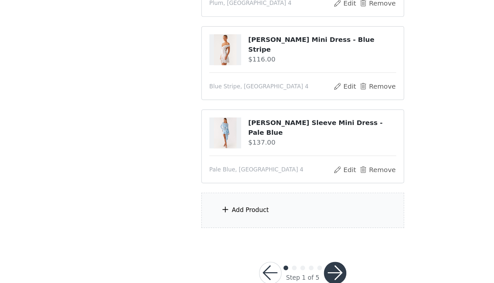
scroll to position [50, 0]
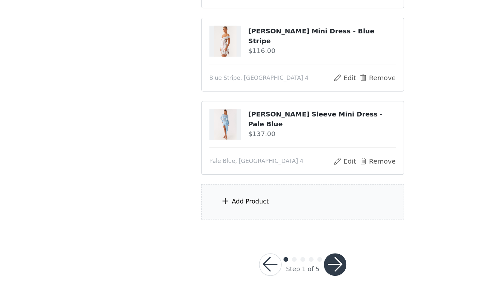
click at [177, 214] on div "Add Product" at bounding box center [247, 226] width 141 height 25
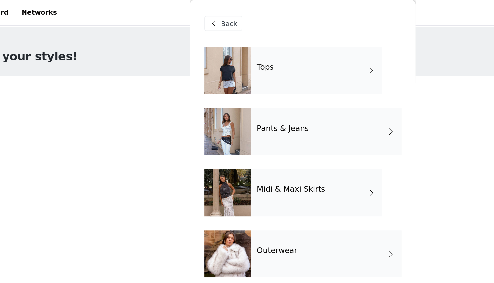
click at [211, 51] on div "Tops" at bounding box center [256, 49] width 91 height 33
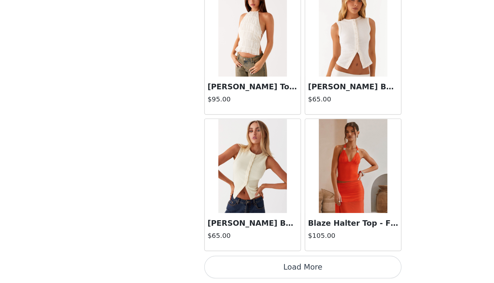
scroll to position [60, 0]
click at [202, 264] on button "Load More" at bounding box center [246, 272] width 137 height 16
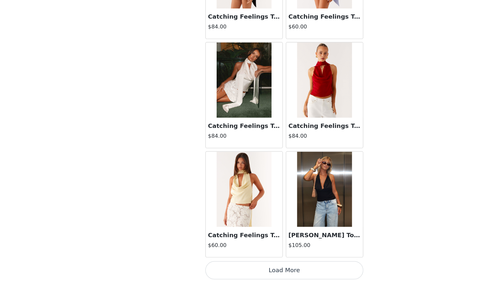
click at [267, 264] on button "Load More" at bounding box center [246, 272] width 137 height 16
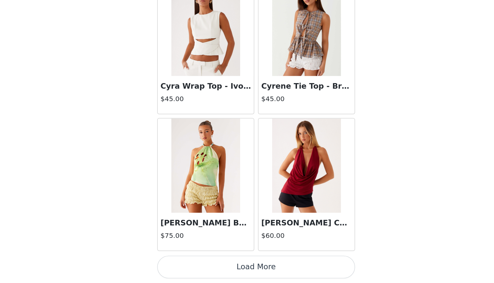
click at [197, 264] on button "Load More" at bounding box center [246, 272] width 137 height 16
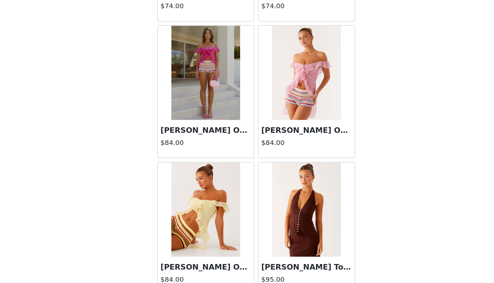
scroll to position [3057, 0]
click at [181, 173] on h3 "Dylan Off Shoulder Top - Fuchsia" at bounding box center [212, 177] width 63 height 8
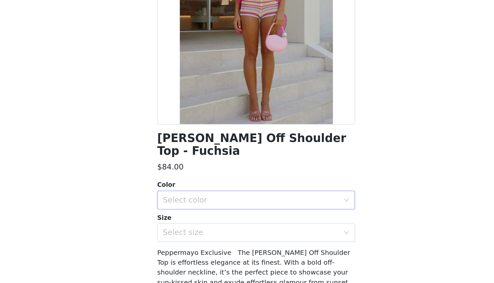
scroll to position [49, 0]
click at [182, 180] on div "Select color" at bounding box center [243, 183] width 122 height 7
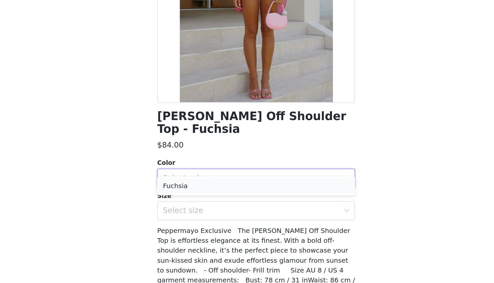
click at [178, 183] on li "Fuchsia" at bounding box center [246, 188] width 137 height 10
click at [182, 203] on div "Select size" at bounding box center [243, 206] width 122 height 7
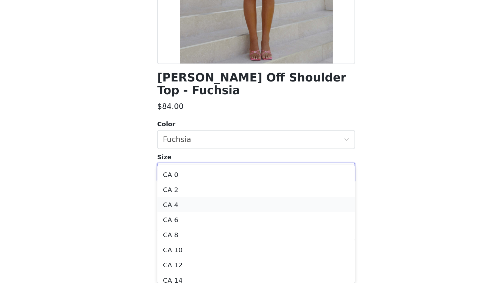
click at [178, 223] on li "CA 4" at bounding box center [246, 228] width 137 height 10
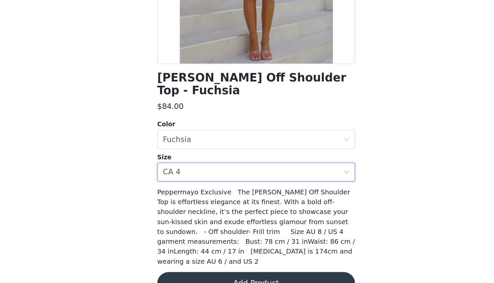
scroll to position [60, 0]
click at [178, 275] on button "Add Product" at bounding box center [246, 283] width 137 height 16
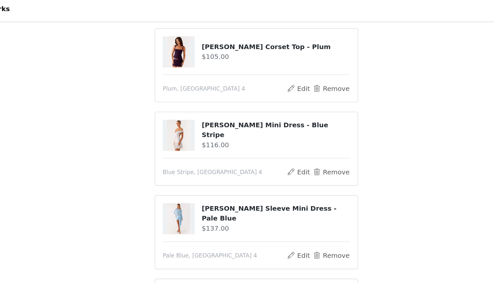
scroll to position [56, 0]
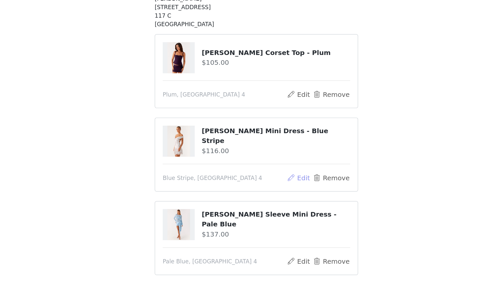
click at [268, 162] on button "Edit" at bounding box center [276, 166] width 17 height 8
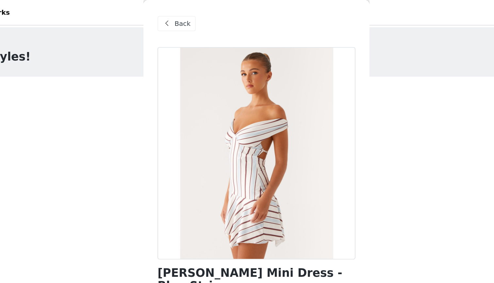
scroll to position [0, 0]
click at [190, 15] on span "Back" at bounding box center [195, 16] width 11 height 7
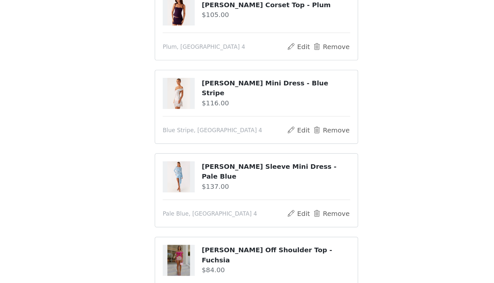
scroll to position [52, 0]
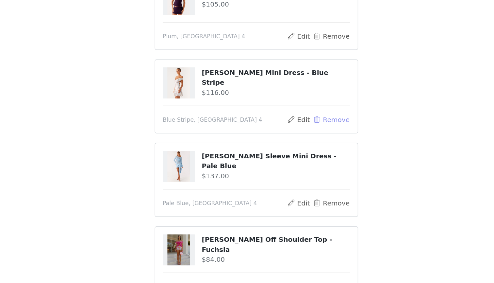
click at [286, 166] on button "Remove" at bounding box center [299, 170] width 26 height 8
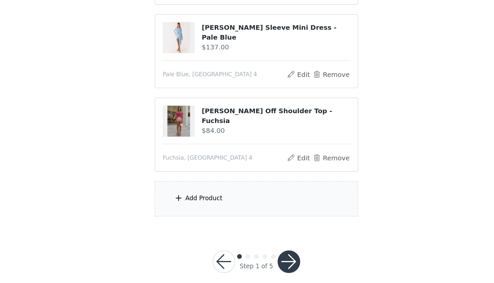
click at [184, 212] on div "Add Product" at bounding box center [247, 224] width 141 height 25
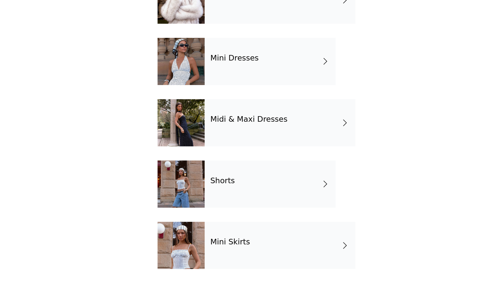
scroll to position [60, 0]
click at [211, 198] on div "Shorts" at bounding box center [256, 214] width 91 height 33
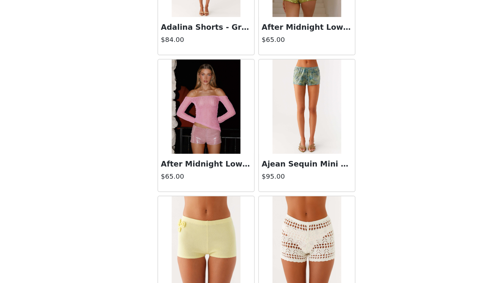
scroll to position [-4, 0]
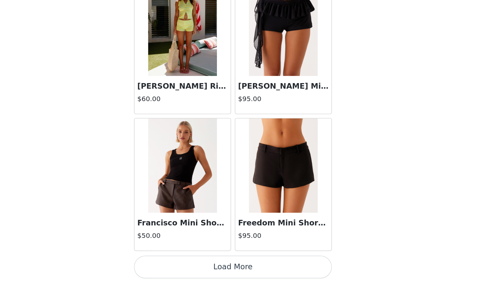
click at [183, 264] on button "Load More" at bounding box center [246, 272] width 137 height 16
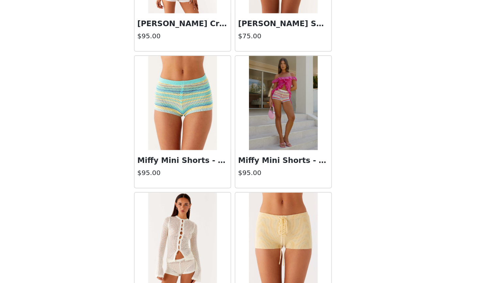
scroll to position [1333, 0]
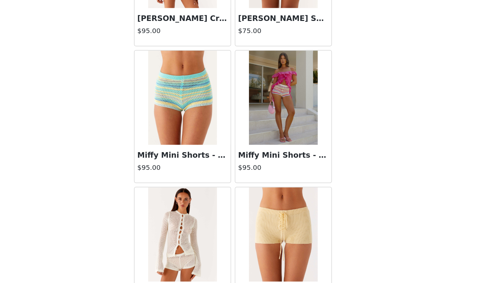
click at [251, 190] on h3 "Miffy Mini Shorts - Multi" at bounding box center [282, 194] width 63 height 8
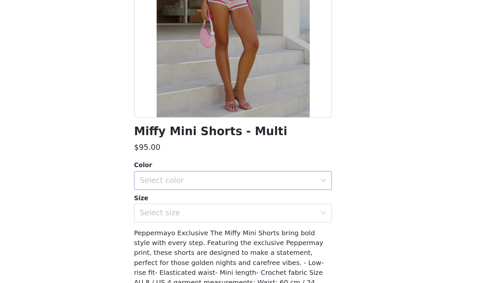
scroll to position [56, 0]
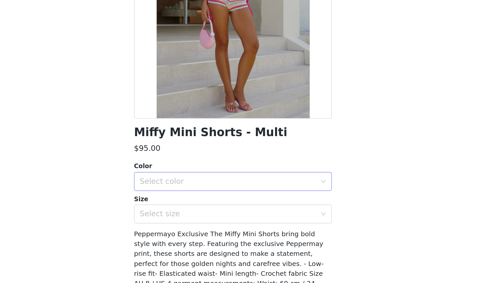
click at [182, 164] on div "Select color" at bounding box center [243, 167] width 122 height 7
click at [178, 177] on li "Multi" at bounding box center [246, 182] width 137 height 10
click at [182, 187] on div "Select size" at bounding box center [243, 190] width 122 height 7
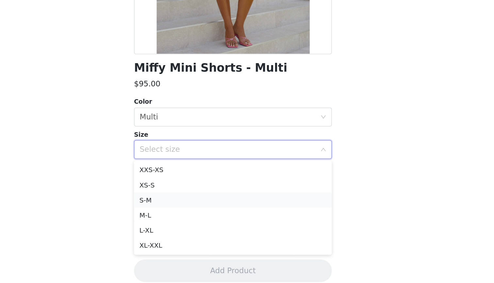
scroll to position [60, 0]
click at [178, 220] on li "S-M" at bounding box center [246, 225] width 137 height 10
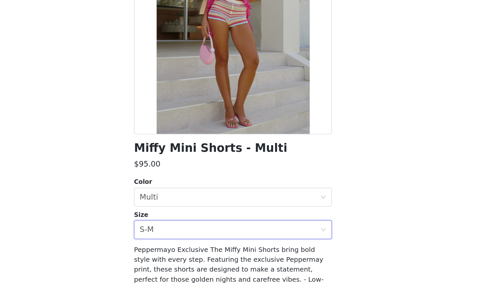
scroll to position [-2, 0]
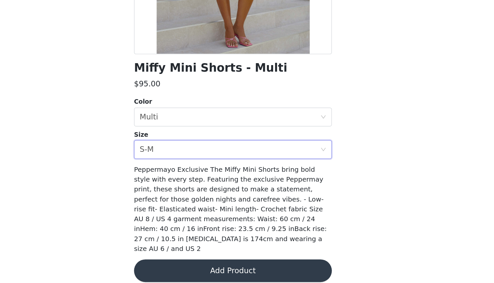
click at [178, 266] on button "Add Product" at bounding box center [246, 274] width 137 height 16
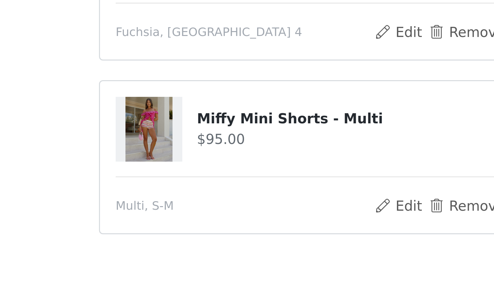
scroll to position [125, 0]
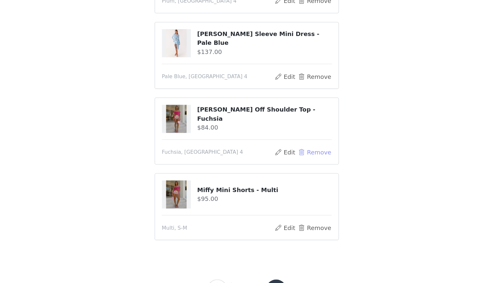
click at [286, 150] on button "Remove" at bounding box center [299, 154] width 26 height 8
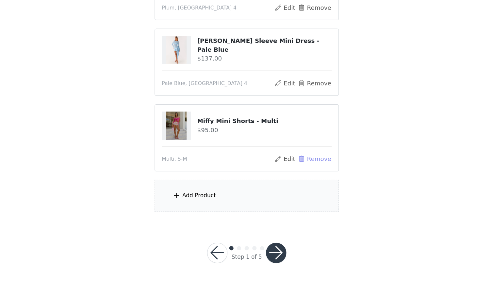
click at [286, 184] on button "Remove" at bounding box center [299, 188] width 26 height 8
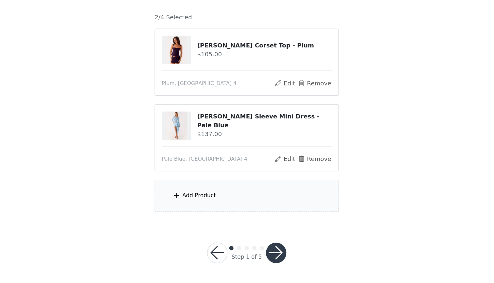
click at [211, 204] on div "Add Product" at bounding box center [247, 216] width 141 height 25
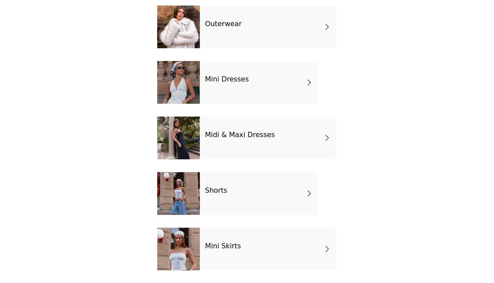
scroll to position [90, 0]
click at [211, 198] on div "Shorts" at bounding box center [256, 214] width 91 height 33
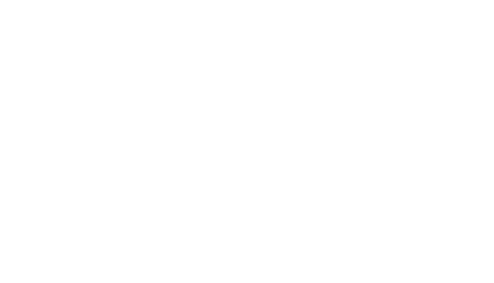
scroll to position [0, 0]
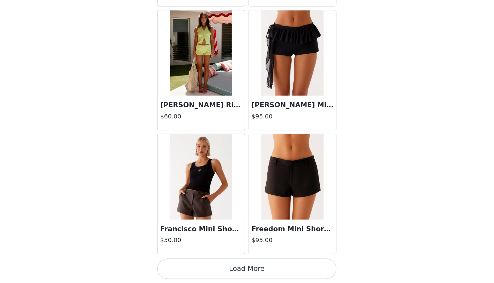
click at [189, 264] on button "Load More" at bounding box center [246, 272] width 137 height 16
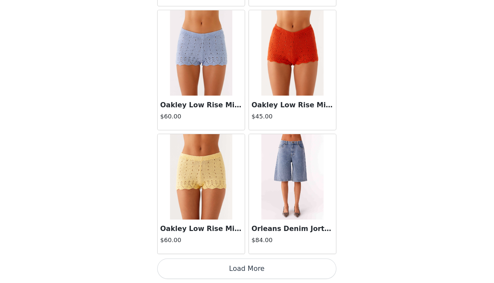
click at [191, 264] on button "Load More" at bounding box center [246, 272] width 137 height 16
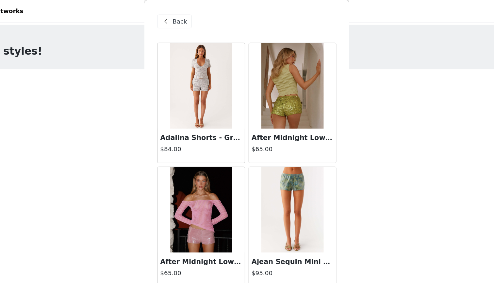
scroll to position [0, 0]
click at [190, 15] on span "Back" at bounding box center [195, 16] width 11 height 7
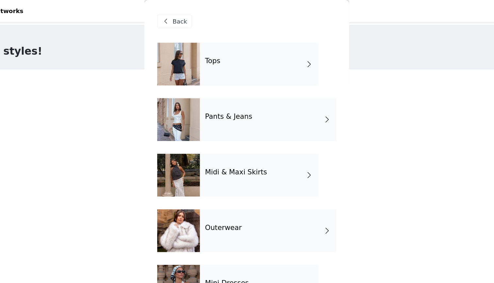
click at [211, 48] on div "Tops" at bounding box center [256, 49] width 91 height 33
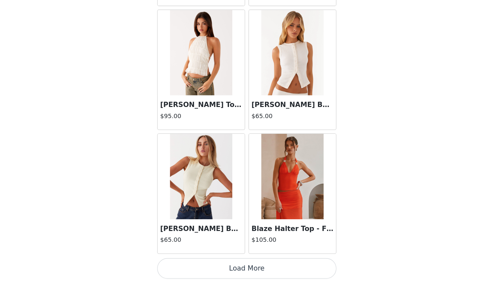
scroll to position [2, 0]
click at [181, 264] on button "Load More" at bounding box center [246, 272] width 137 height 16
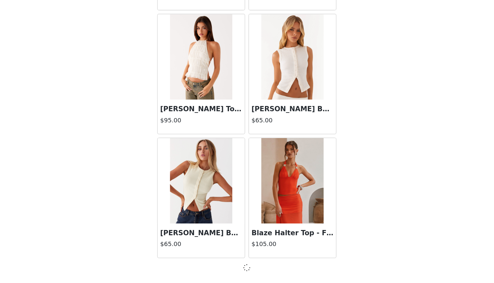
scroll to position [715, 0]
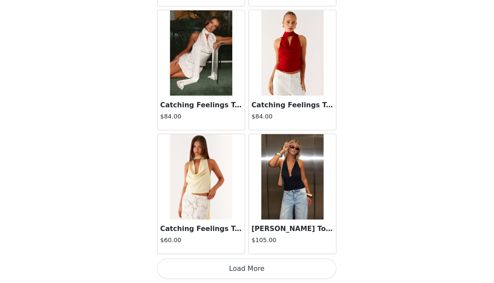
click at [185, 264] on button "Load More" at bounding box center [246, 272] width 137 height 16
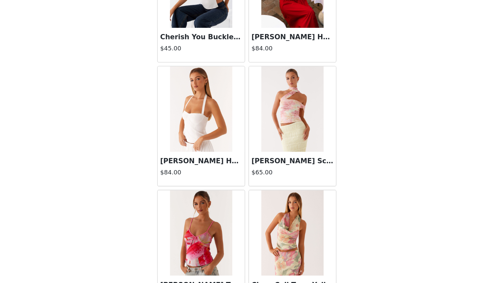
scroll to position [2098, 0]
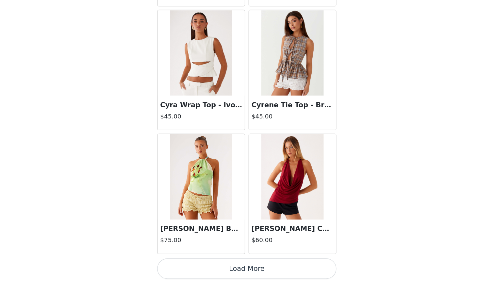
click at [192, 264] on button "Load More" at bounding box center [246, 272] width 137 height 16
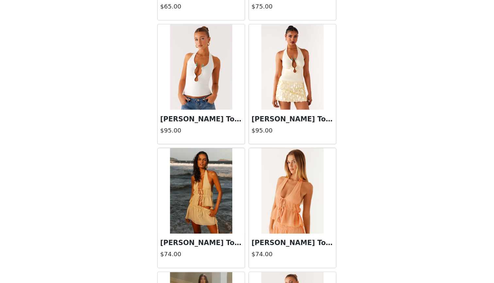
scroll to position [2916, 0]
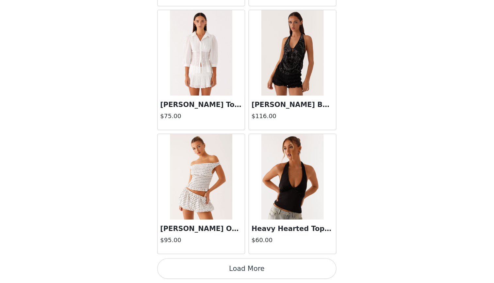
click at [195, 264] on button "Load More" at bounding box center [246, 272] width 137 height 16
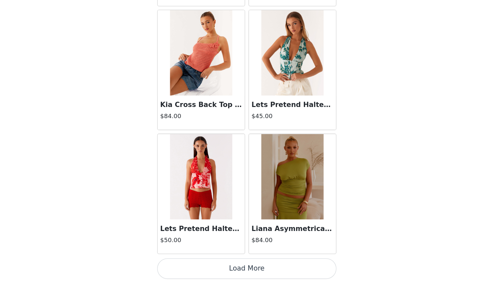
scroll to position [4510, 0]
click at [195, 264] on button "Load More" at bounding box center [246, 272] width 137 height 16
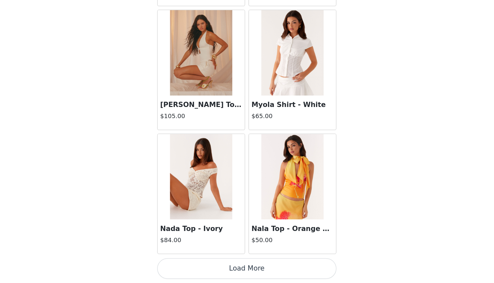
click at [206, 264] on button "Load More" at bounding box center [246, 272] width 137 height 16
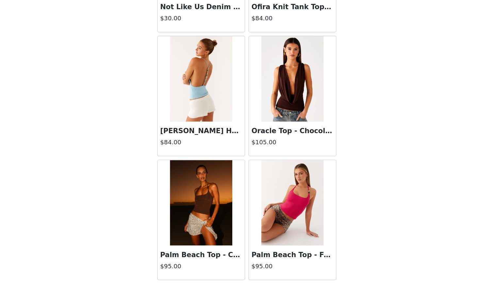
scroll to position [6117, 0]
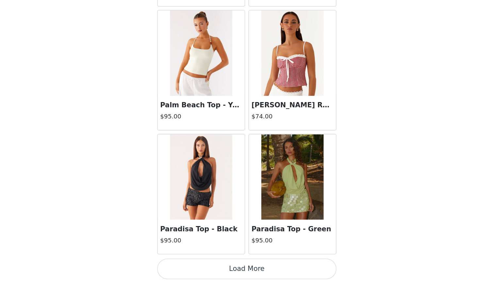
click at [203, 264] on button "Load More" at bounding box center [246, 272] width 137 height 16
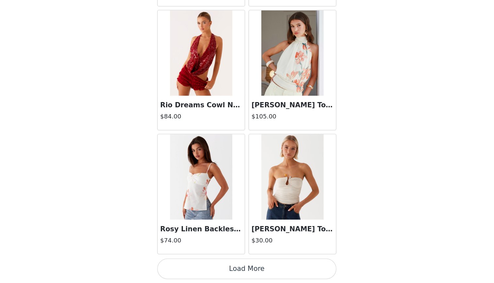
scroll to position [7354, 0]
click at [208, 264] on button "Load More" at bounding box center [246, 272] width 137 height 16
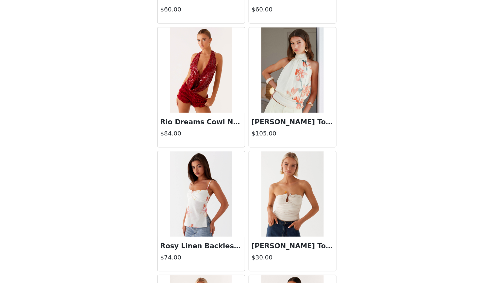
scroll to position [7340, 0]
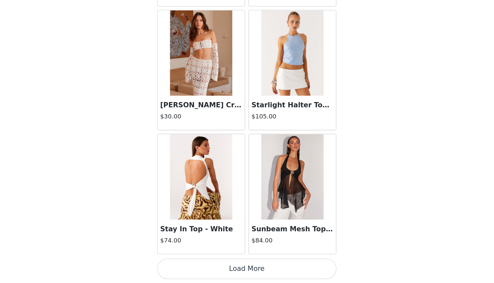
click at [217, 264] on button "Load More" at bounding box center [246, 272] width 137 height 16
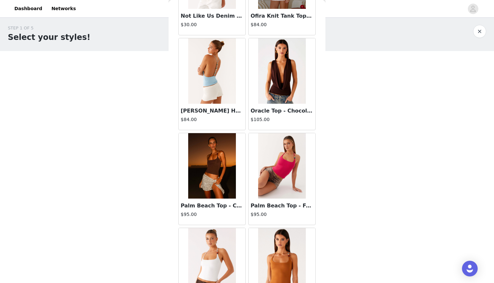
scroll to position [6164, 0]
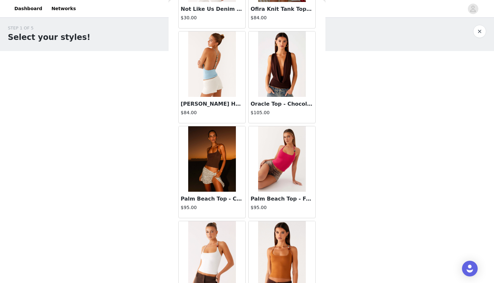
click at [272, 89] on img at bounding box center [282, 63] width 48 height 65
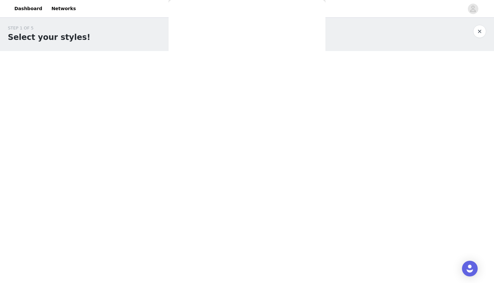
scroll to position [56, 0]
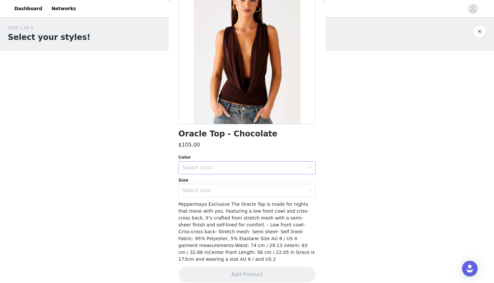
click at [236, 169] on div "Select color" at bounding box center [243, 167] width 122 height 7
click at [235, 180] on li "Chocolate" at bounding box center [246, 182] width 137 height 10
click at [235, 186] on div "Select size" at bounding box center [244, 190] width 125 height 12
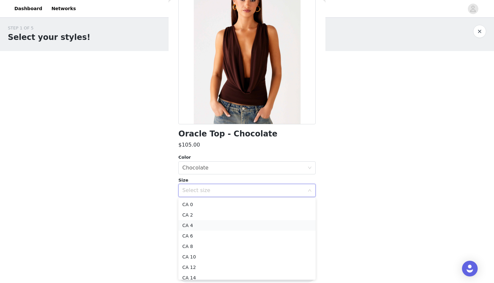
click at [222, 222] on li "CA 4" at bounding box center [246, 225] width 137 height 10
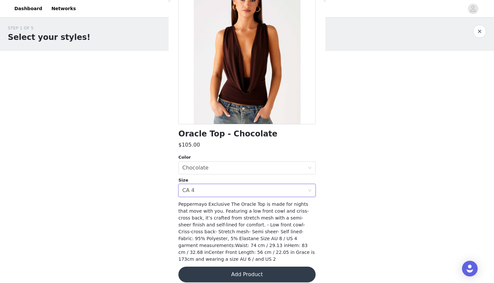
click at [228, 266] on button "Add Product" at bounding box center [246, 274] width 137 height 16
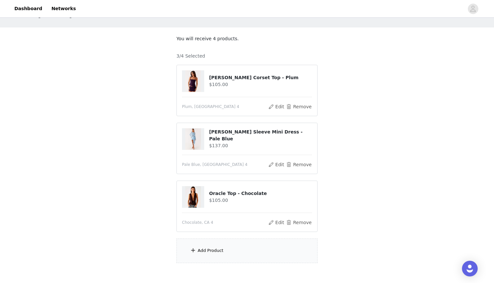
scroll to position [36, 0]
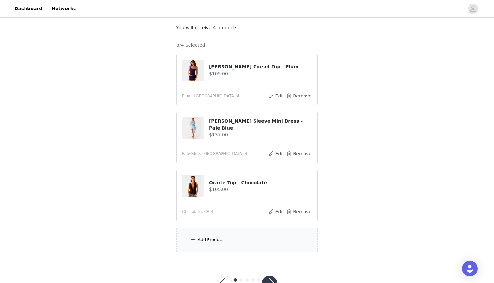
click at [242, 245] on div "Add Product" at bounding box center [247, 240] width 141 height 25
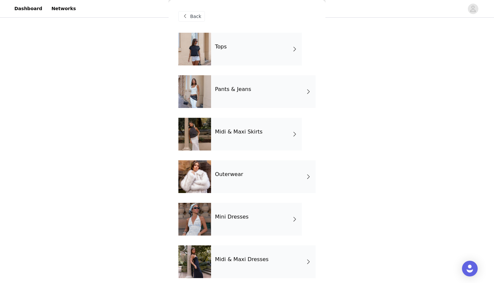
click at [256, 58] on div "Tops" at bounding box center [256, 49] width 91 height 33
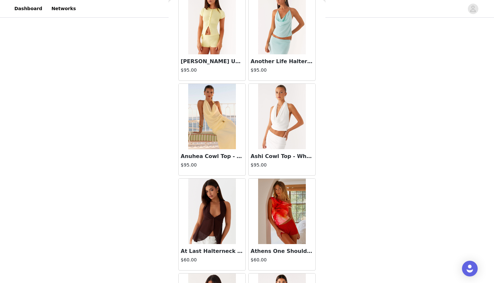
scroll to position [176, 0]
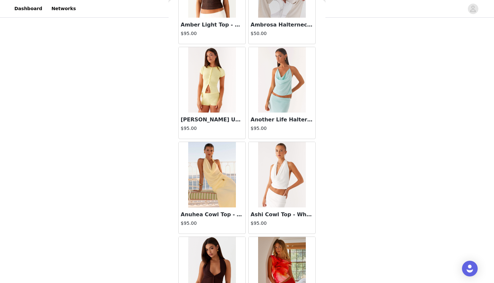
click at [287, 124] on div "Another Life Halter Top - Pale Blue $95.00" at bounding box center [282, 125] width 67 height 26
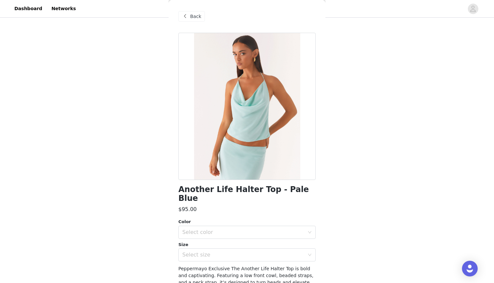
scroll to position [0, 0]
click at [190, 17] on div "Back" at bounding box center [191, 16] width 26 height 10
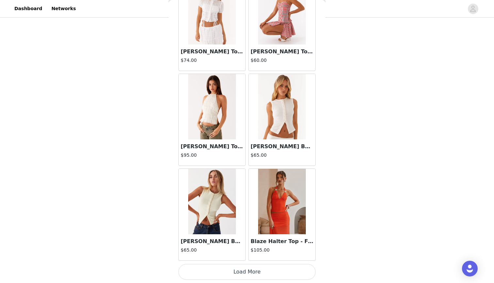
scroll to position [718, 0]
click at [233, 271] on button "Load More" at bounding box center [246, 272] width 137 height 16
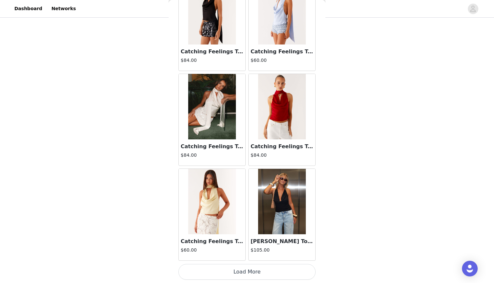
scroll to position [60, 0]
click at [253, 271] on button "Load More" at bounding box center [246, 272] width 137 height 16
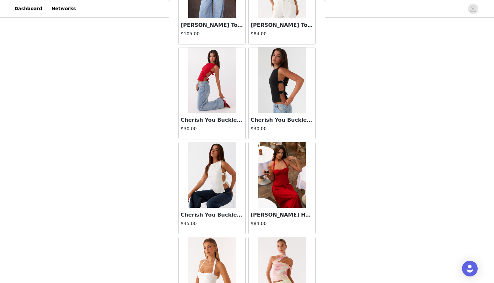
scroll to position [2098, 0]
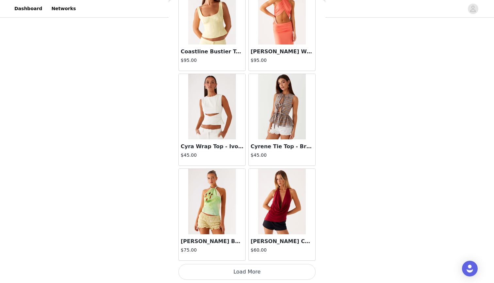
click at [271, 272] on button "Load More" at bounding box center [246, 272] width 137 height 16
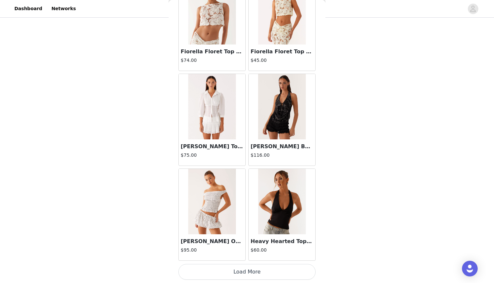
scroll to position [60, 0]
click at [270, 276] on button "Load More" at bounding box center [246, 272] width 137 height 16
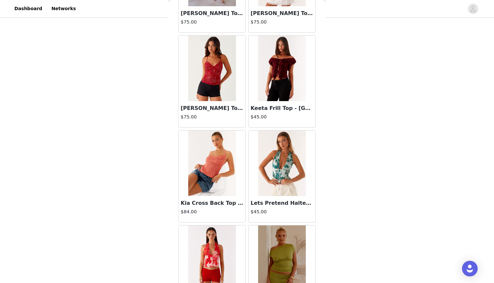
scroll to position [4511, 0]
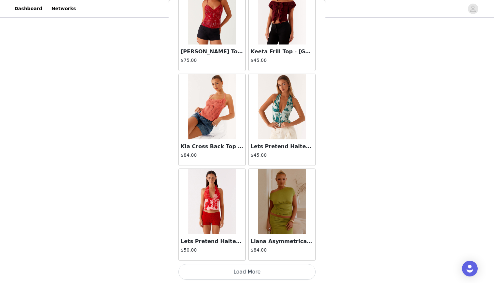
click at [286, 271] on button "Load More" at bounding box center [246, 272] width 137 height 16
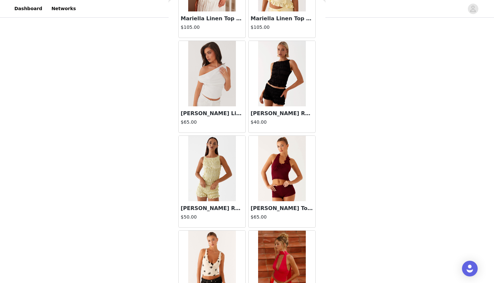
scroll to position [5240, 0]
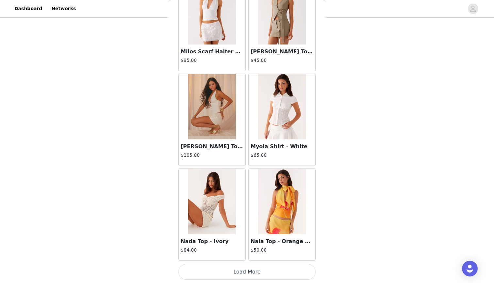
click at [276, 278] on button "Load More" at bounding box center [246, 272] width 137 height 16
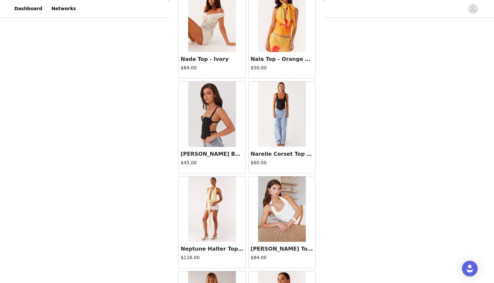
scroll to position [5639, 0]
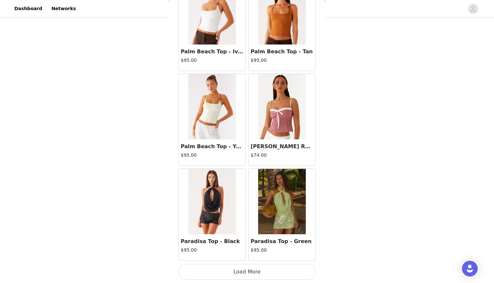
click at [284, 276] on button "Load More" at bounding box center [246, 272] width 137 height 16
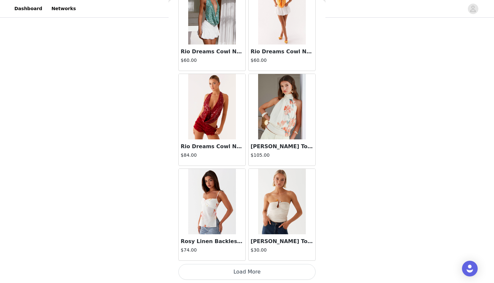
scroll to position [60, 0]
click at [272, 270] on button "Load More" at bounding box center [246, 272] width 137 height 16
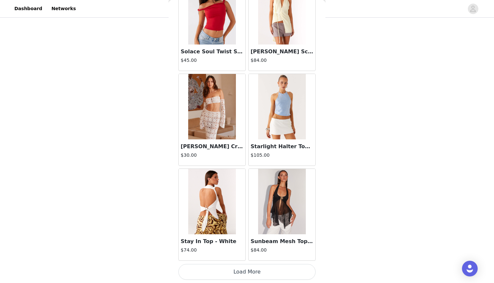
click at [253, 274] on button "Load More" at bounding box center [246, 272] width 137 height 16
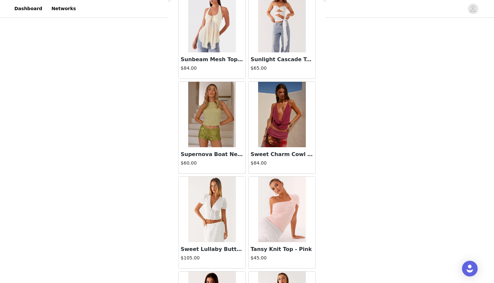
scroll to position [8579, 0]
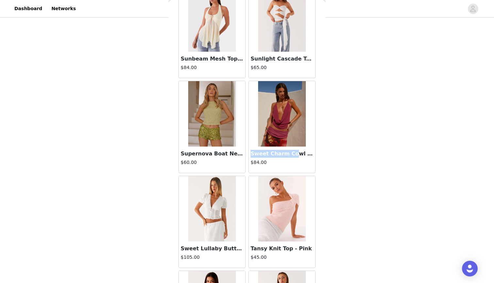
click at [291, 150] on div "Sweet Charm Cowl Neck Top - Violette $84.00" at bounding box center [282, 159] width 67 height 26
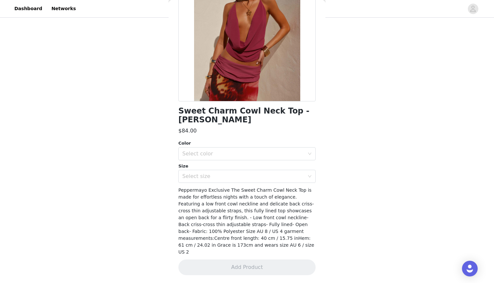
scroll to position [62, 0]
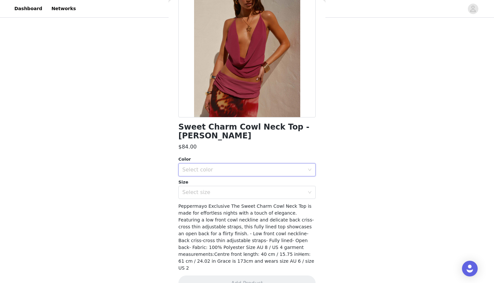
click at [290, 163] on div "Select color" at bounding box center [244, 169] width 125 height 12
click at [278, 174] on li "Violette" at bounding box center [246, 175] width 137 height 10
click at [277, 189] on div "Select size" at bounding box center [243, 192] width 122 height 7
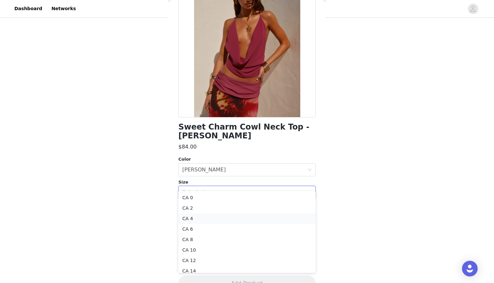
click at [247, 220] on li "CA 4" at bounding box center [246, 218] width 137 height 10
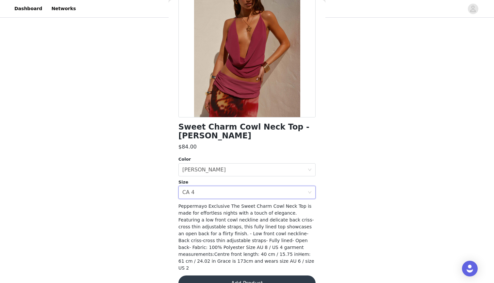
click at [247, 275] on button "Add Product" at bounding box center [246, 283] width 137 height 16
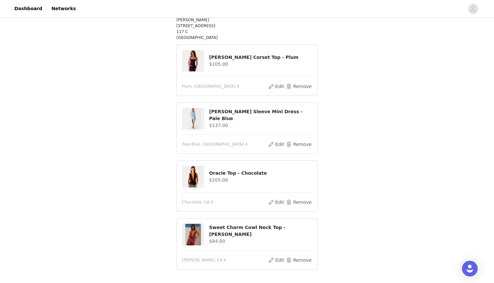
scroll to position [79, 0]
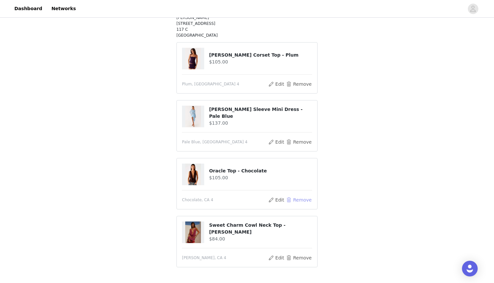
click at [298, 199] on button "Remove" at bounding box center [299, 200] width 26 height 8
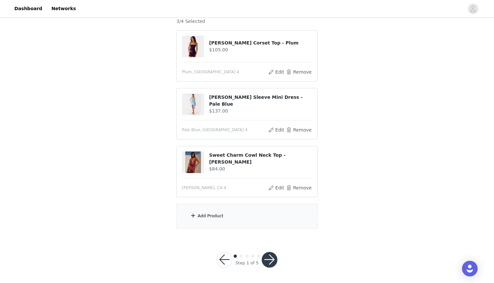
click at [272, 215] on div "Add Product" at bounding box center [247, 216] width 141 height 25
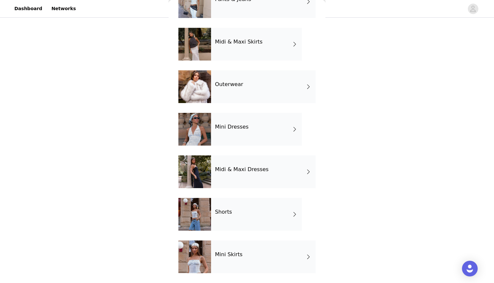
click at [251, 178] on div "Midi & Maxi Dresses" at bounding box center [263, 171] width 105 height 33
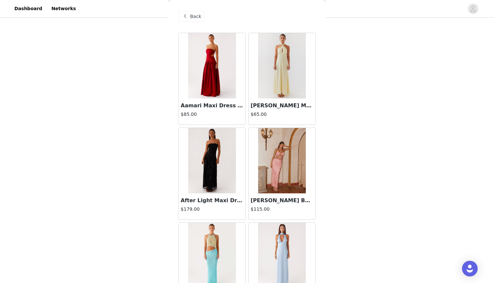
scroll to position [0, 0]
click at [196, 16] on span "Back" at bounding box center [195, 16] width 11 height 7
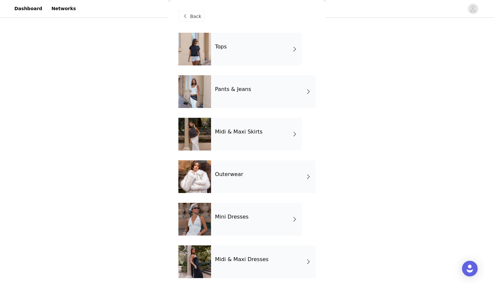
click at [240, 132] on h4 "Midi & Maxi Skirts" at bounding box center [238, 132] width 47 height 6
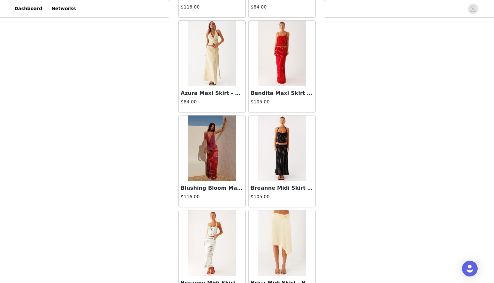
scroll to position [114, 0]
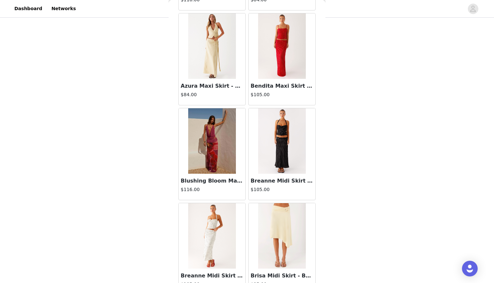
click at [214, 163] on img at bounding box center [211, 140] width 47 height 65
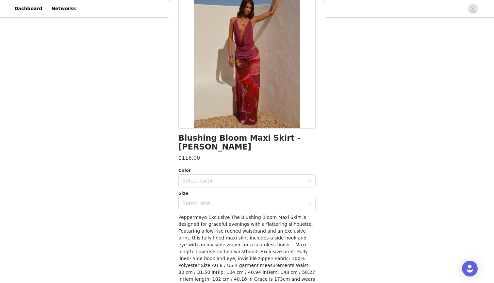
scroll to position [62, 0]
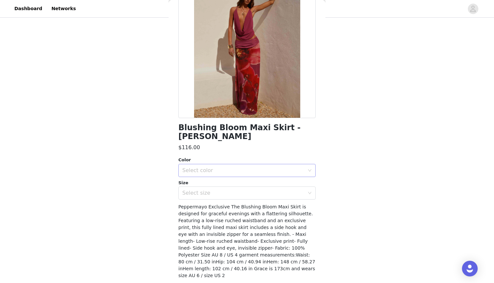
click at [223, 175] on div "Select color" at bounding box center [244, 170] width 125 height 12
click at [222, 186] on li "Violette Bloom" at bounding box center [246, 184] width 137 height 10
click at [222, 194] on div "Select size" at bounding box center [243, 193] width 122 height 7
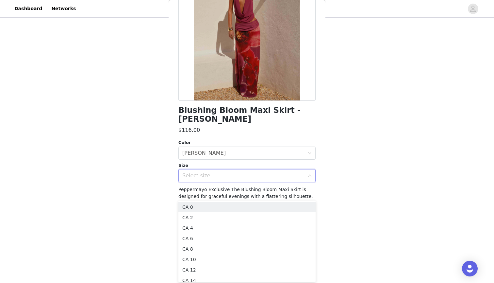
scroll to position [78, 0]
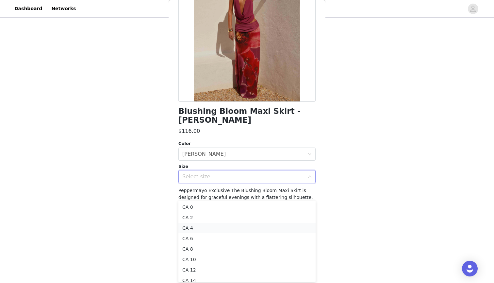
click at [212, 231] on li "CA 4" at bounding box center [246, 228] width 137 height 10
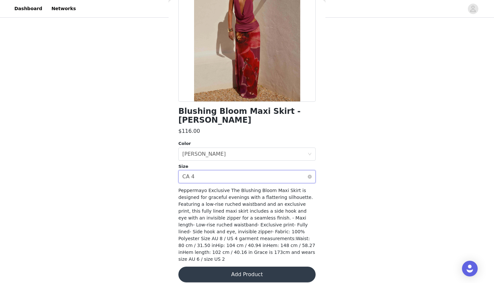
click at [232, 176] on div "Select size CA 4" at bounding box center [244, 176] width 125 height 12
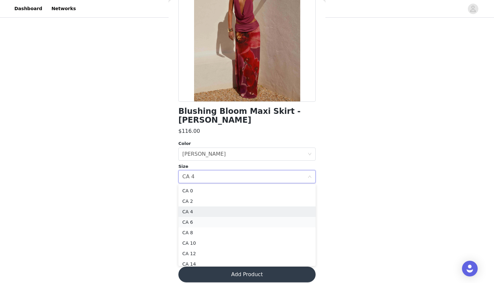
click at [212, 222] on li "CA 6" at bounding box center [246, 222] width 137 height 10
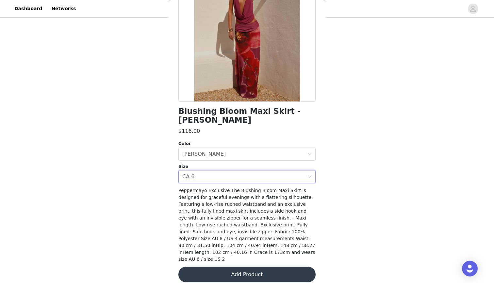
click at [228, 269] on button "Add Product" at bounding box center [246, 274] width 137 height 16
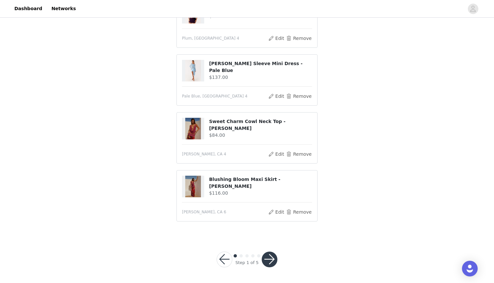
scroll to position [125, 0]
click at [266, 261] on button "button" at bounding box center [270, 260] width 16 height 16
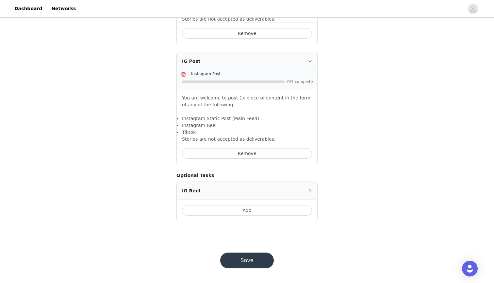
scroll to position [514, 0]
click at [253, 263] on button "Save" at bounding box center [247, 261] width 54 height 16
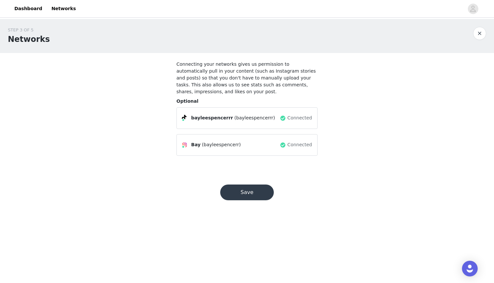
click at [261, 191] on button "Save" at bounding box center [247, 192] width 54 height 16
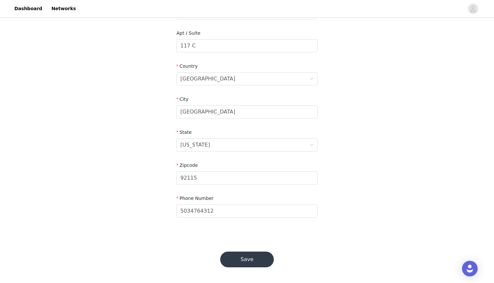
scroll to position [163, 0]
click at [251, 259] on button "Save" at bounding box center [247, 260] width 54 height 16
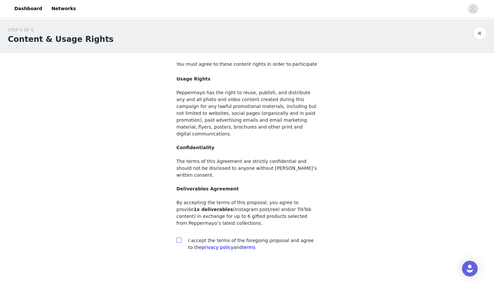
click at [181, 237] on span at bounding box center [179, 239] width 5 height 5
click at [181, 237] on input "checkbox" at bounding box center [179, 239] width 5 height 5
checkbox input "true"
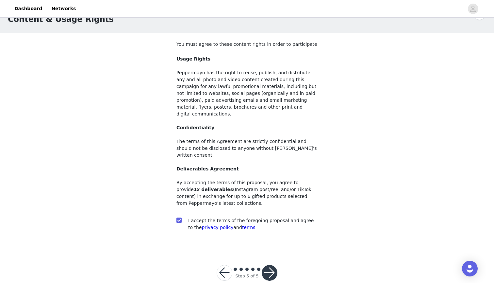
scroll to position [19, 0]
click at [275, 265] on button "button" at bounding box center [270, 273] width 16 height 16
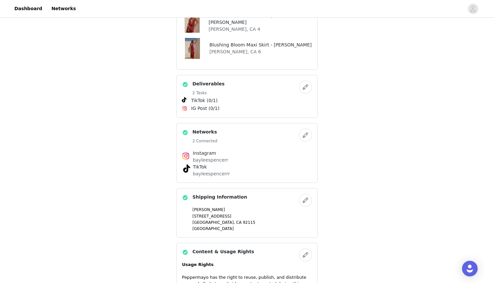
scroll to position [246, 0]
